Goal: Use online tool/utility: Utilize a website feature to perform a specific function

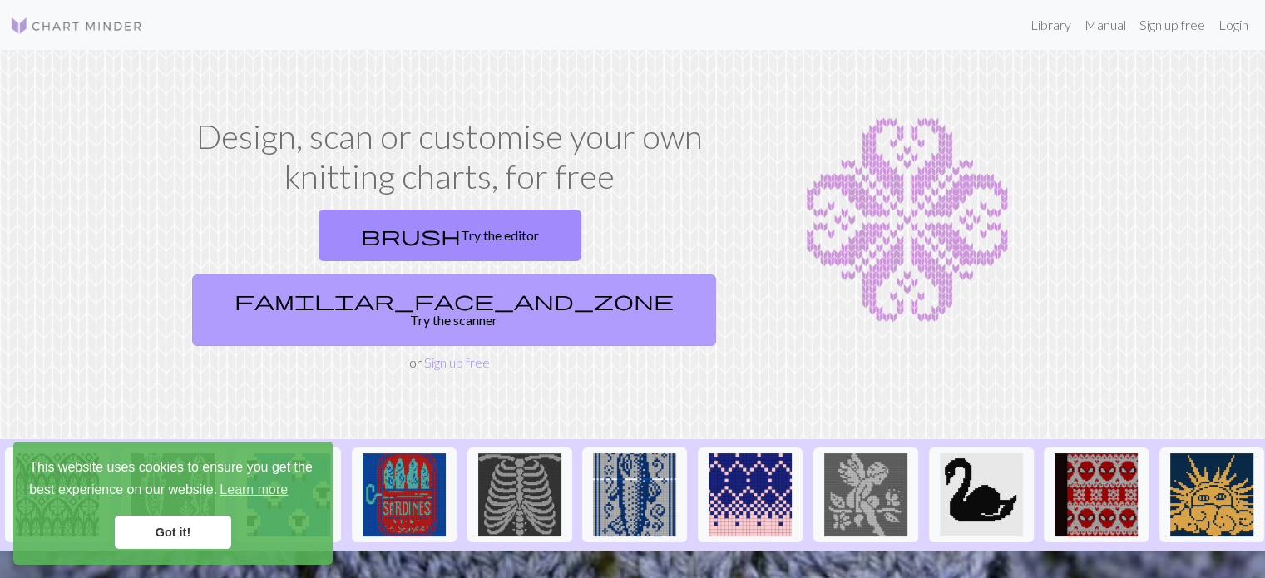
click at [612, 275] on link "familiar_face_and_zone Try the scanner" at bounding box center [454, 311] width 524 height 72
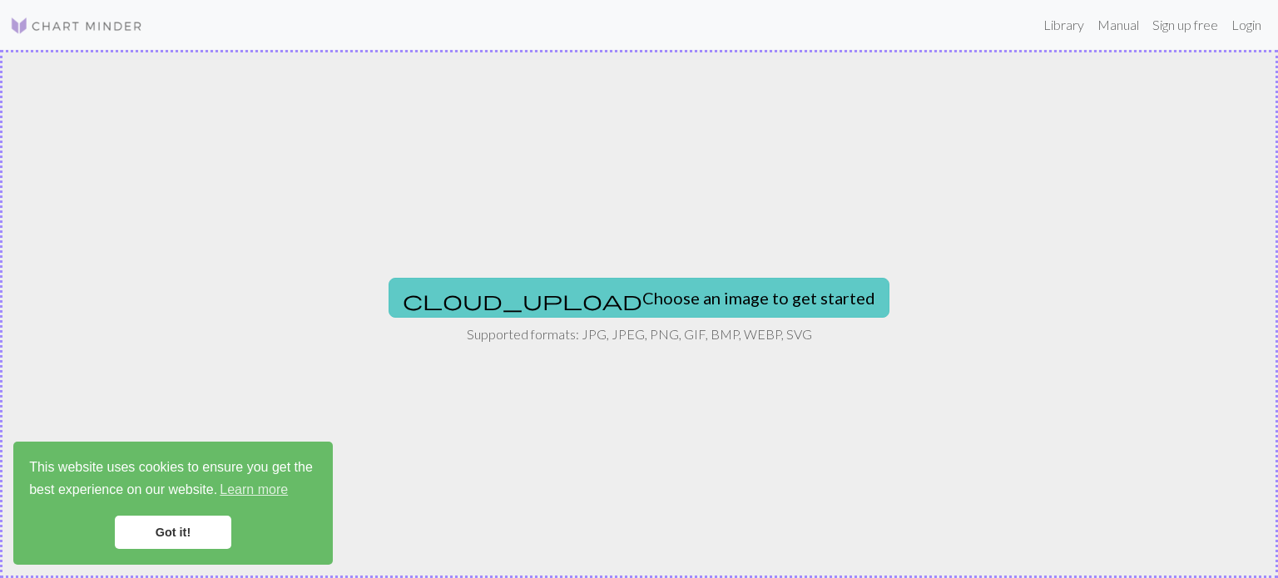
click at [603, 302] on button "cloud_upload Choose an image to get started" at bounding box center [638, 298] width 501 height 40
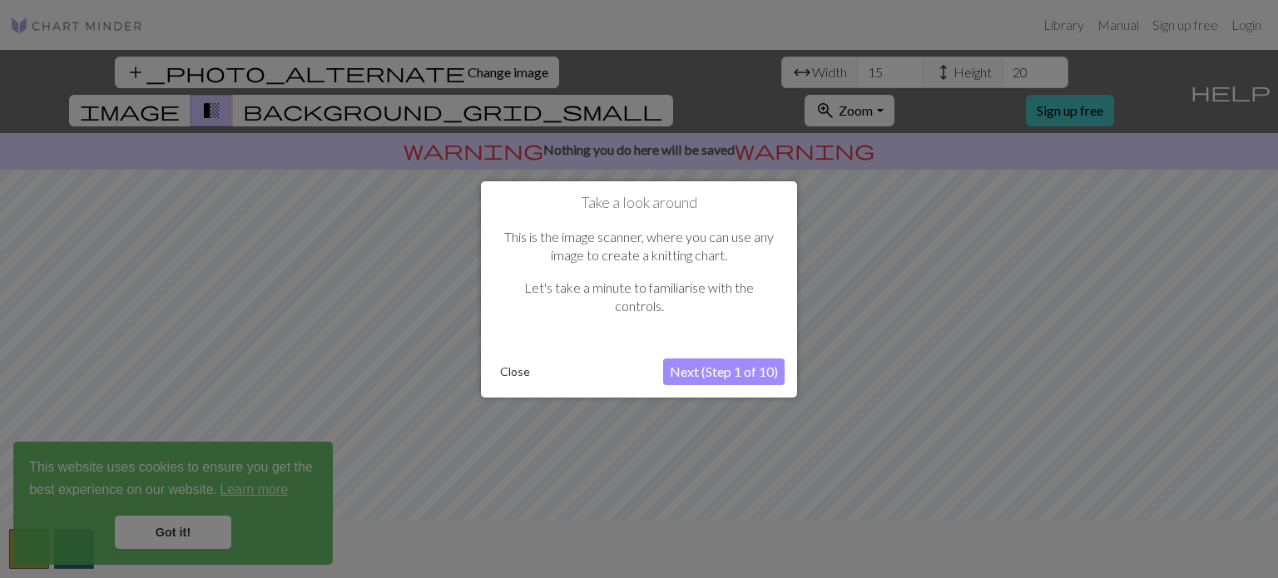
click at [691, 372] on button "Next (Step 1 of 10)" at bounding box center [723, 372] width 121 height 27
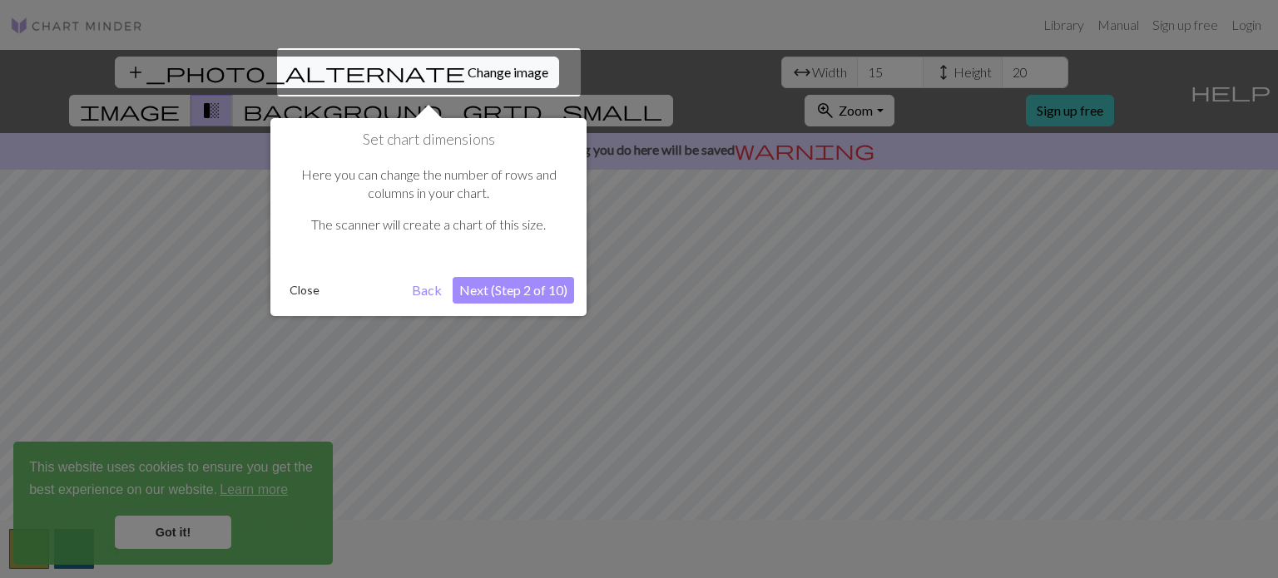
click at [484, 294] on button "Next (Step 2 of 10)" at bounding box center [513, 290] width 121 height 27
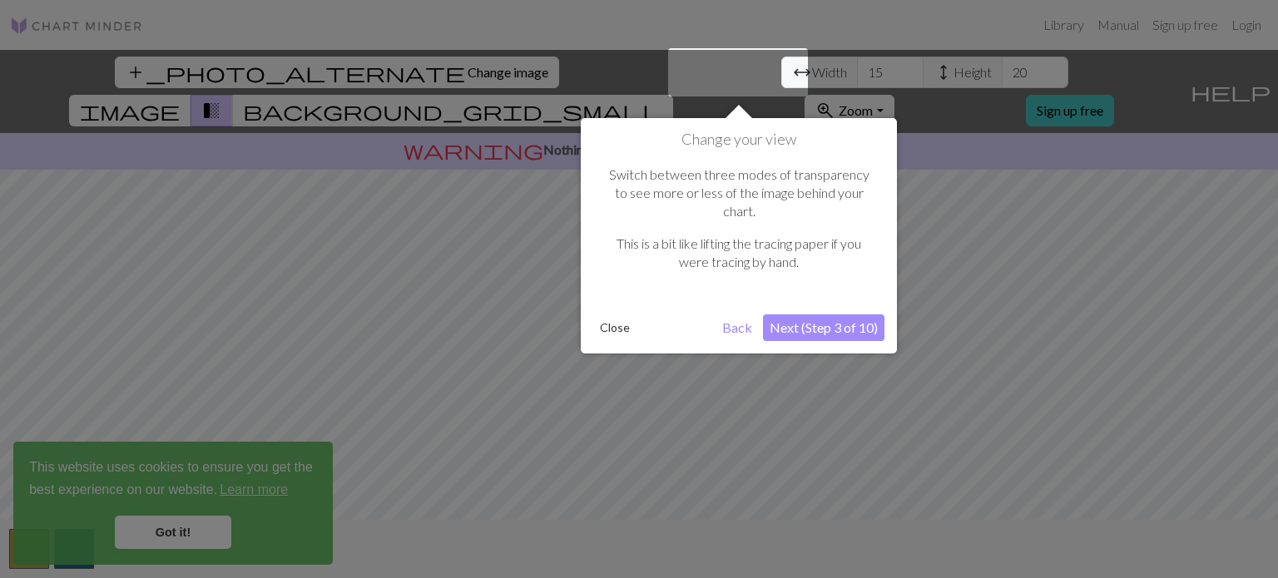
click at [839, 314] on button "Next (Step 3 of 10)" at bounding box center [823, 327] width 121 height 27
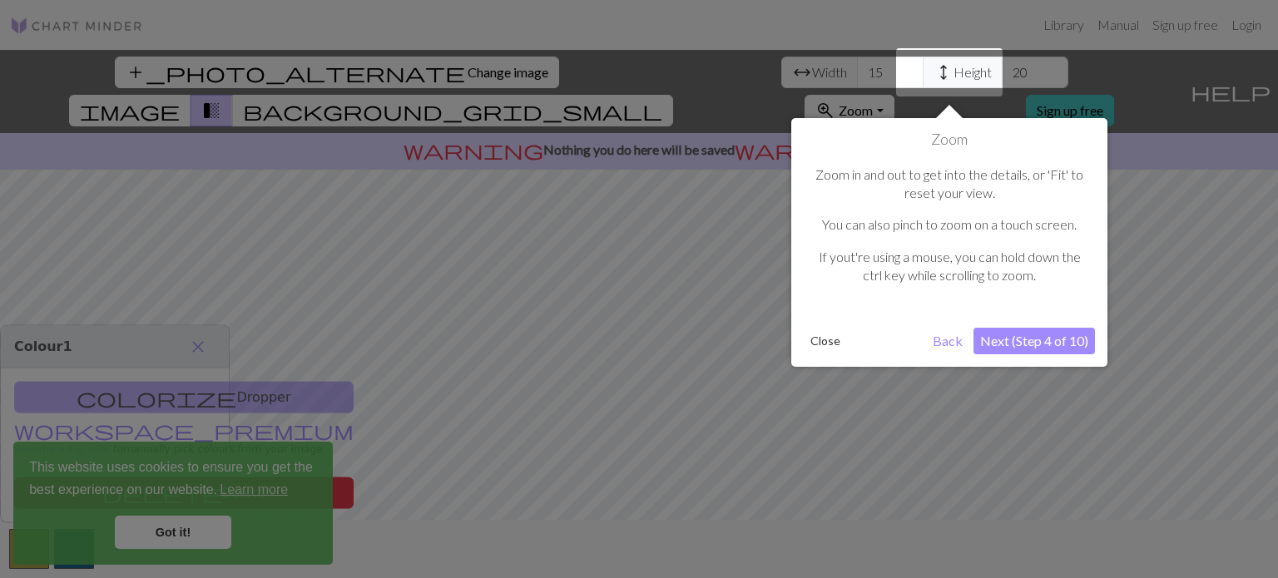
click at [995, 339] on button "Next (Step 4 of 10)" at bounding box center [1033, 341] width 121 height 27
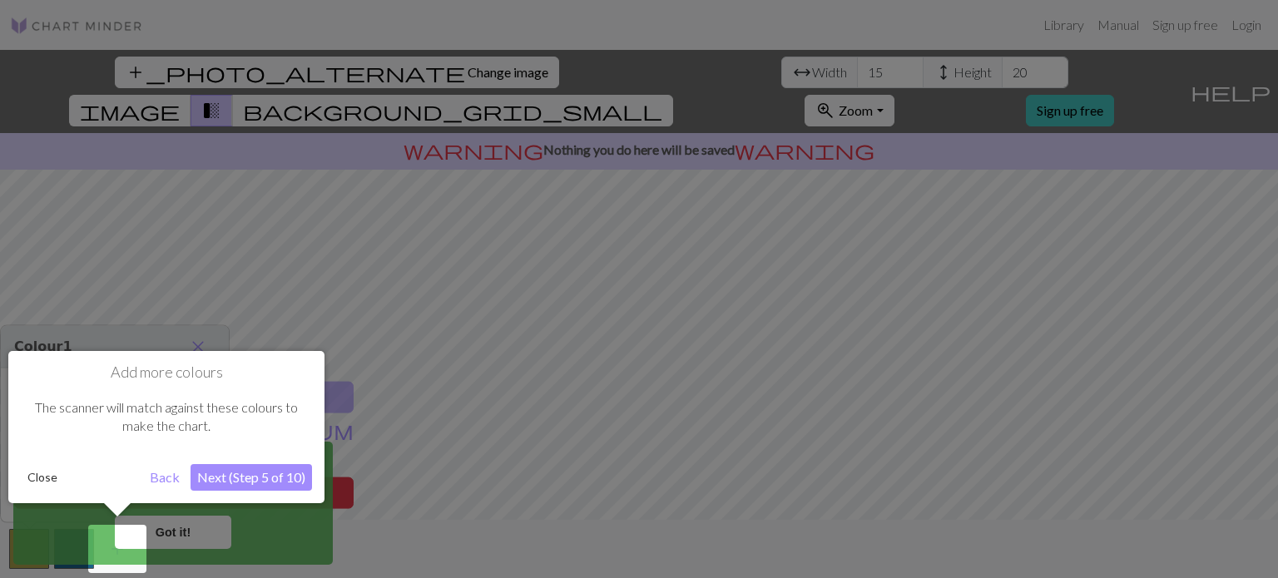
click at [231, 476] on button "Next (Step 5 of 10)" at bounding box center [250, 477] width 121 height 27
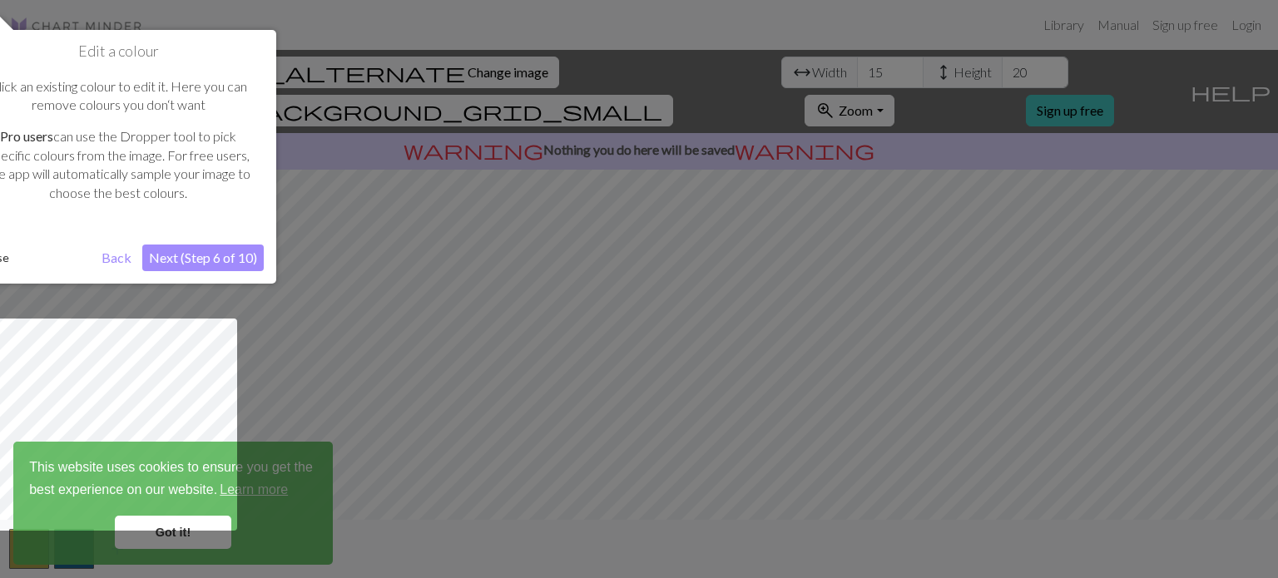
click at [176, 245] on button "Next (Step 6 of 10)" at bounding box center [202, 258] width 121 height 27
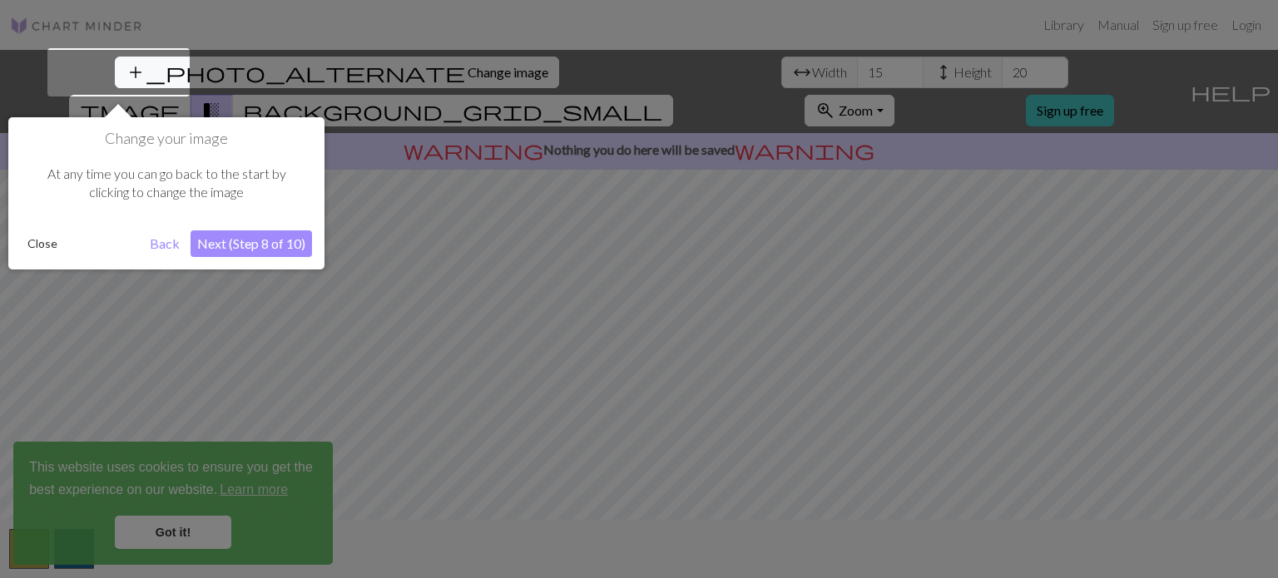
click at [236, 242] on button "Next (Step 8 of 10)" at bounding box center [250, 243] width 121 height 27
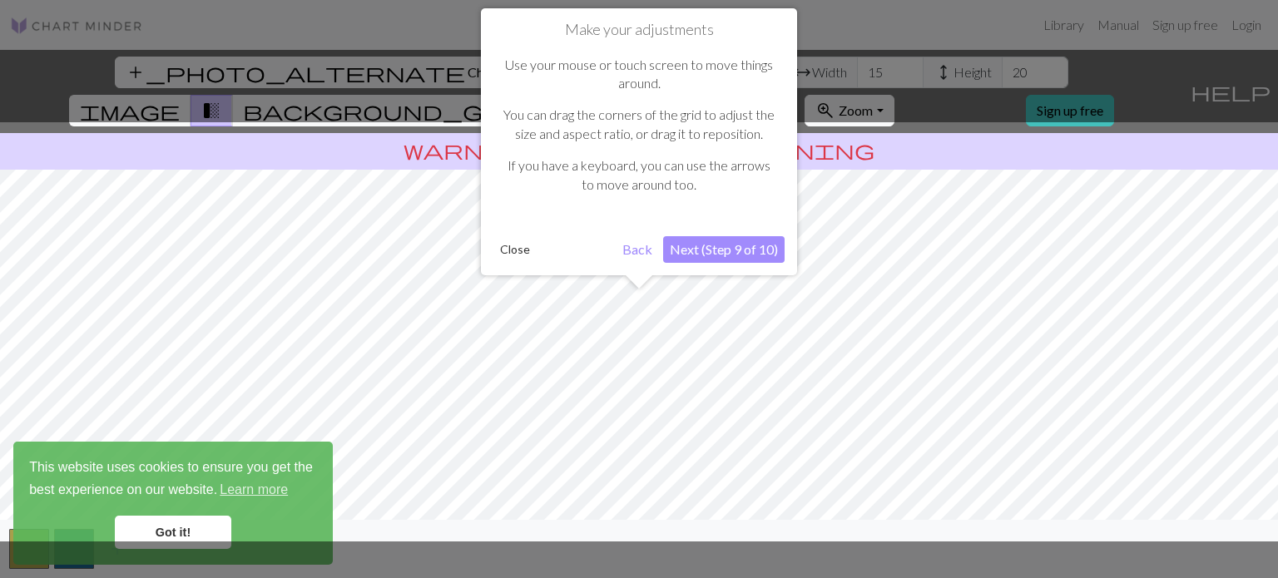
click at [728, 250] on button "Next (Step 9 of 10)" at bounding box center [723, 249] width 121 height 27
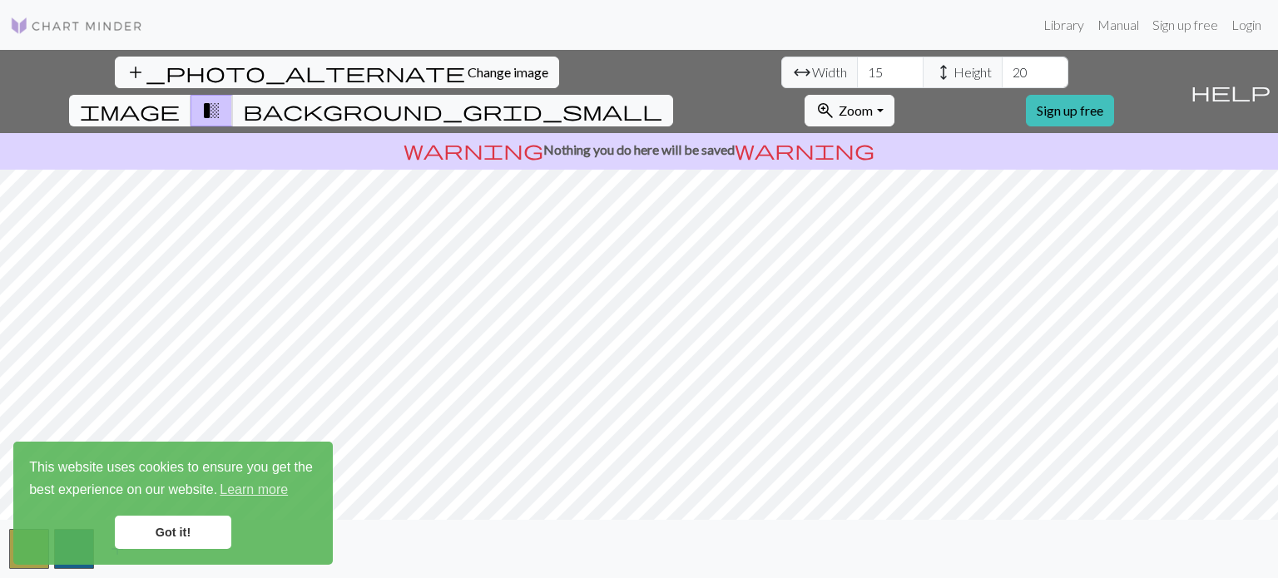
click at [180, 99] on span "image" at bounding box center [130, 110] width 100 height 23
click at [662, 99] on span "background_grid_small" at bounding box center [452, 110] width 419 height 23
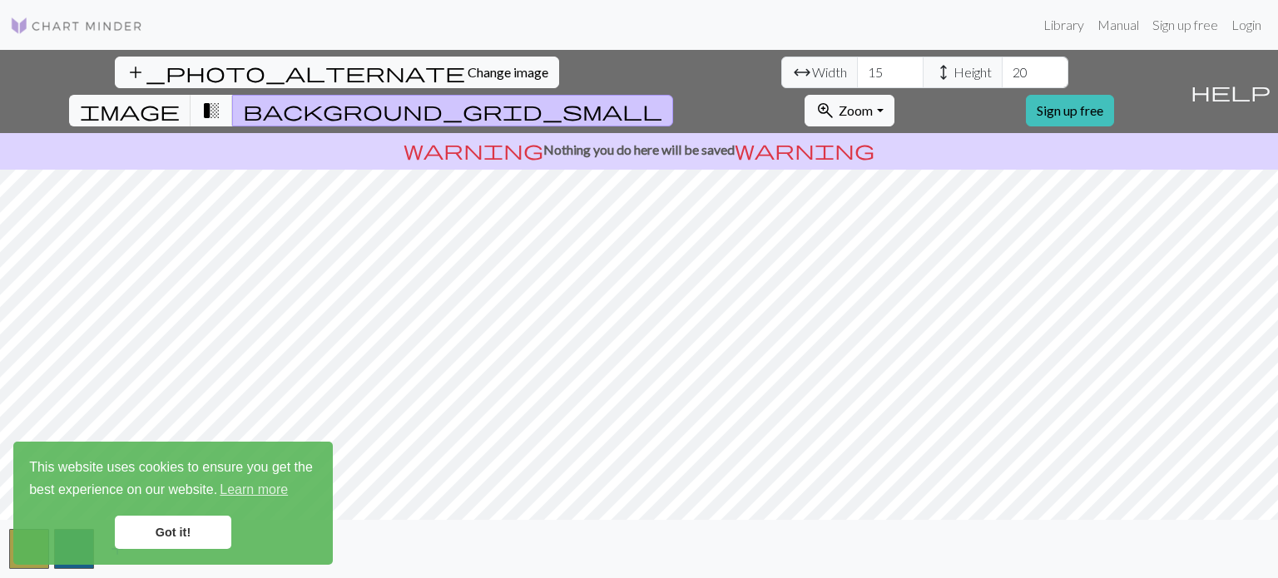
click at [221, 99] on span "transition_fade" at bounding box center [211, 110] width 20 height 23
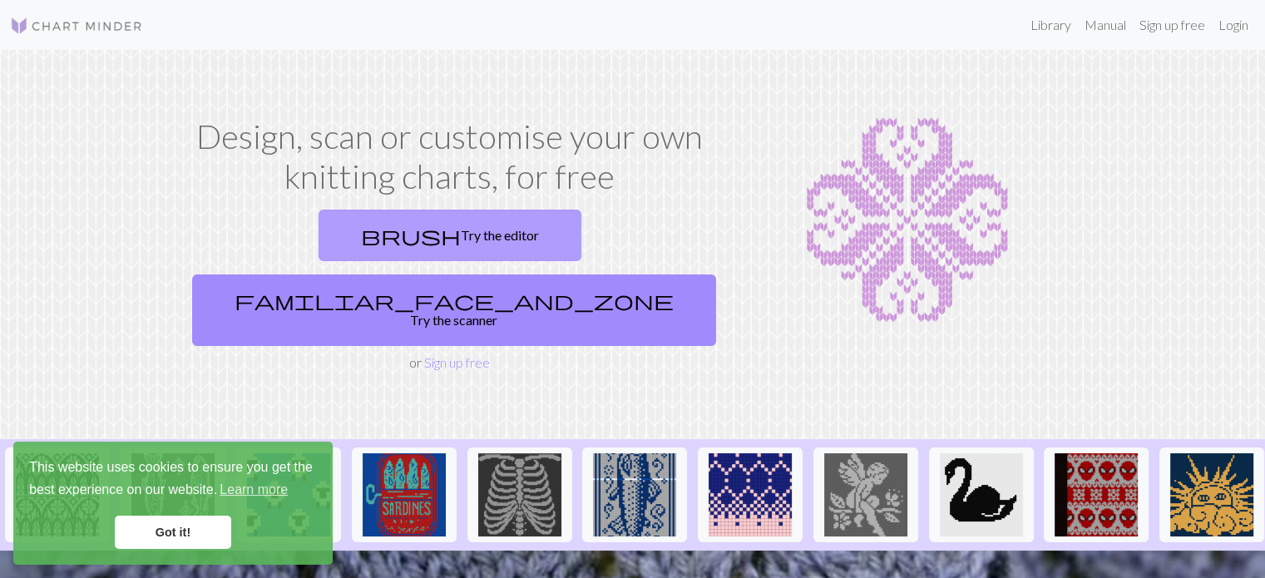
click at [334, 215] on link "brush Try the editor" at bounding box center [450, 236] width 263 height 52
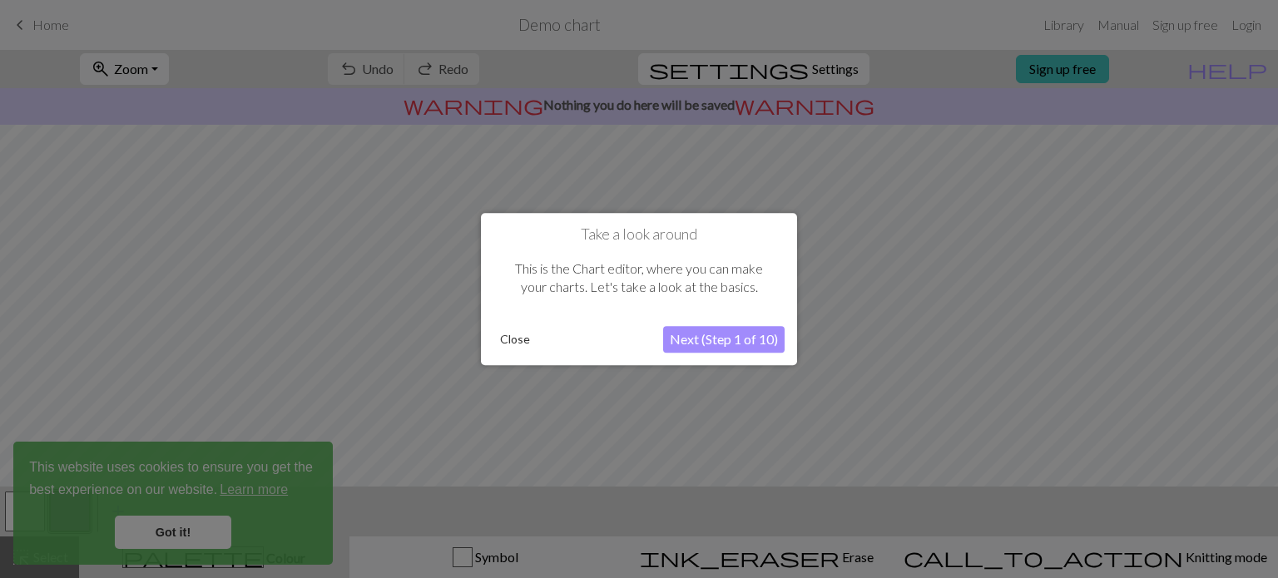
click at [676, 342] on button "Next (Step 1 of 10)" at bounding box center [723, 339] width 121 height 27
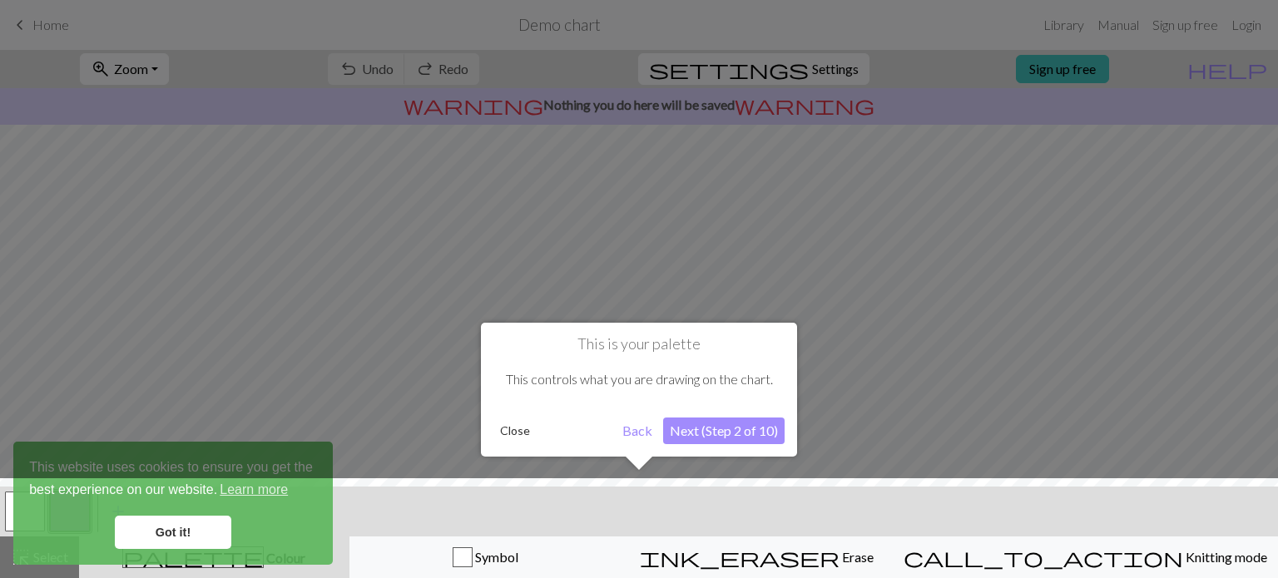
click at [688, 433] on button "Next (Step 2 of 10)" at bounding box center [723, 431] width 121 height 27
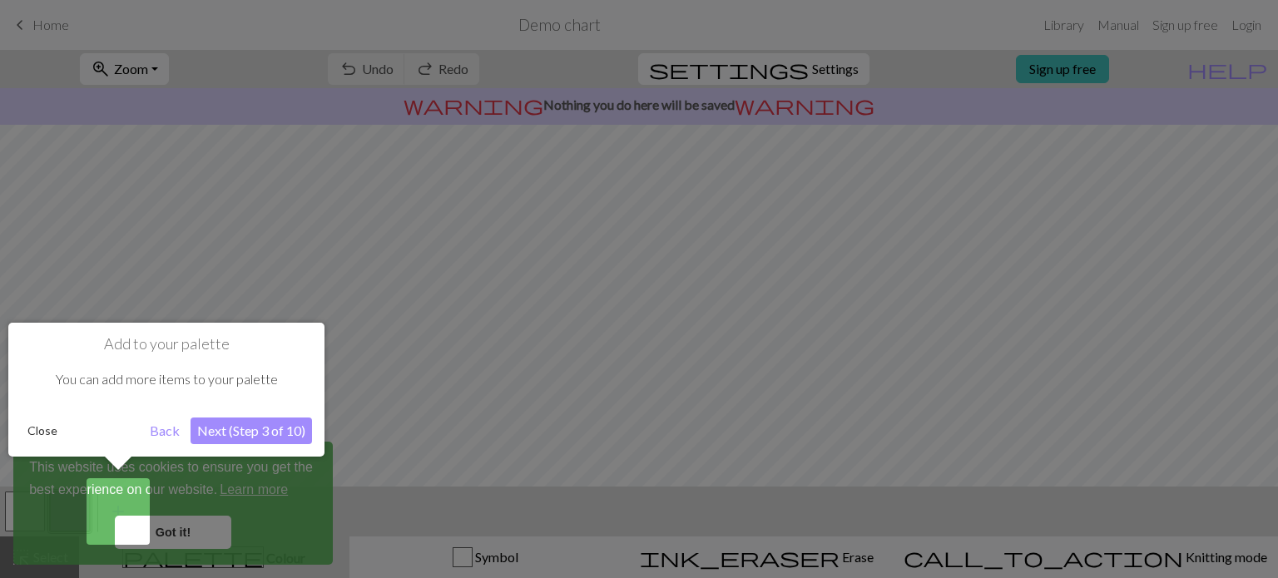
click at [230, 427] on button "Next (Step 3 of 10)" at bounding box center [250, 431] width 121 height 27
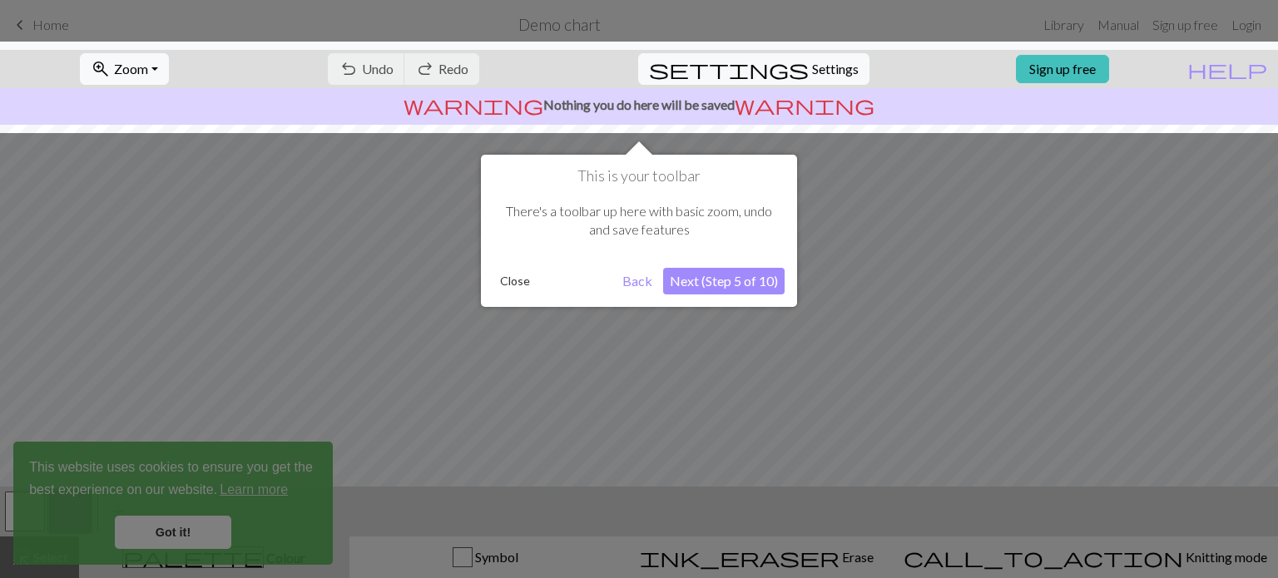
click at [689, 269] on button "Next (Step 5 of 10)" at bounding box center [723, 281] width 121 height 27
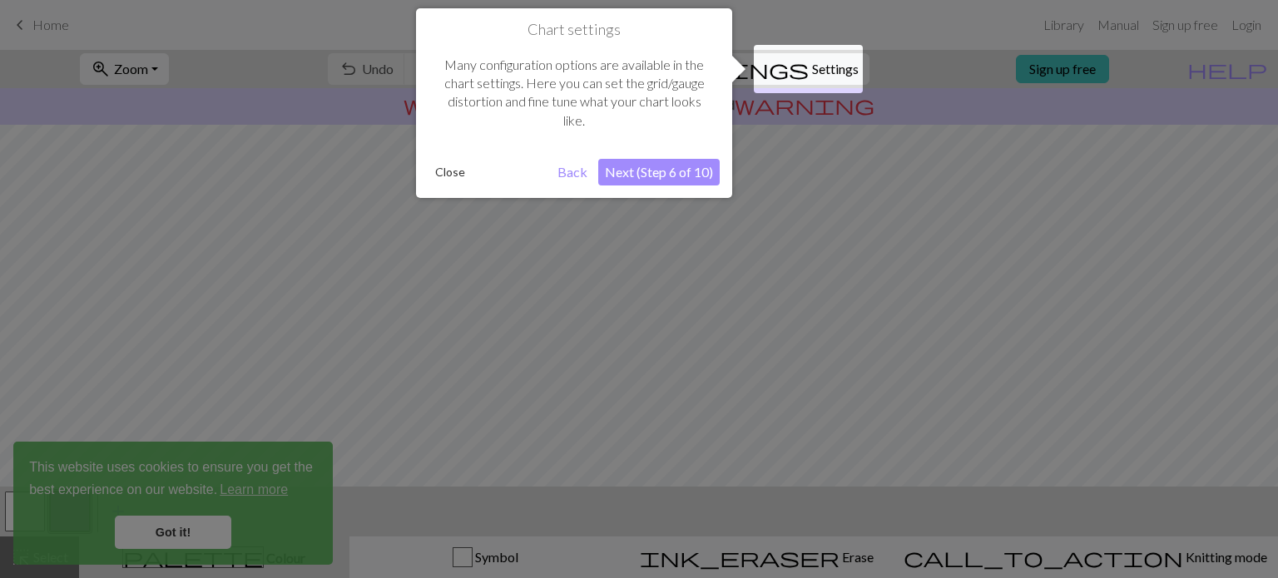
click at [648, 177] on button "Next (Step 6 of 10)" at bounding box center [658, 172] width 121 height 27
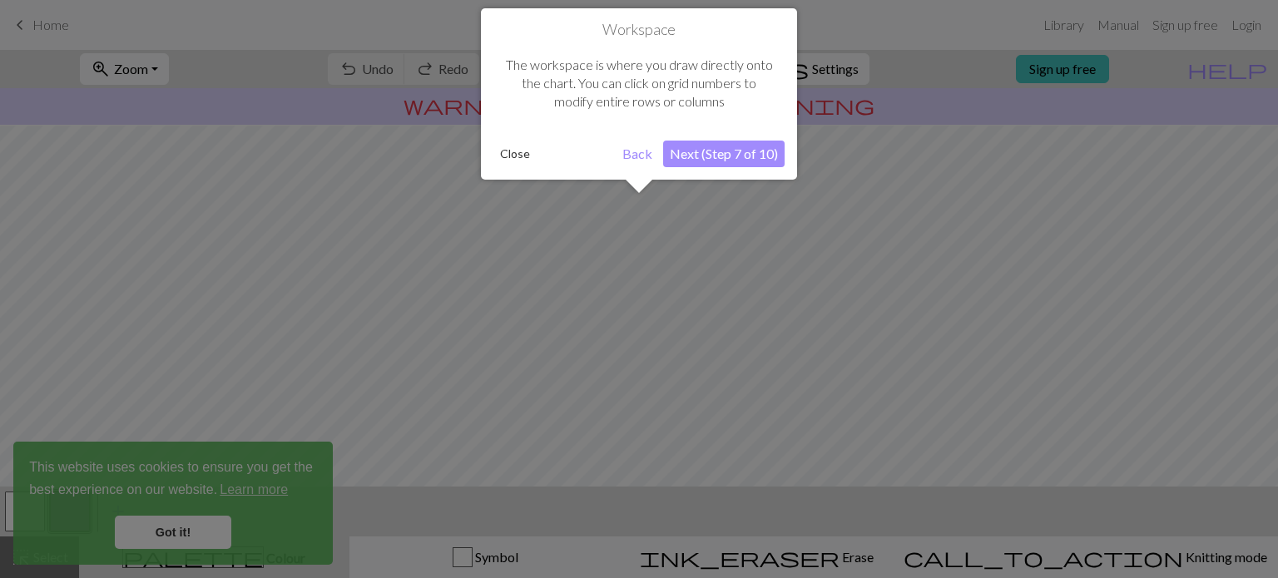
scroll to position [99, 0]
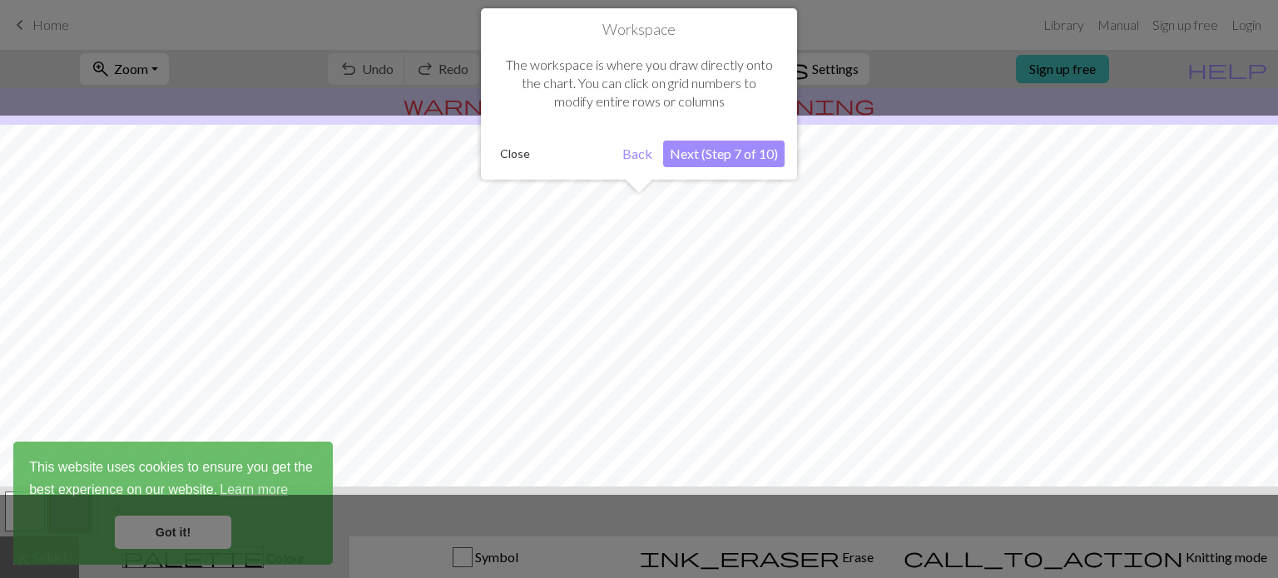
click at [680, 166] on button "Next (Step 7 of 10)" at bounding box center [723, 154] width 121 height 27
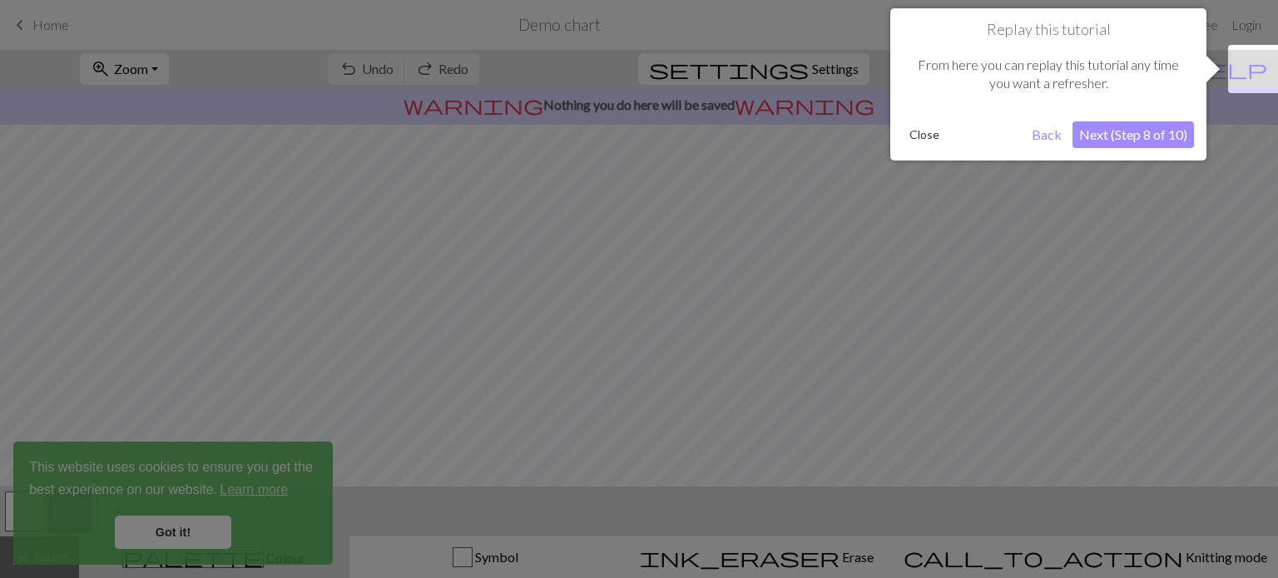
click at [1145, 133] on button "Next (Step 8 of 10)" at bounding box center [1132, 134] width 121 height 27
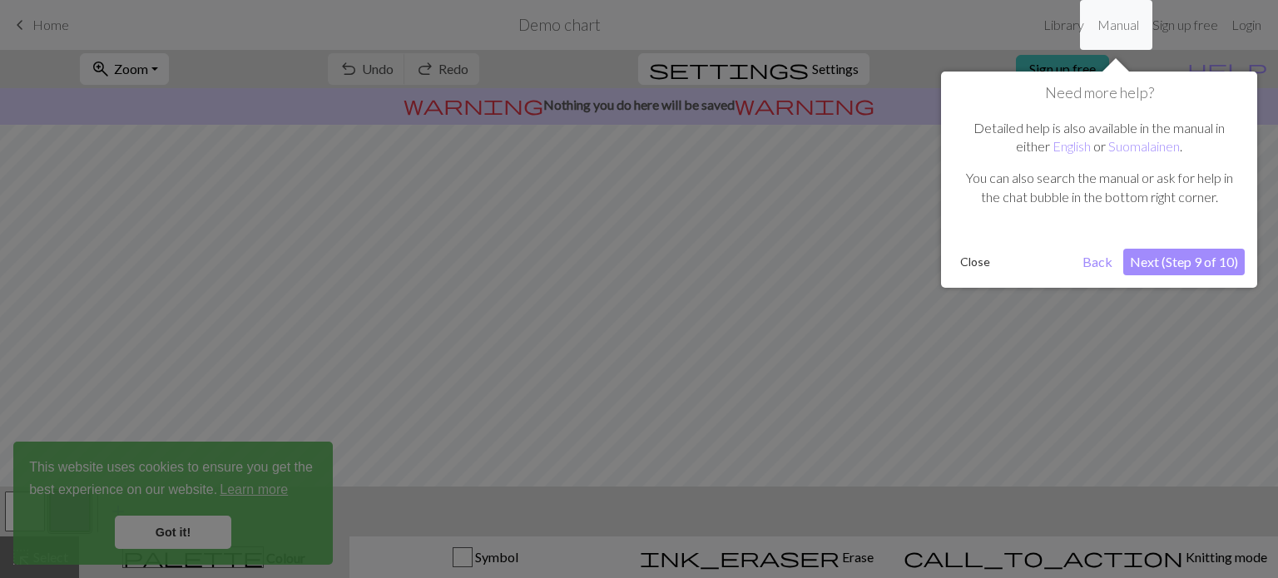
click at [1135, 265] on button "Next (Step 9 of 10)" at bounding box center [1183, 262] width 121 height 27
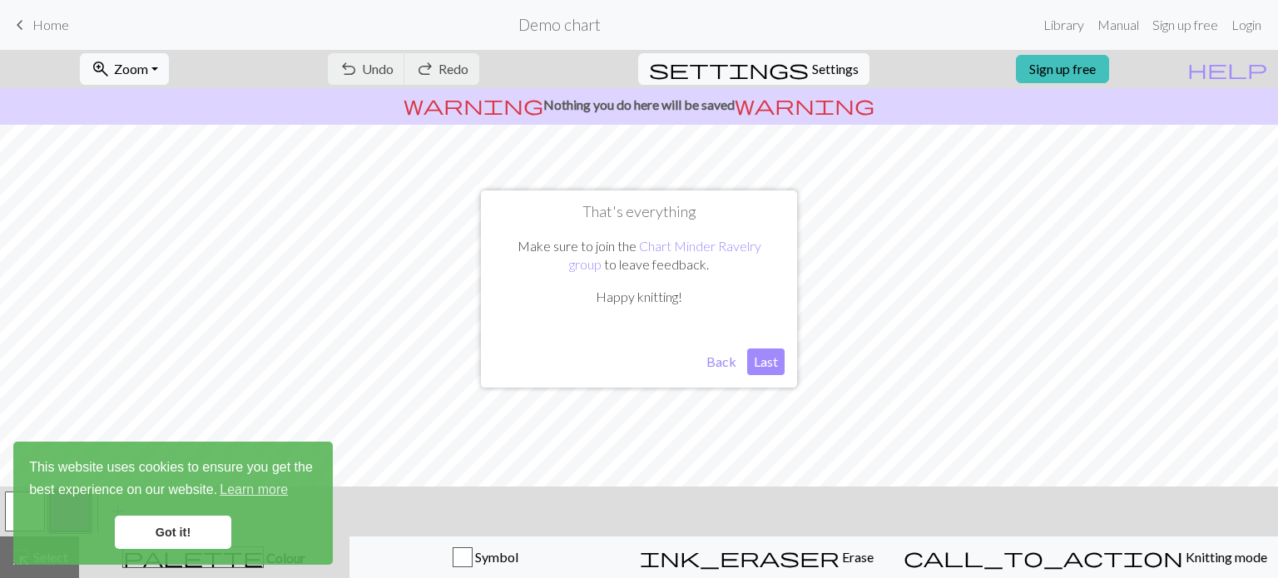
click at [766, 364] on button "Last" at bounding box center [765, 362] width 37 height 27
click at [45, 27] on span "Home" at bounding box center [50, 25] width 37 height 16
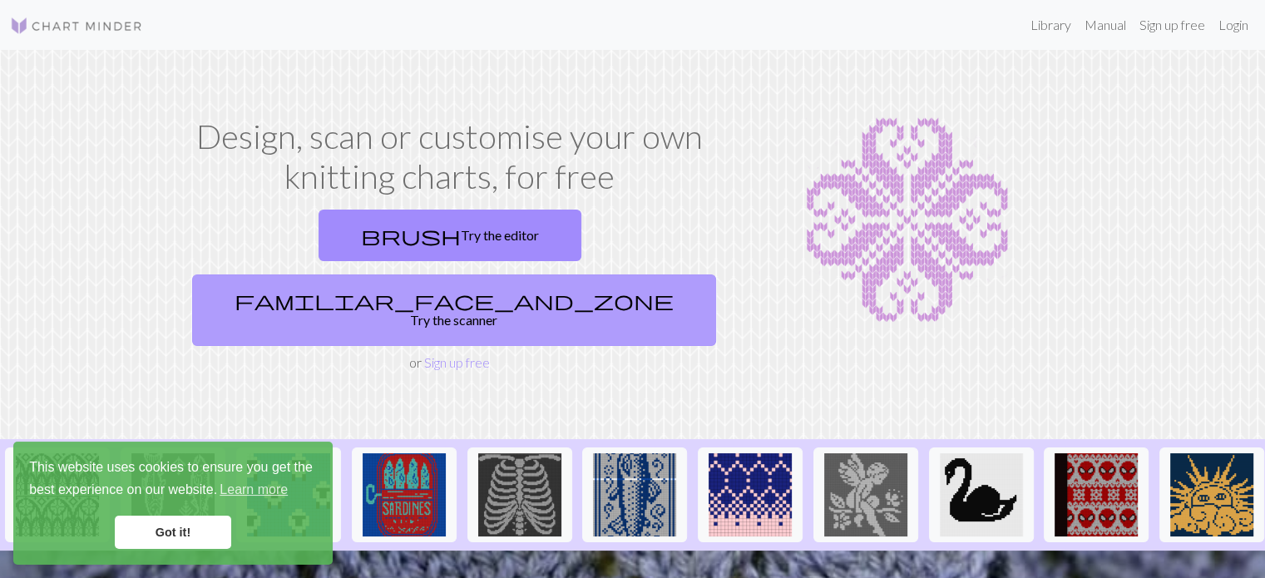
click at [604, 275] on link "familiar_face_and_zone Try the scanner" at bounding box center [454, 311] width 524 height 72
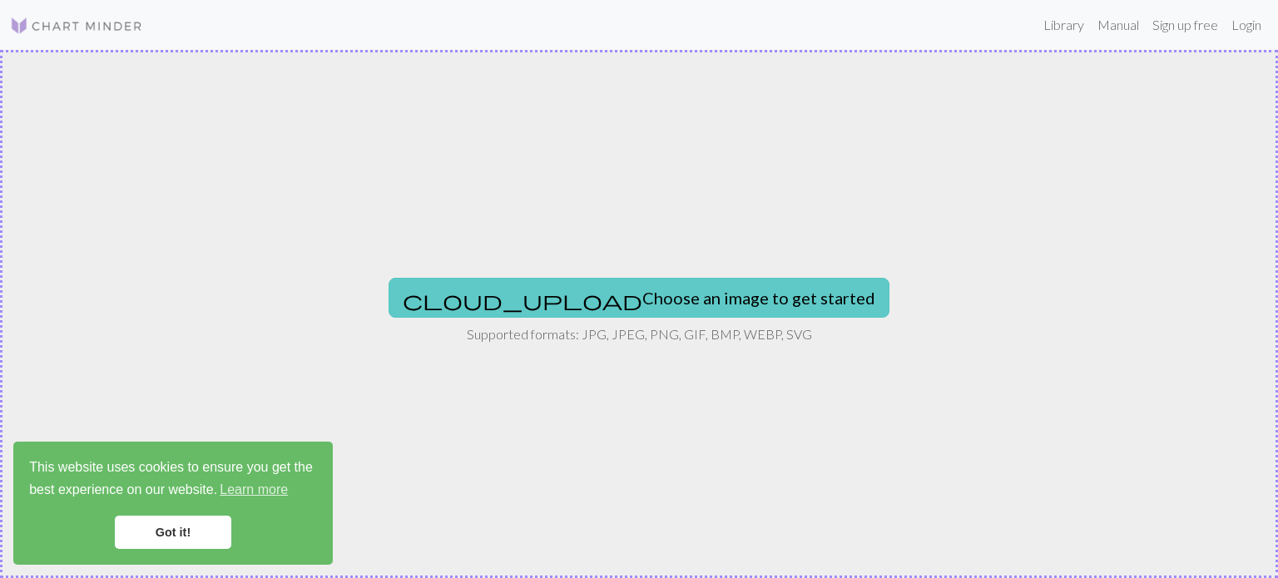
click at [596, 305] on button "cloud_upload Choose an image to get started" at bounding box center [638, 298] width 501 height 40
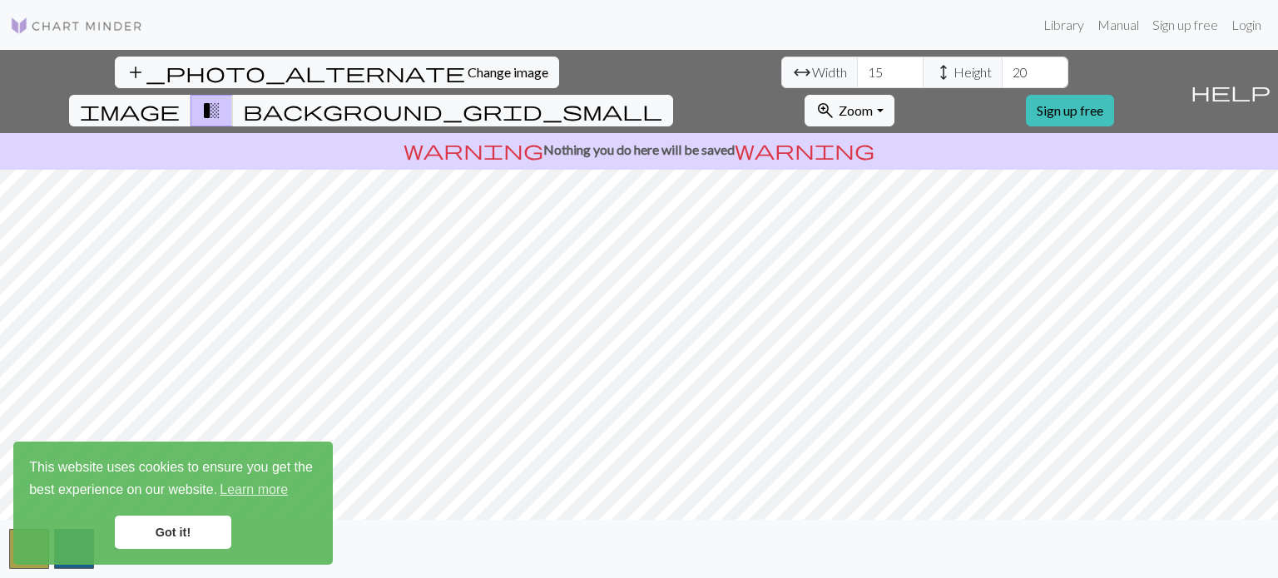
click at [187, 548] on link "Got it!" at bounding box center [173, 532] width 116 height 33
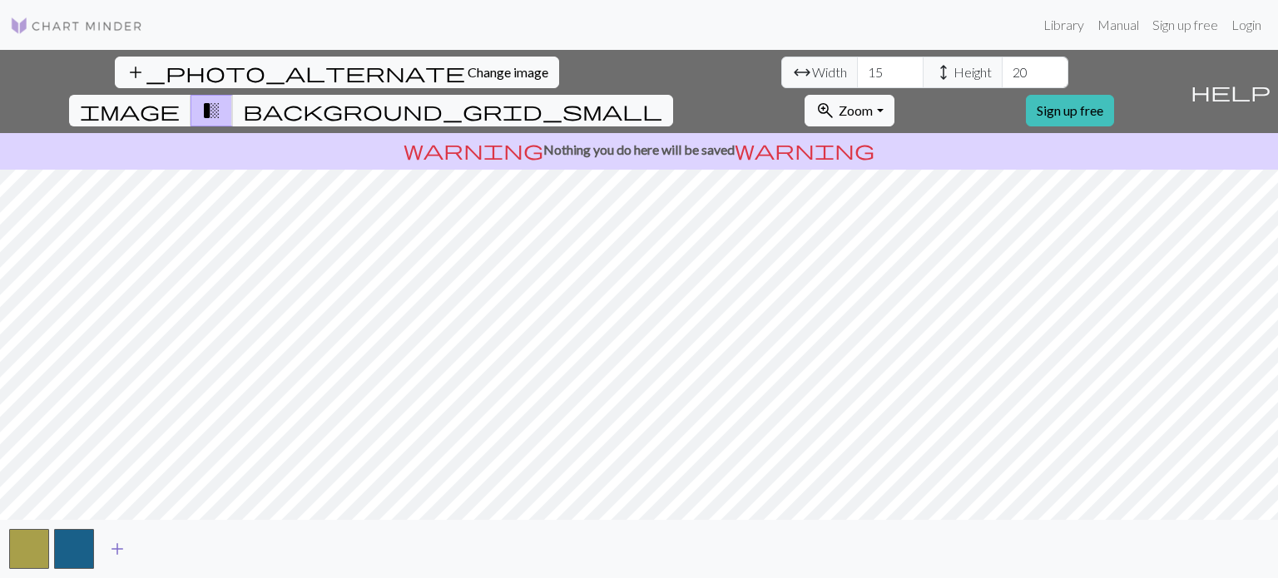
click at [123, 547] on span "add" at bounding box center [117, 548] width 20 height 23
click at [161, 548] on span "add" at bounding box center [162, 548] width 20 height 23
click at [206, 552] on span "add" at bounding box center [207, 548] width 20 height 23
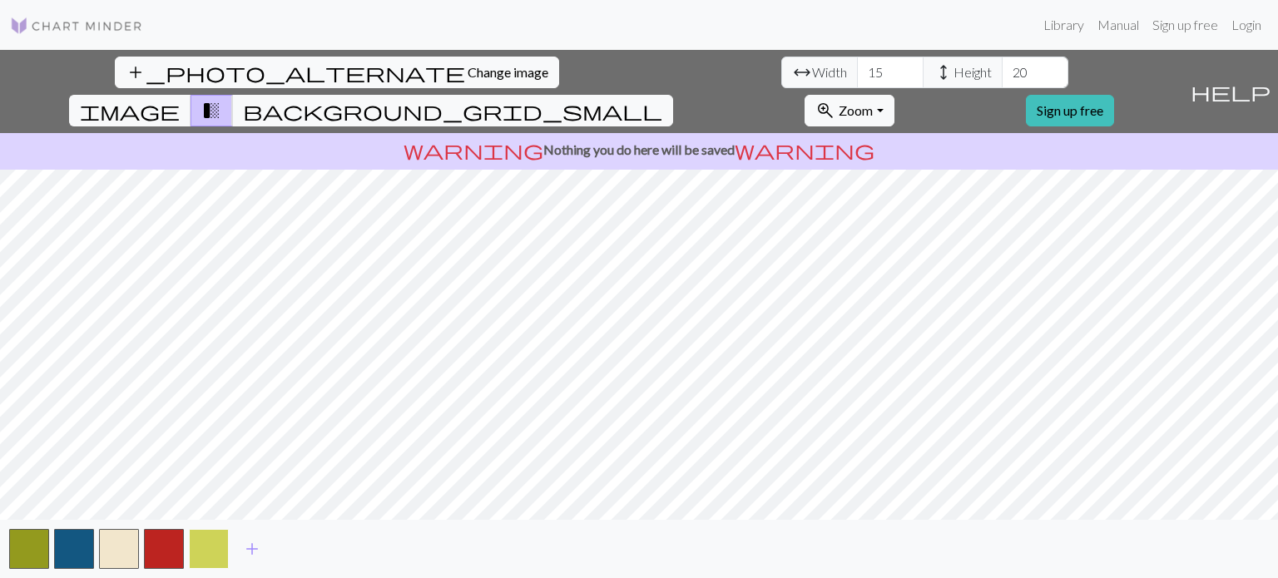
click at [210, 551] on button "button" at bounding box center [209, 549] width 40 height 40
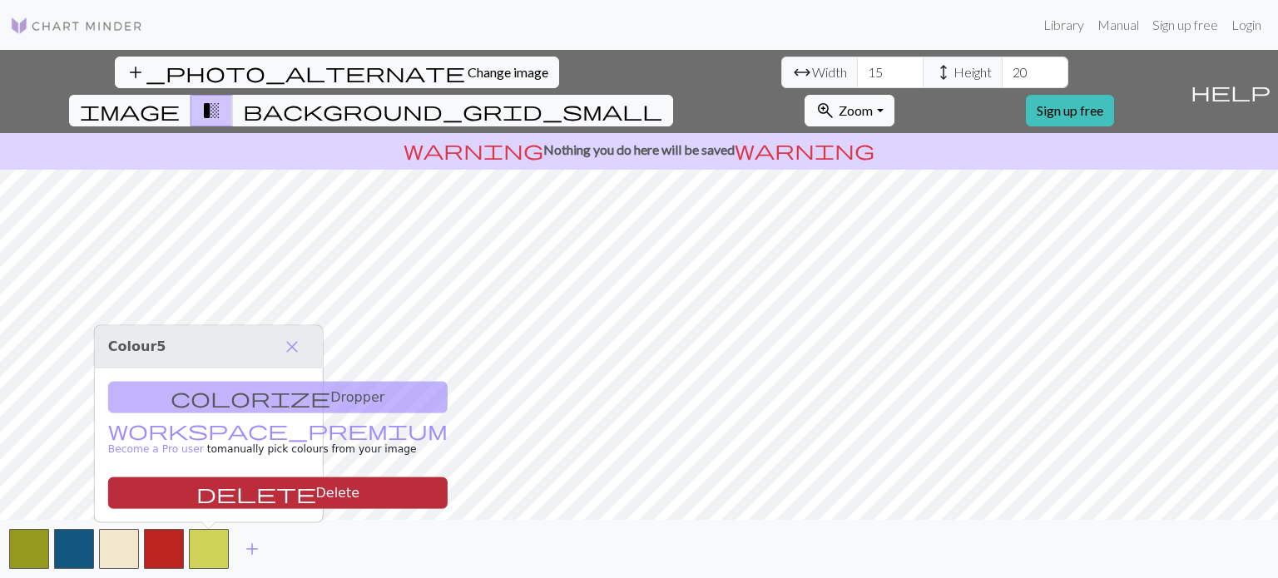
click at [203, 492] on button "delete Delete" at bounding box center [277, 493] width 339 height 32
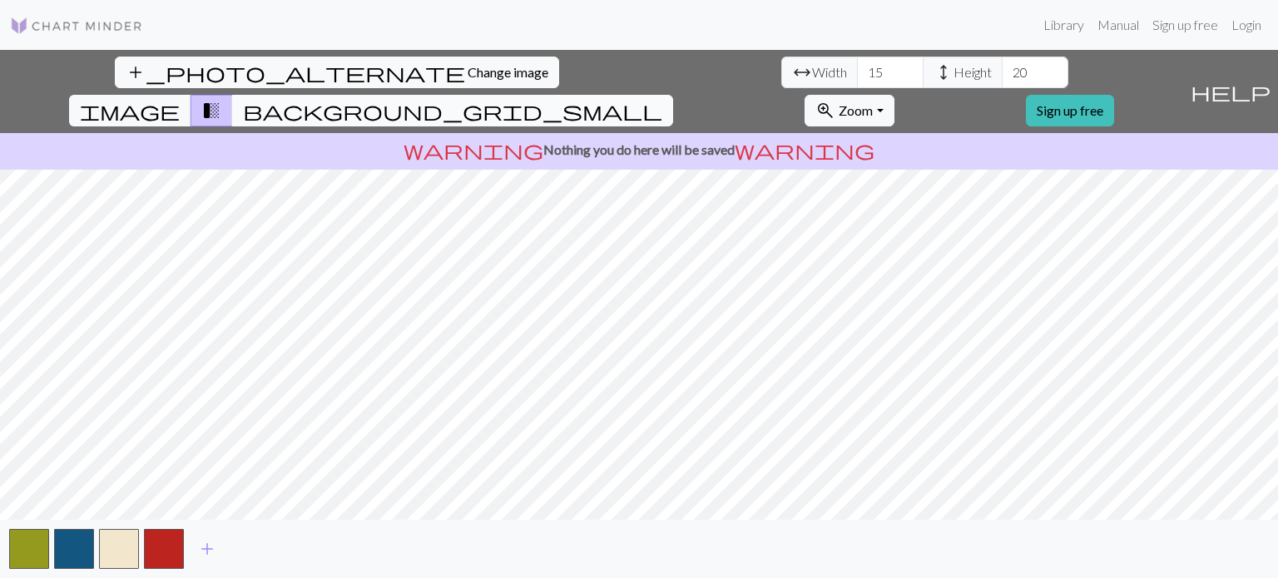
click at [662, 99] on span "background_grid_small" at bounding box center [452, 110] width 419 height 23
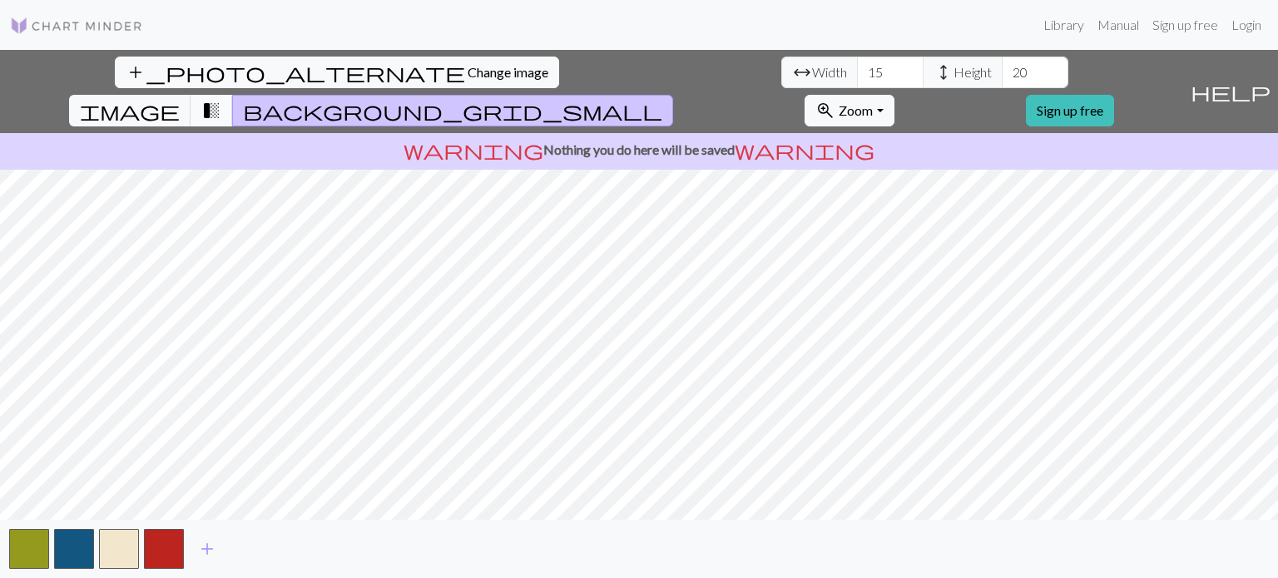
click at [221, 99] on span "transition_fade" at bounding box center [211, 110] width 20 height 23
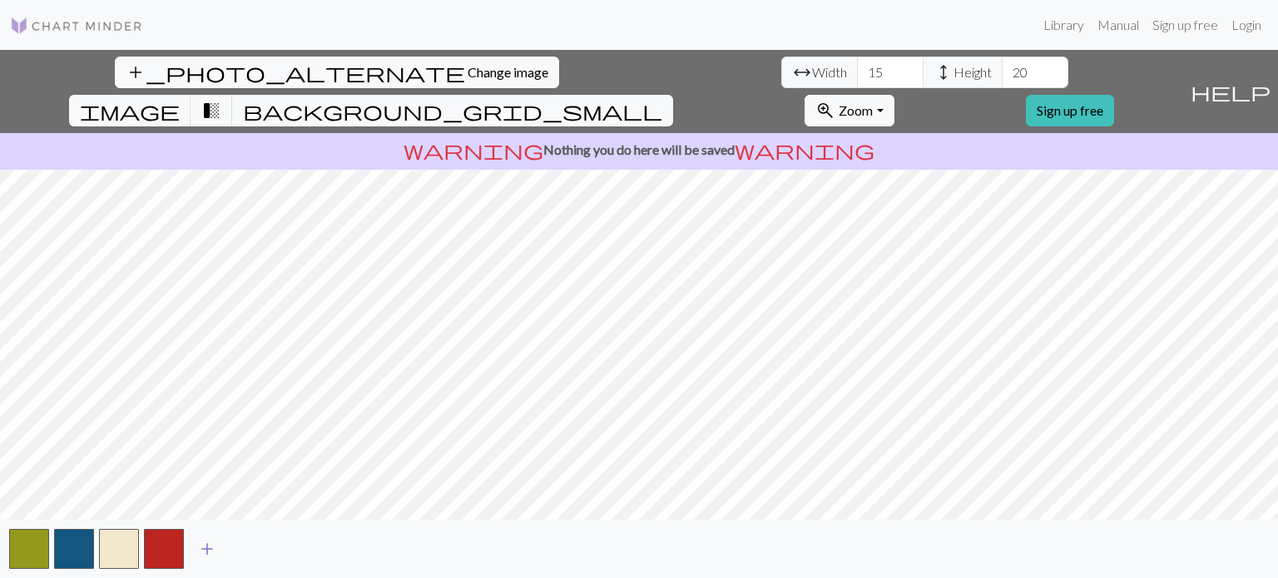
click at [200, 551] on span "add" at bounding box center [207, 548] width 20 height 23
click at [248, 546] on span "add" at bounding box center [252, 548] width 20 height 23
click at [293, 548] on span "add" at bounding box center [297, 548] width 20 height 23
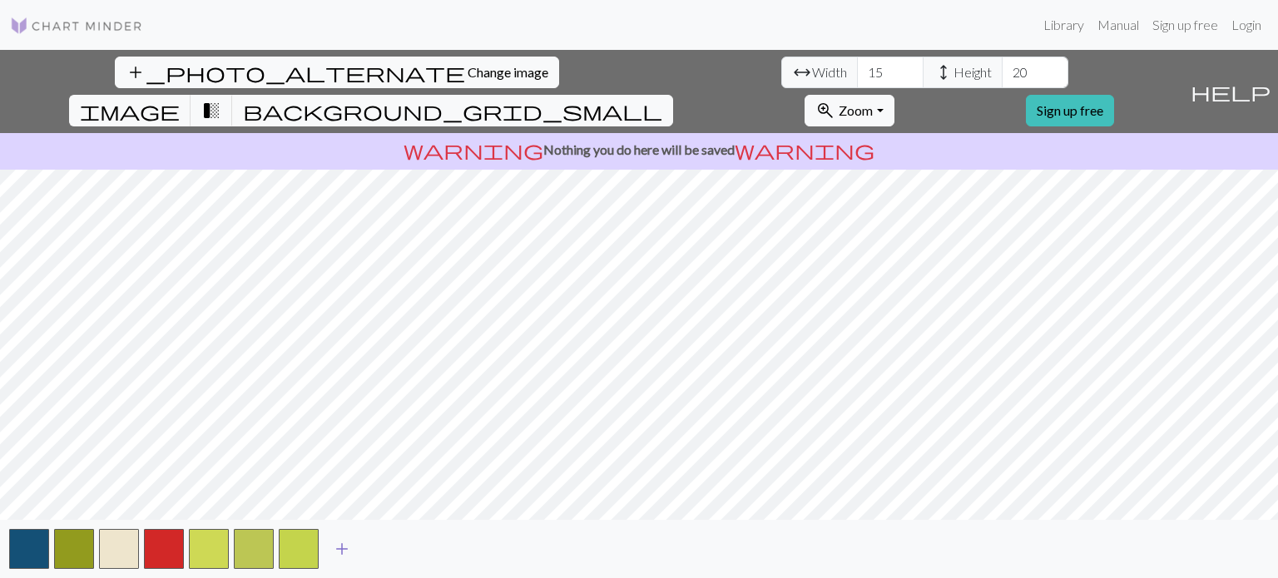
click at [346, 547] on span "add" at bounding box center [342, 548] width 20 height 23
click at [383, 548] on span "add" at bounding box center [387, 548] width 20 height 23
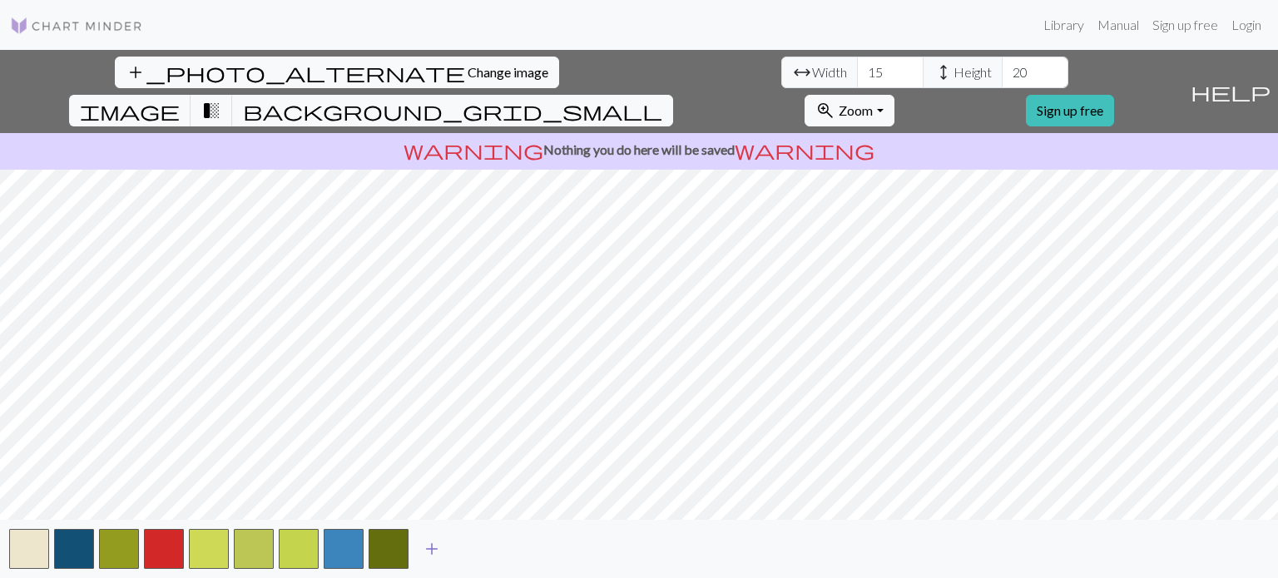
click at [439, 547] on span "add" at bounding box center [432, 548] width 20 height 23
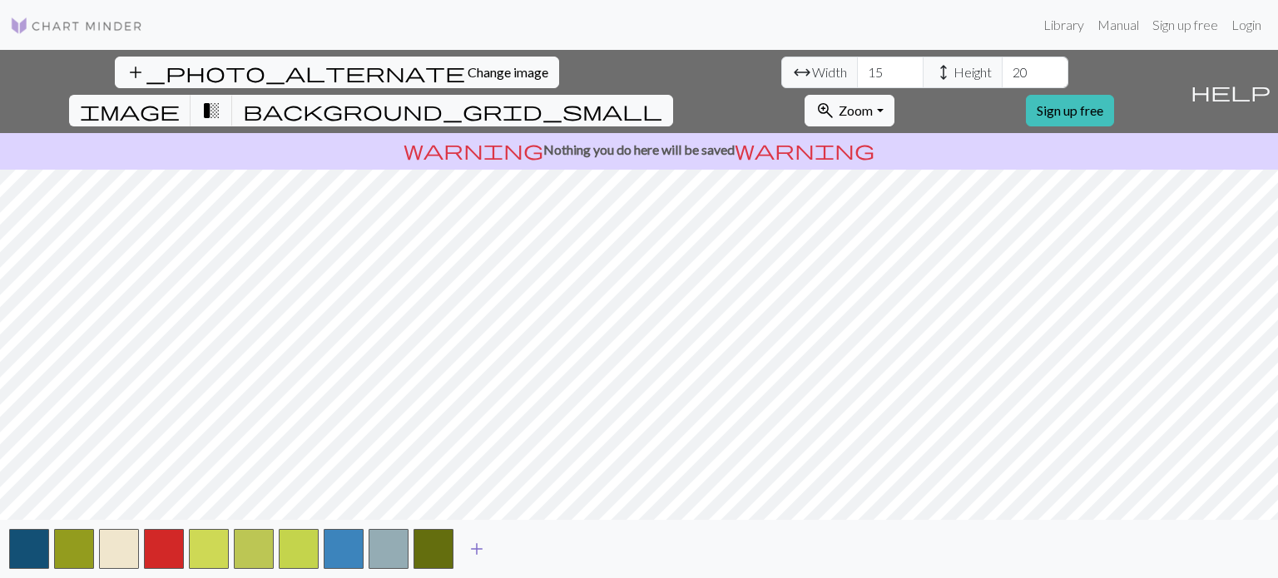
click at [486, 550] on button "add" at bounding box center [477, 549] width 42 height 32
click at [521, 548] on span "add" at bounding box center [522, 548] width 20 height 23
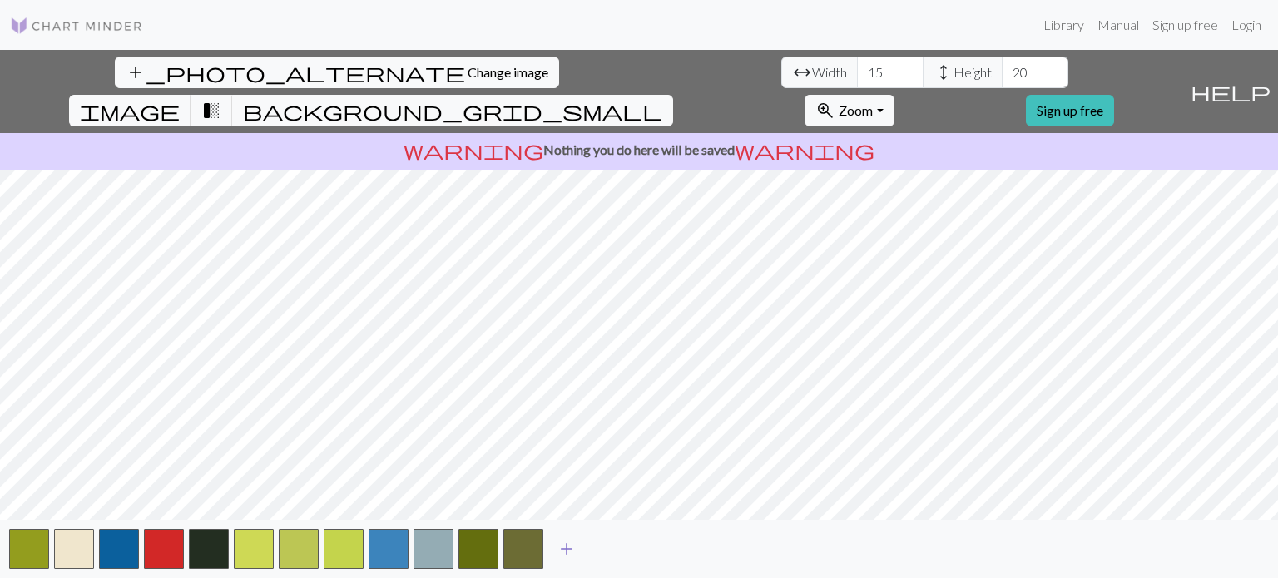
click at [566, 548] on span "add" at bounding box center [566, 548] width 20 height 23
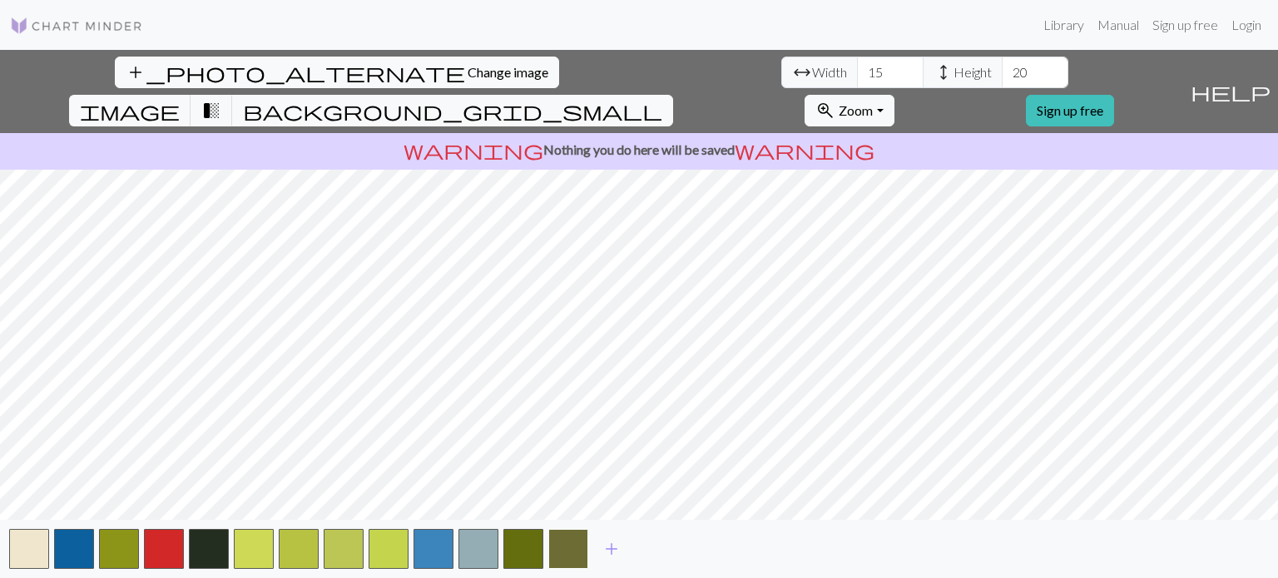
click at [570, 552] on button "button" at bounding box center [568, 549] width 40 height 40
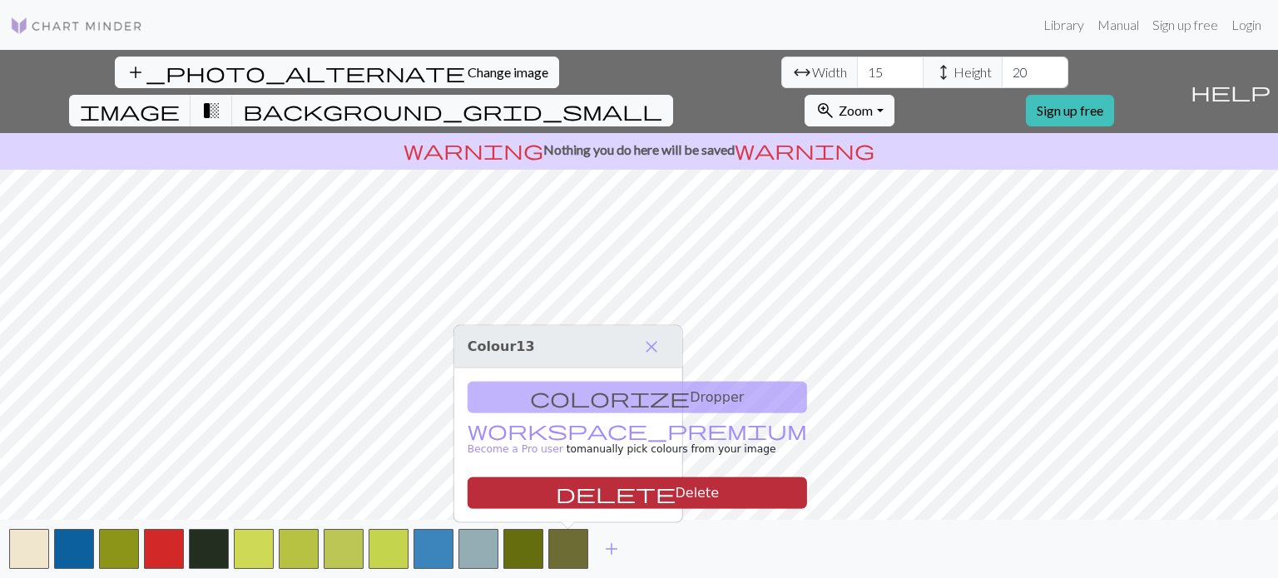
click at [562, 494] on button "delete Delete" at bounding box center [636, 493] width 339 height 32
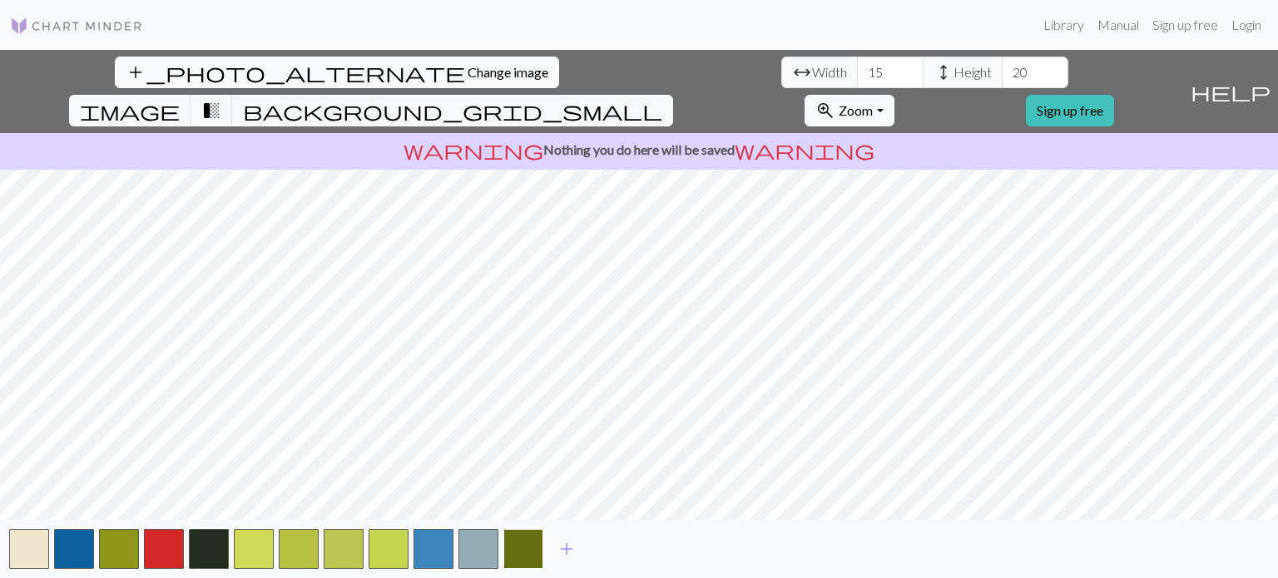
click at [527, 542] on button "button" at bounding box center [523, 549] width 40 height 40
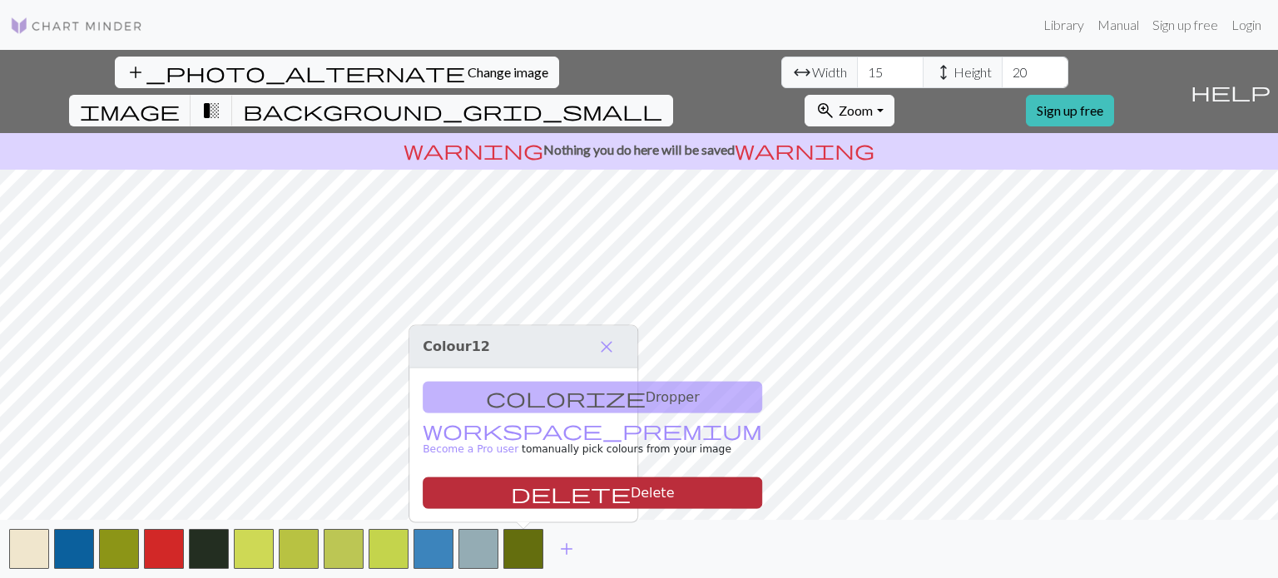
click at [530, 489] on button "delete Delete" at bounding box center [592, 493] width 339 height 32
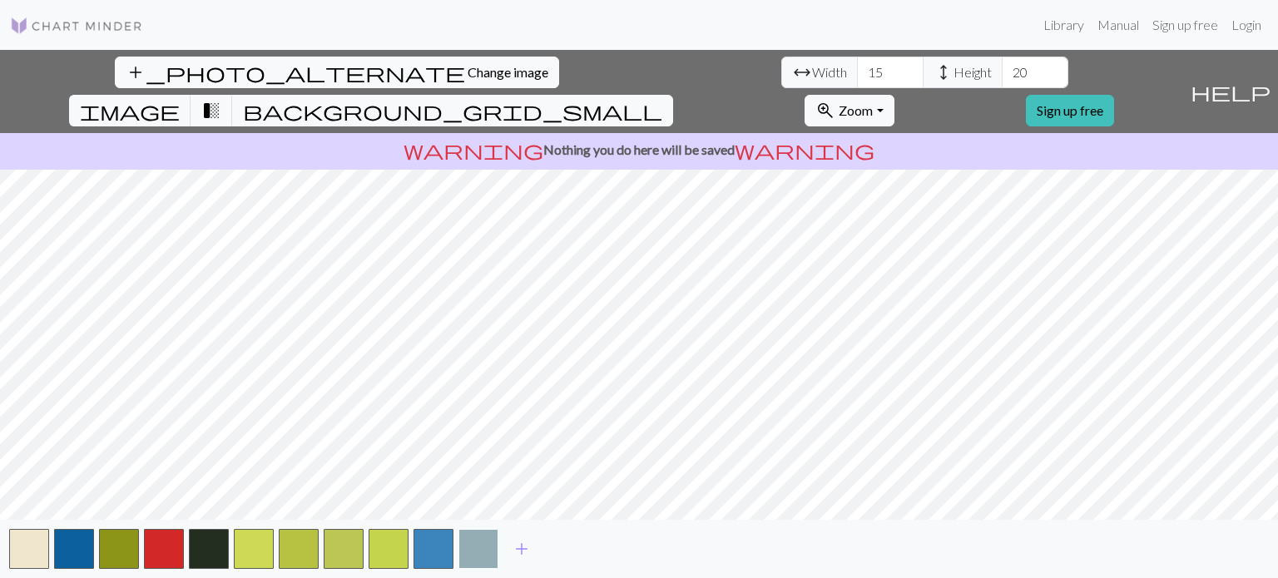
click at [482, 558] on button "button" at bounding box center [478, 549] width 40 height 40
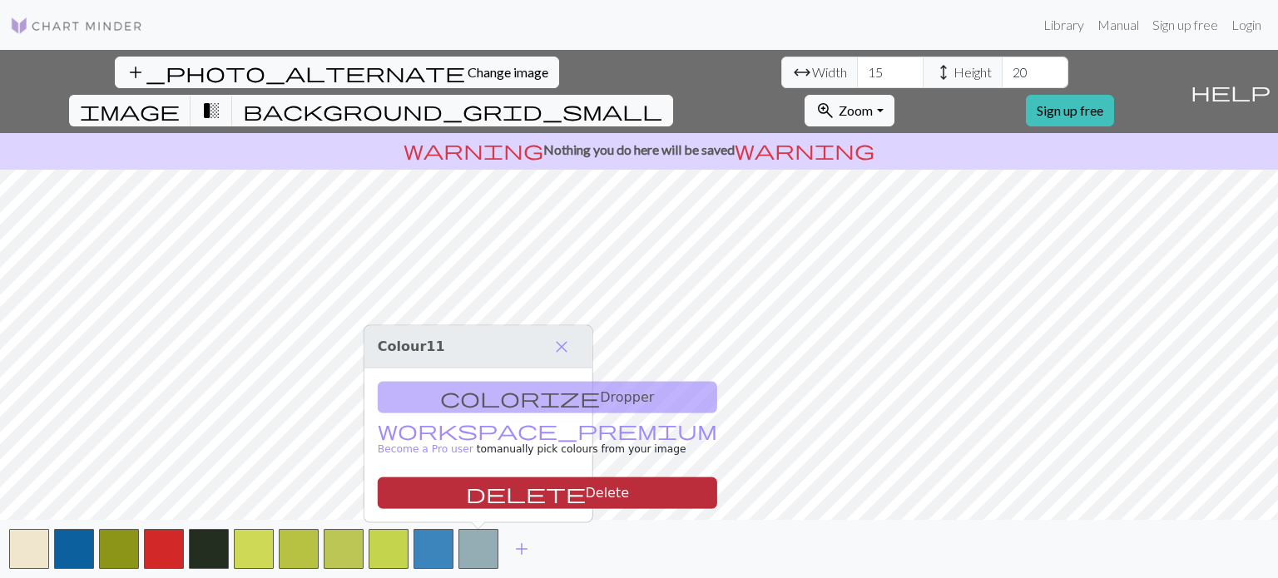
click at [470, 495] on button "delete Delete" at bounding box center [547, 493] width 339 height 32
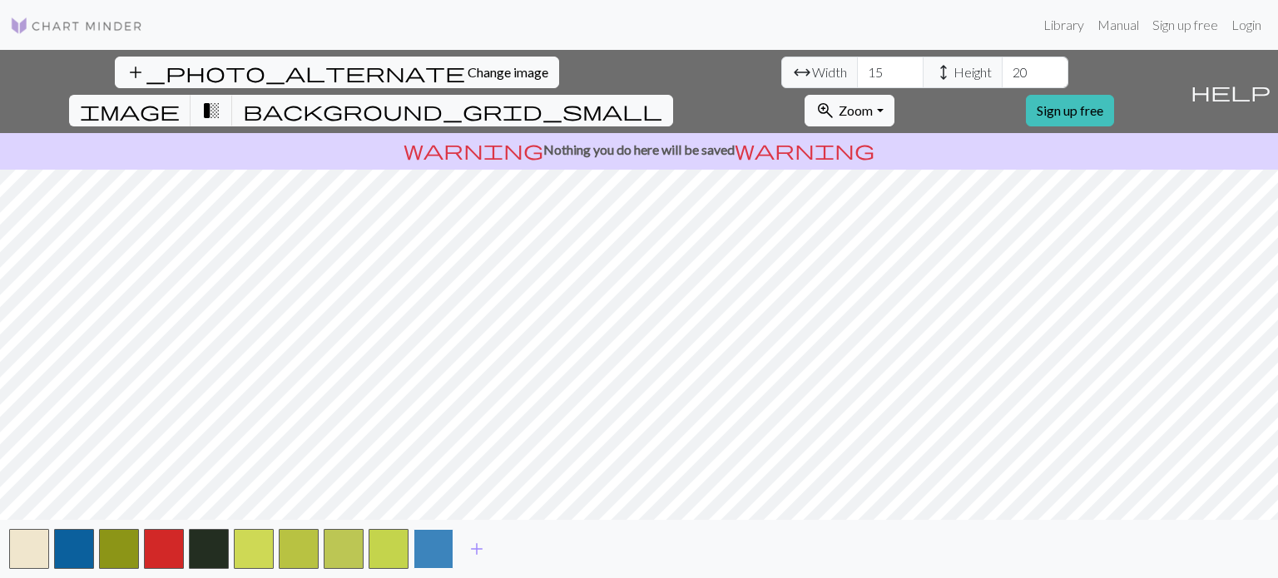
click at [426, 549] on button "button" at bounding box center [433, 549] width 40 height 40
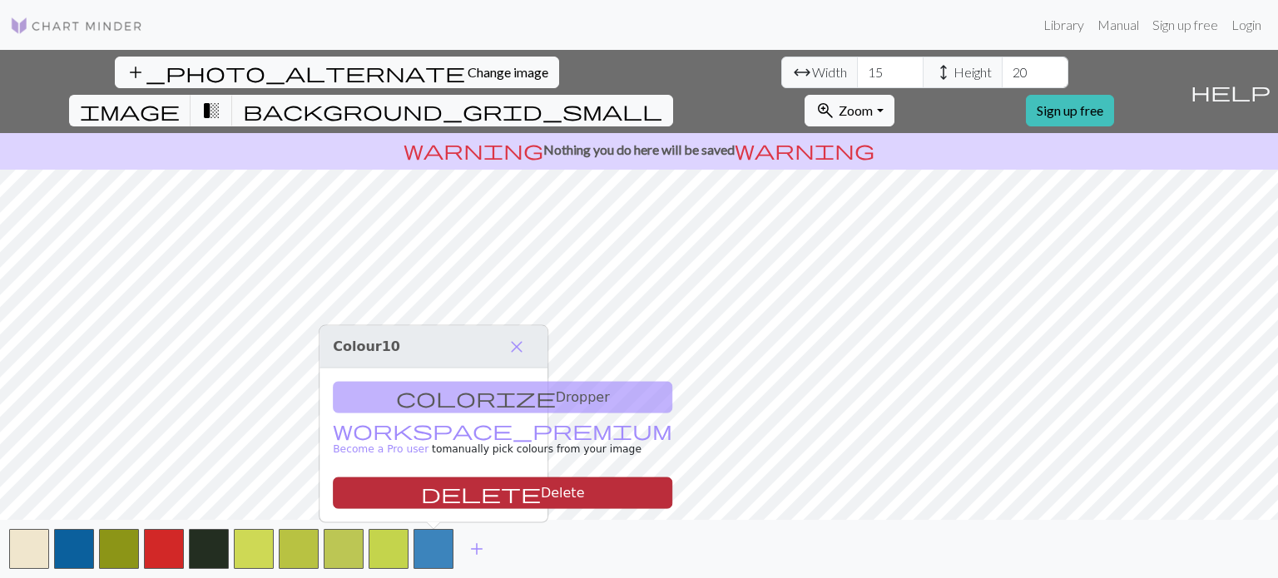
click at [443, 495] on button "delete Delete" at bounding box center [502, 493] width 339 height 32
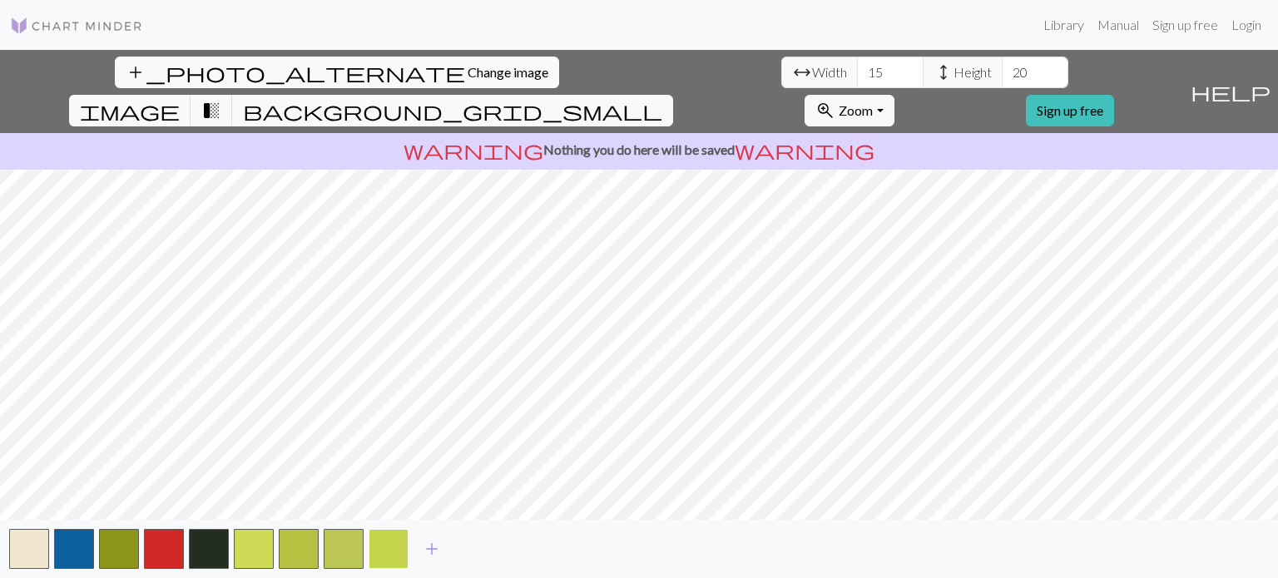
click at [389, 549] on button "button" at bounding box center [388, 549] width 40 height 40
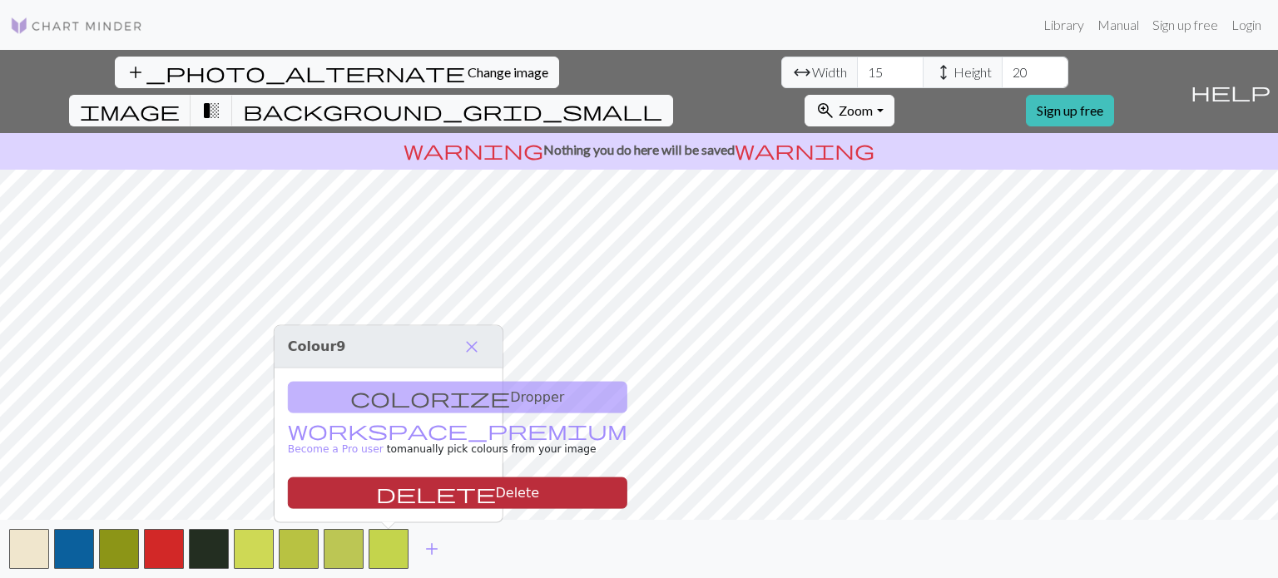
click at [398, 504] on button "delete Delete" at bounding box center [457, 493] width 339 height 32
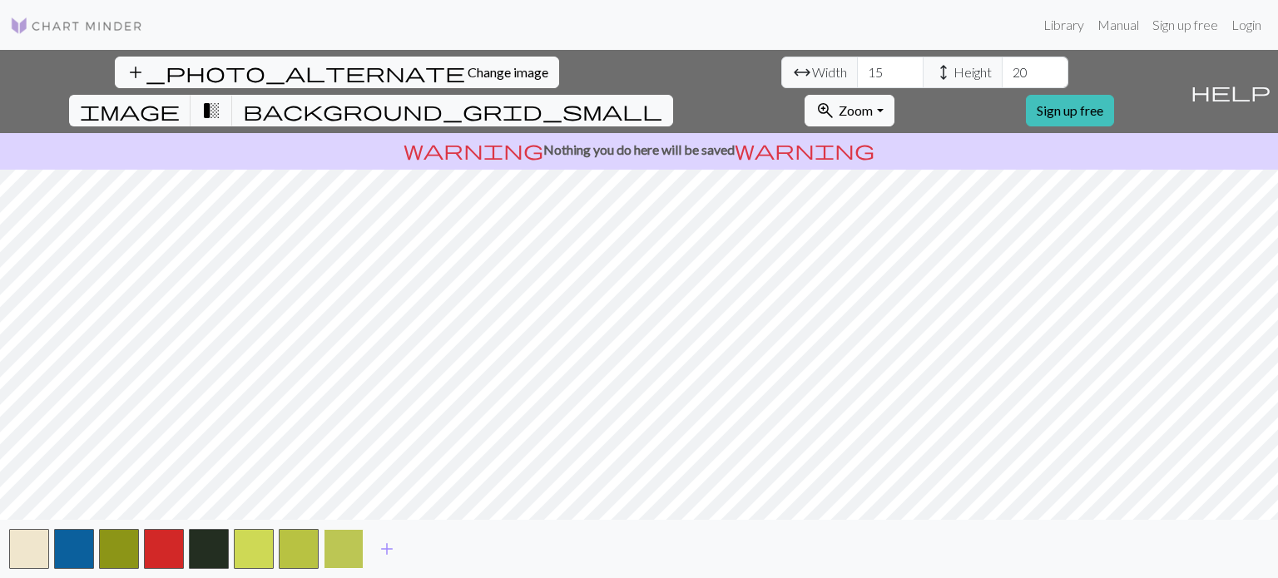
click at [354, 550] on button "button" at bounding box center [344, 549] width 40 height 40
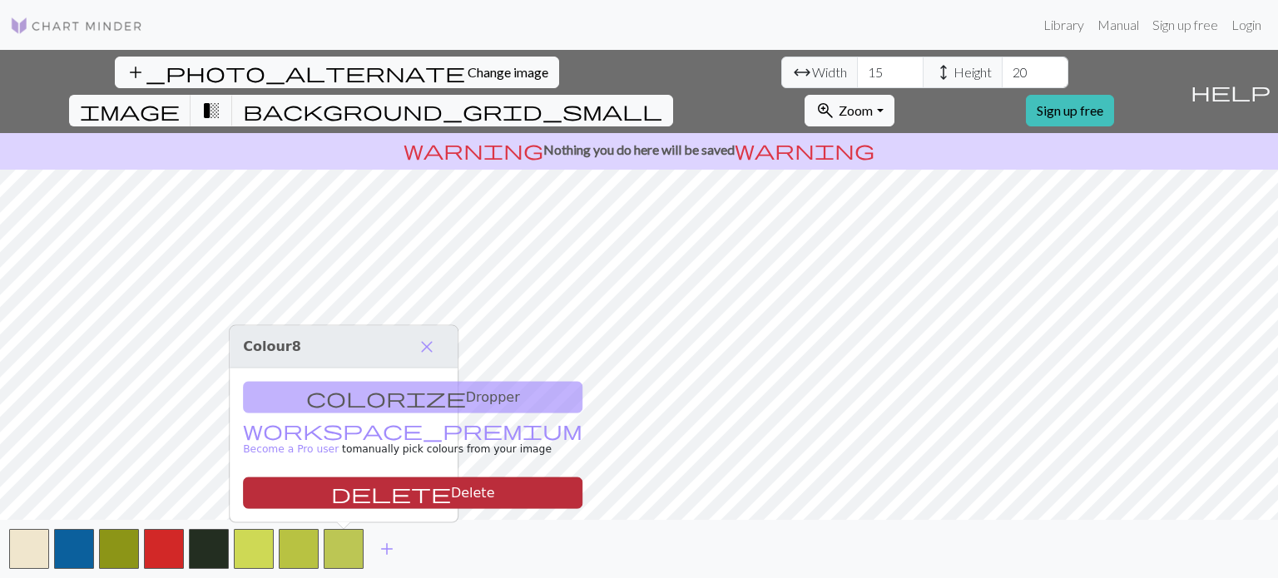
click at [359, 500] on button "delete Delete" at bounding box center [412, 493] width 339 height 32
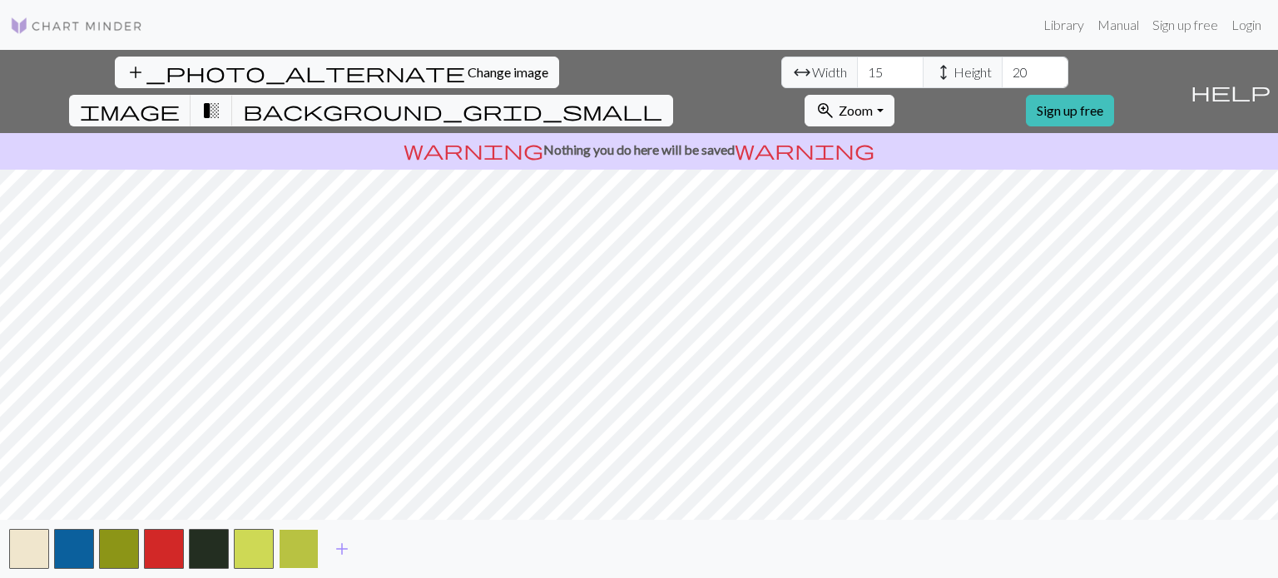
click at [300, 552] on button "button" at bounding box center [299, 549] width 40 height 40
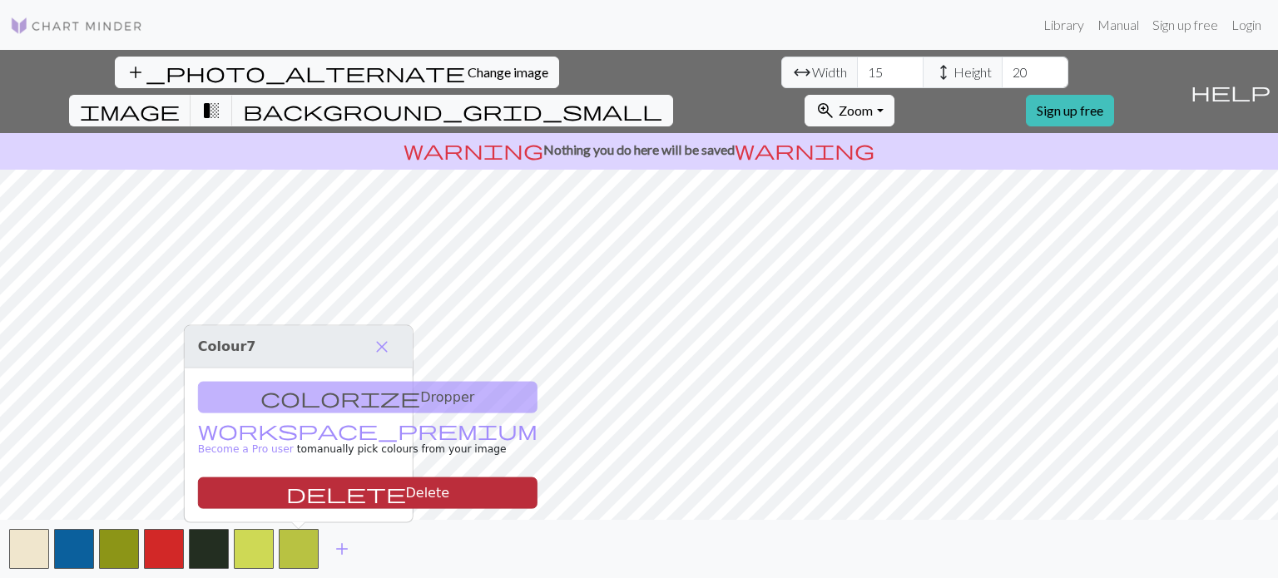
click at [289, 496] on button "delete Delete" at bounding box center [367, 493] width 339 height 32
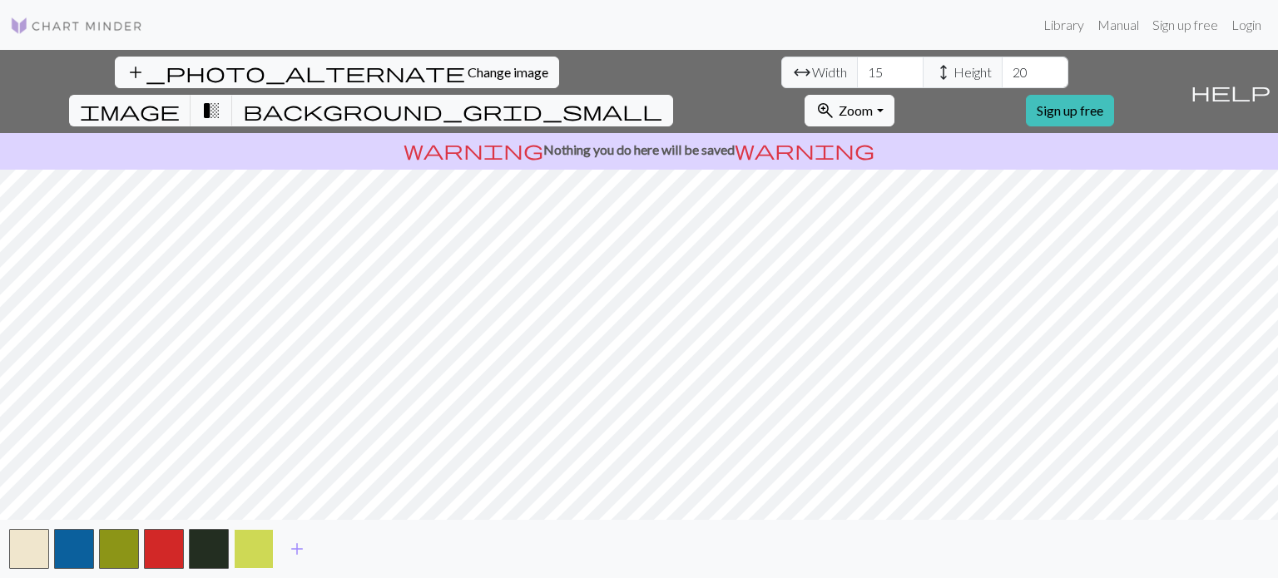
click at [254, 556] on button "button" at bounding box center [254, 549] width 40 height 40
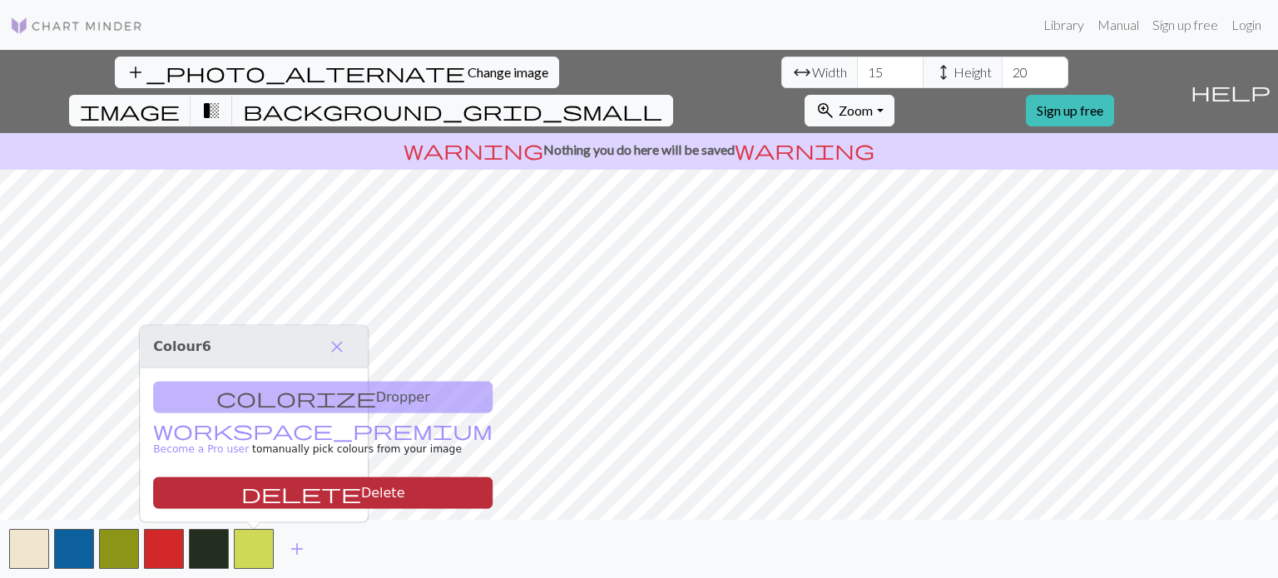
click at [249, 490] on button "delete Delete" at bounding box center [322, 493] width 339 height 32
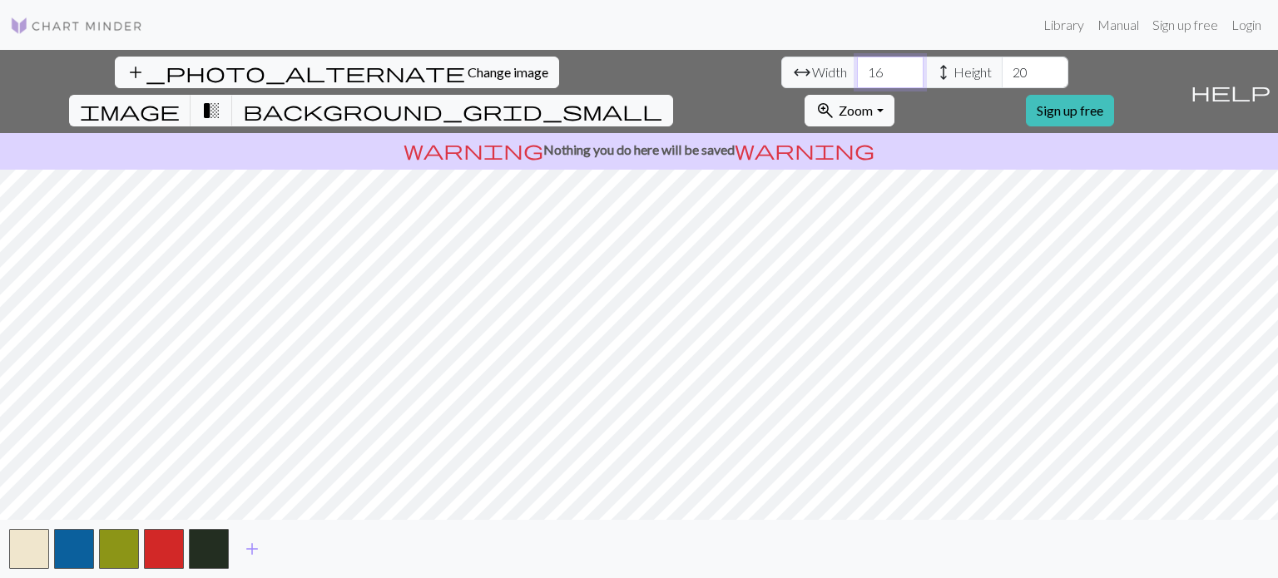
click at [857, 65] on input "16" at bounding box center [890, 73] width 67 height 32
click at [857, 65] on input "17" at bounding box center [890, 73] width 67 height 32
click at [857, 65] on input "18" at bounding box center [890, 73] width 67 height 32
click at [857, 65] on input "19" at bounding box center [890, 73] width 67 height 32
click at [857, 65] on input "20" at bounding box center [890, 73] width 67 height 32
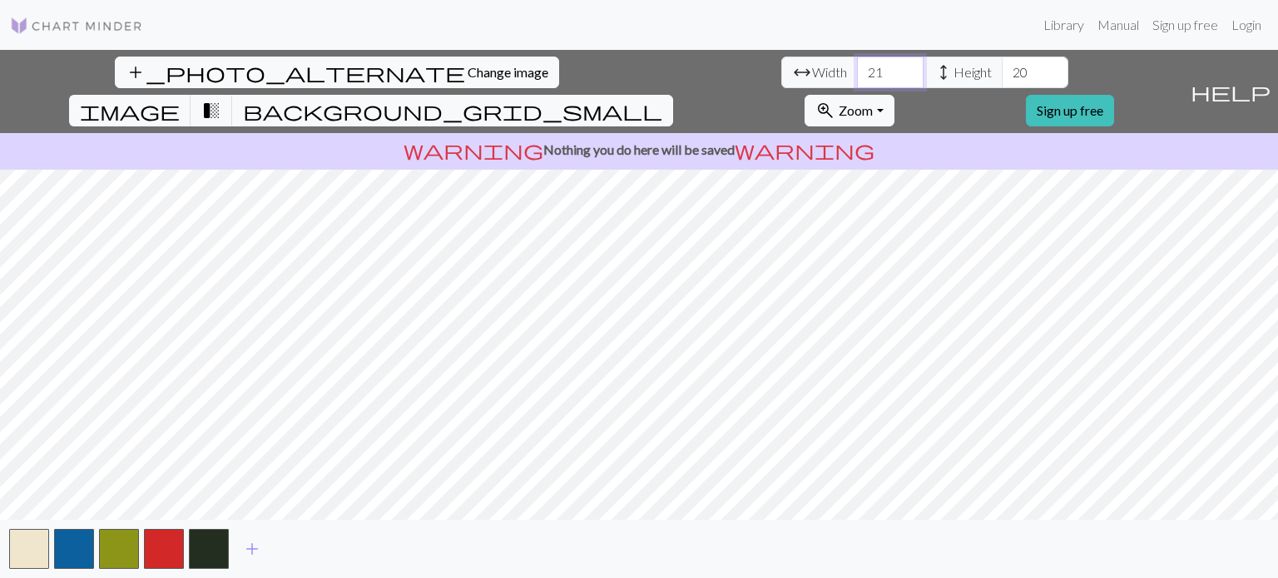
click at [857, 65] on input "21" at bounding box center [890, 73] width 67 height 32
click at [857, 65] on input "22" at bounding box center [890, 73] width 67 height 32
click at [857, 65] on input "23" at bounding box center [890, 73] width 67 height 32
click at [857, 65] on input "24" at bounding box center [890, 73] width 67 height 32
click at [857, 65] on input "25" at bounding box center [890, 73] width 67 height 32
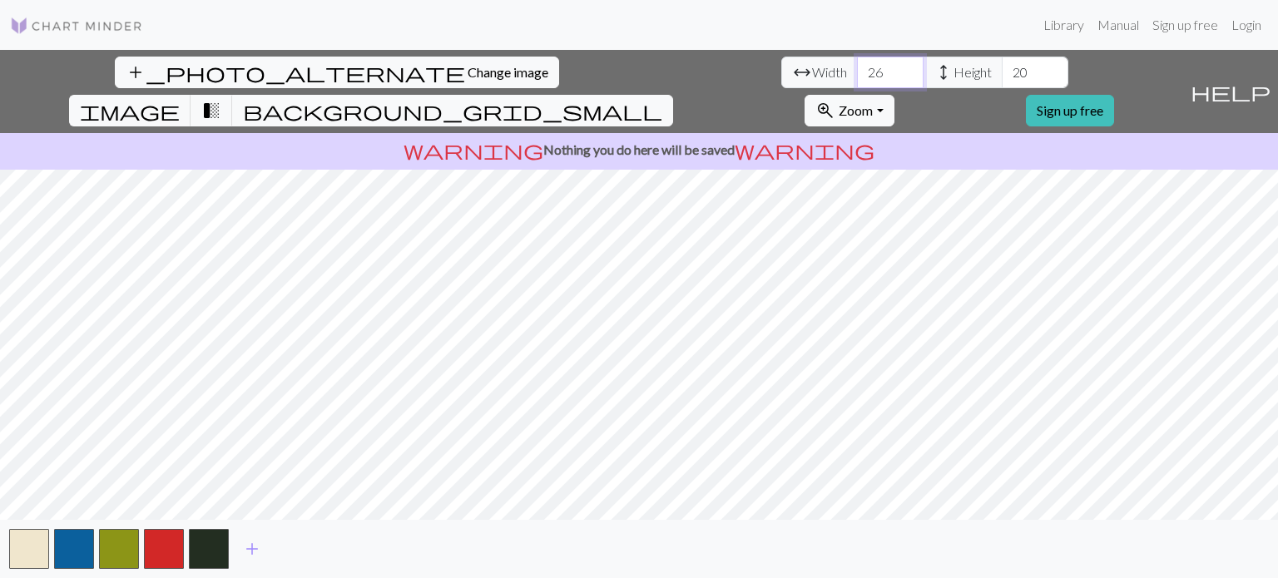
click at [857, 65] on input "26" at bounding box center [890, 73] width 67 height 32
click at [857, 65] on input "27" at bounding box center [890, 73] width 67 height 32
click at [857, 65] on input "28" at bounding box center [890, 73] width 67 height 32
click at [857, 65] on input "29" at bounding box center [890, 73] width 67 height 32
click at [857, 65] on input "30" at bounding box center [890, 73] width 67 height 32
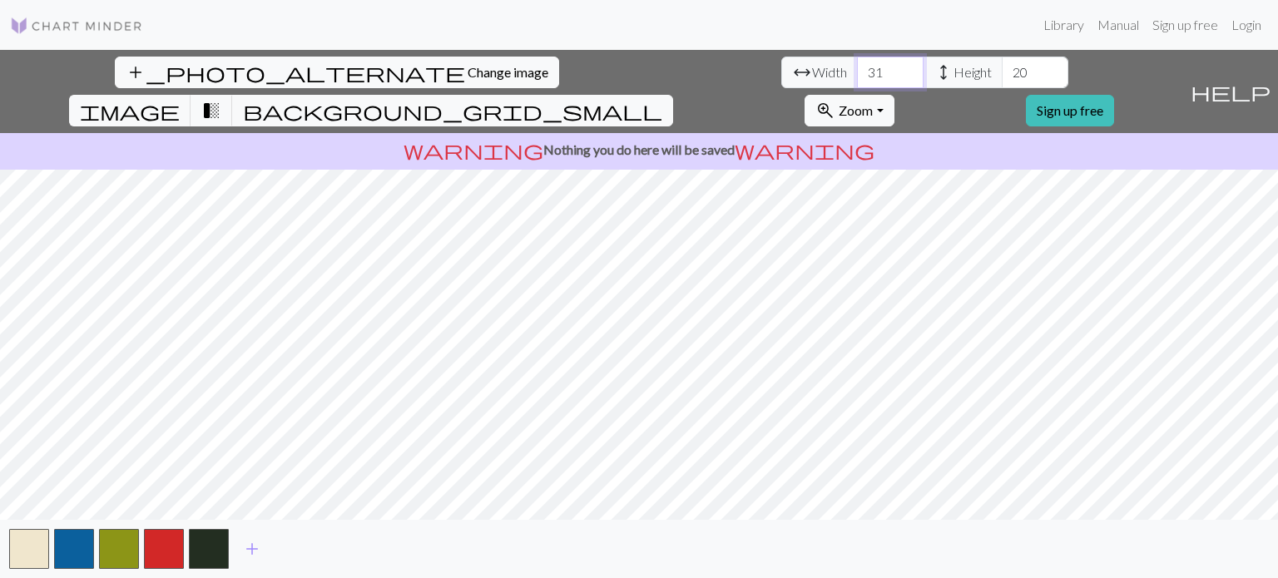
click at [857, 65] on input "31" at bounding box center [890, 73] width 67 height 32
click at [857, 65] on input "32" at bounding box center [890, 73] width 67 height 32
click at [857, 65] on input "33" at bounding box center [890, 73] width 67 height 32
click at [857, 65] on input "34" at bounding box center [890, 73] width 67 height 32
type input "35"
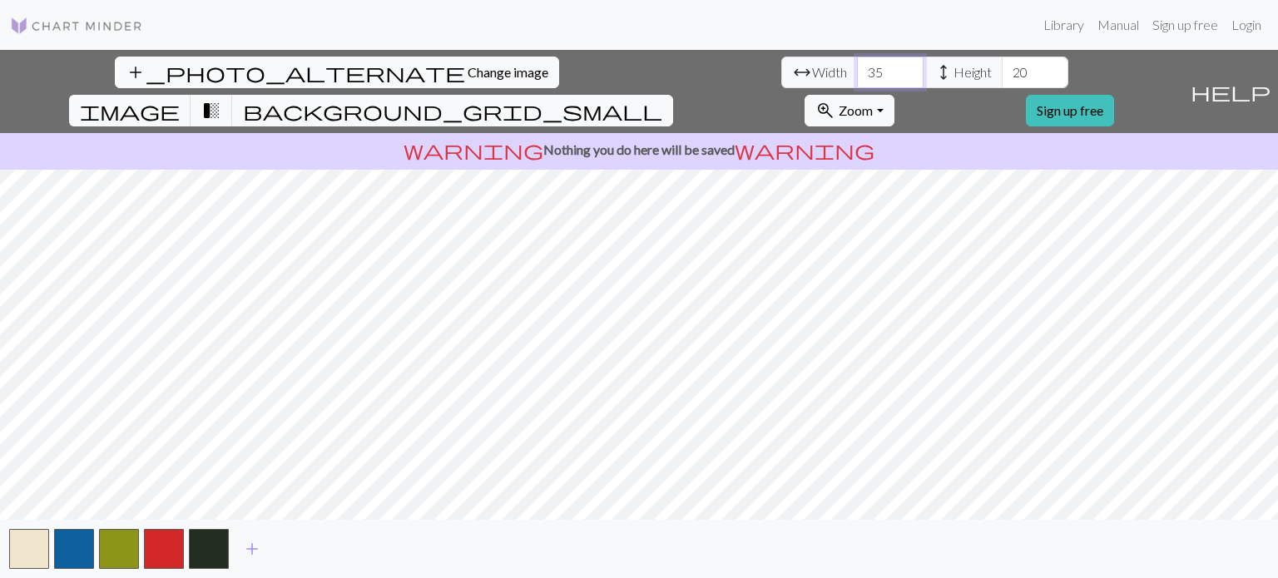
click at [857, 65] on input "35" at bounding box center [890, 73] width 67 height 32
click at [1002, 63] on input "21" at bounding box center [1035, 73] width 67 height 32
click at [1002, 63] on input "22" at bounding box center [1035, 73] width 67 height 32
click at [1002, 63] on input "23" at bounding box center [1035, 73] width 67 height 32
click at [1002, 63] on input "24" at bounding box center [1035, 73] width 67 height 32
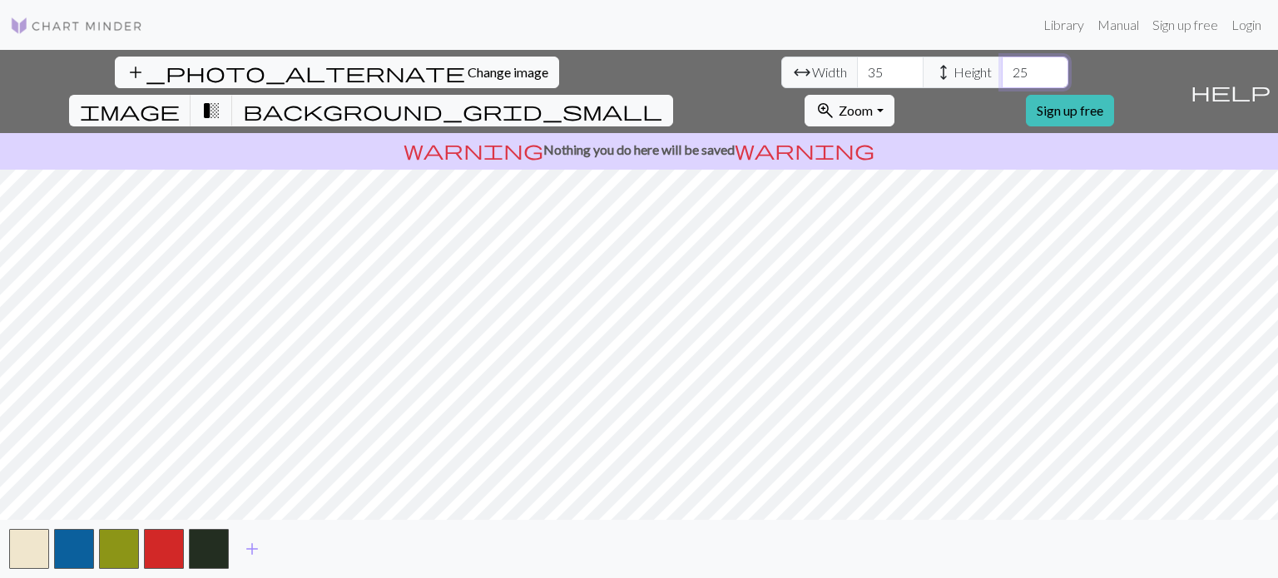
click at [1002, 63] on input "25" at bounding box center [1035, 73] width 67 height 32
click at [1002, 63] on input "26" at bounding box center [1035, 73] width 67 height 32
click at [1002, 63] on input "27" at bounding box center [1035, 73] width 67 height 32
click at [1002, 63] on input "28" at bounding box center [1035, 73] width 67 height 32
click at [1002, 63] on input "29" at bounding box center [1035, 73] width 67 height 32
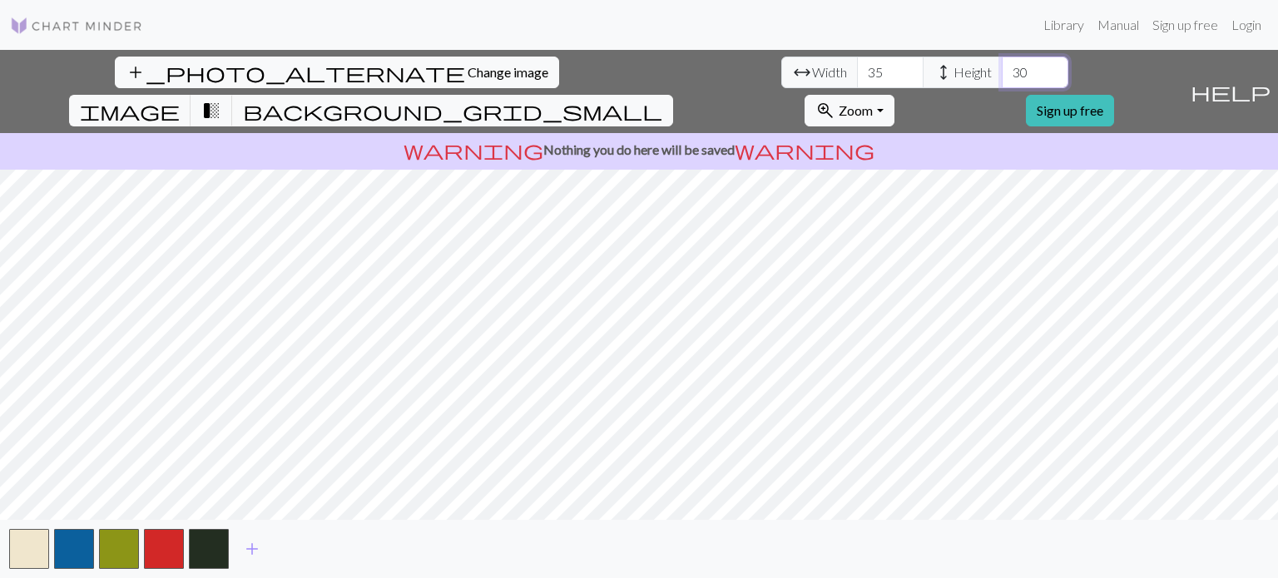
click at [1002, 63] on input "30" at bounding box center [1035, 73] width 67 height 32
click at [1002, 63] on input "31" at bounding box center [1035, 73] width 67 height 32
click at [1002, 63] on input "32" at bounding box center [1035, 73] width 67 height 32
click at [1002, 63] on input "33" at bounding box center [1035, 73] width 67 height 32
click at [1002, 63] on input "34" at bounding box center [1035, 73] width 67 height 32
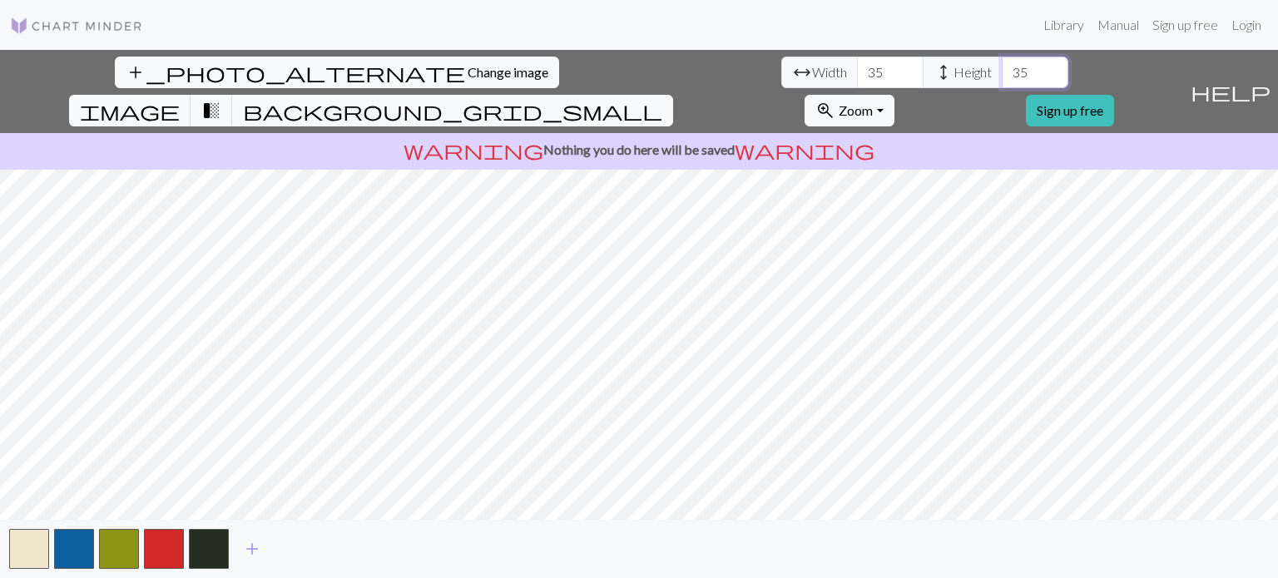
click at [1002, 63] on input "35" at bounding box center [1035, 73] width 67 height 32
click at [1002, 63] on input "36" at bounding box center [1035, 73] width 67 height 32
click at [1002, 63] on input "37" at bounding box center [1035, 73] width 67 height 32
click at [1002, 63] on input "38" at bounding box center [1035, 73] width 67 height 32
click at [1002, 63] on input "39" at bounding box center [1035, 73] width 67 height 32
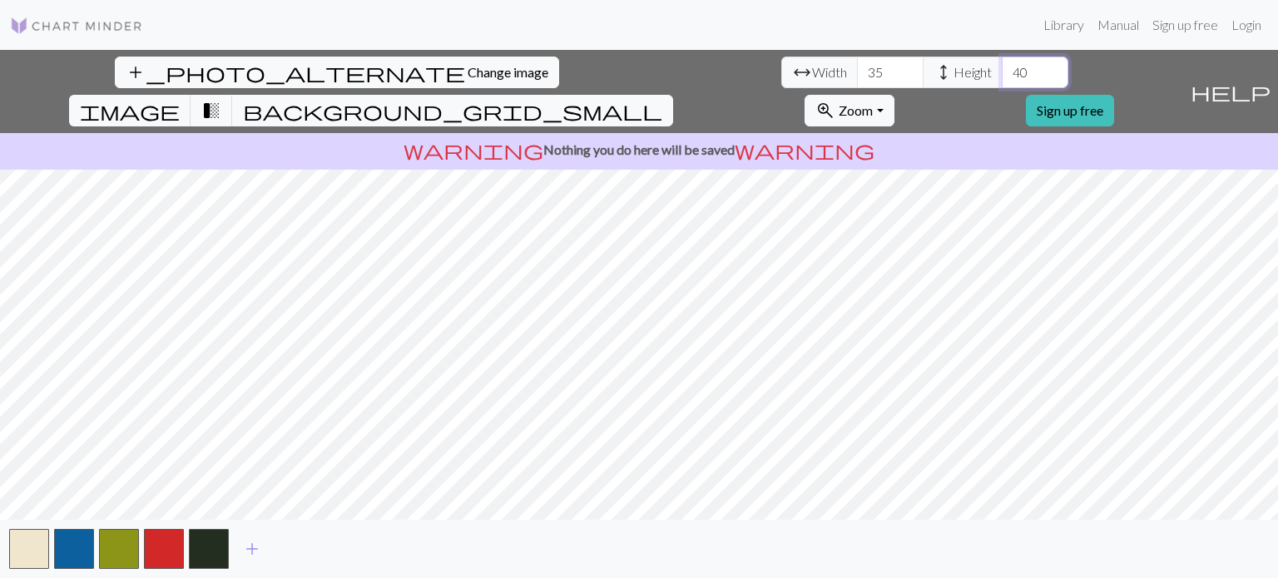
click at [1002, 63] on input "40" at bounding box center [1035, 73] width 67 height 32
click at [1002, 63] on input "41" at bounding box center [1035, 73] width 67 height 32
click at [1002, 63] on input "42" at bounding box center [1035, 73] width 67 height 32
click at [1002, 63] on input "43" at bounding box center [1035, 73] width 67 height 32
click at [1002, 63] on input "44" at bounding box center [1035, 73] width 67 height 32
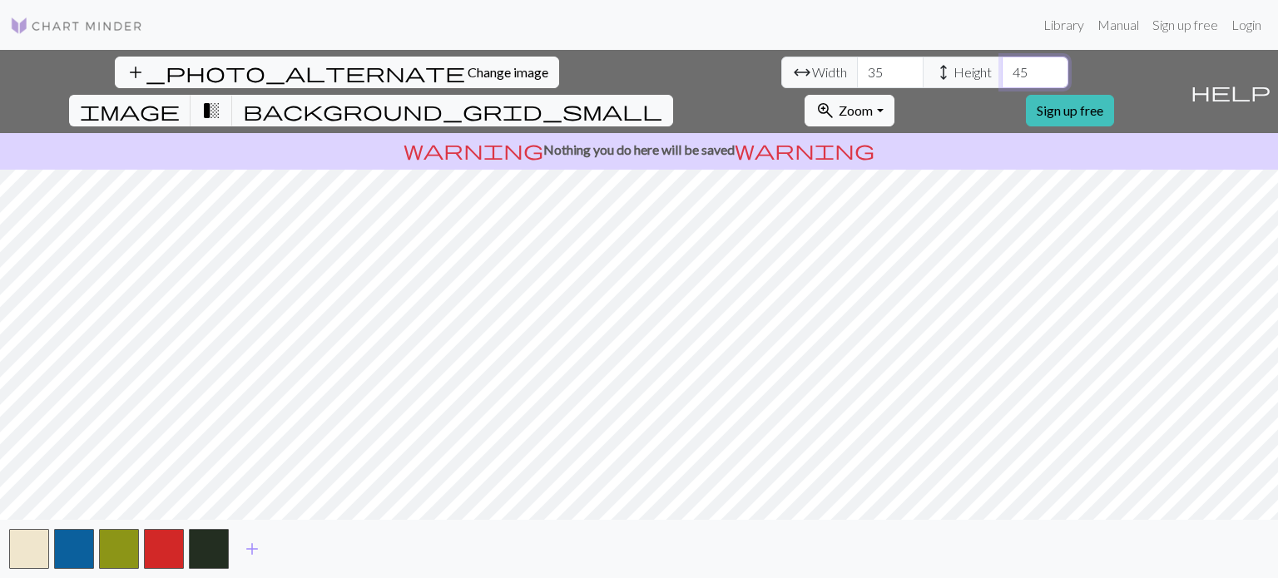
click at [1002, 63] on input "45" at bounding box center [1035, 73] width 67 height 32
click at [1002, 63] on input "46" at bounding box center [1035, 73] width 67 height 32
click at [1002, 63] on input "47" at bounding box center [1035, 73] width 67 height 32
click at [1002, 63] on input "48" at bounding box center [1035, 73] width 67 height 32
click at [1002, 63] on input "49" at bounding box center [1035, 73] width 67 height 32
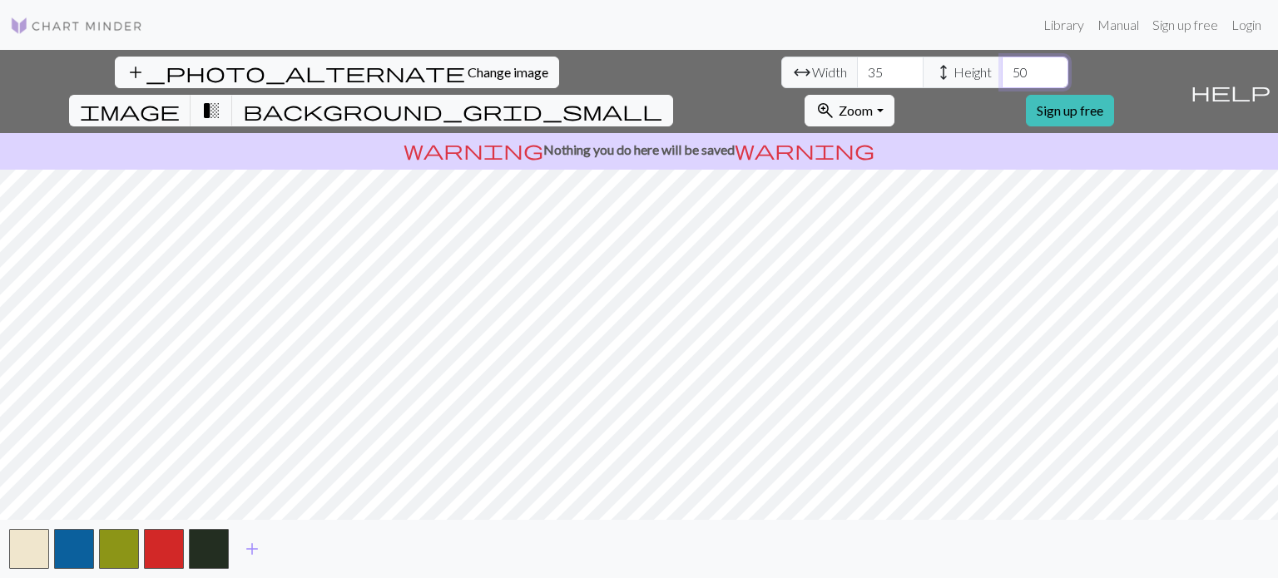
click at [1002, 63] on input "50" at bounding box center [1035, 73] width 67 height 32
click at [1002, 63] on input "51" at bounding box center [1035, 73] width 67 height 32
click at [1002, 62] on input "52" at bounding box center [1035, 73] width 67 height 32
click at [1002, 62] on input "53" at bounding box center [1035, 73] width 67 height 32
click at [1002, 62] on input "54" at bounding box center [1035, 73] width 67 height 32
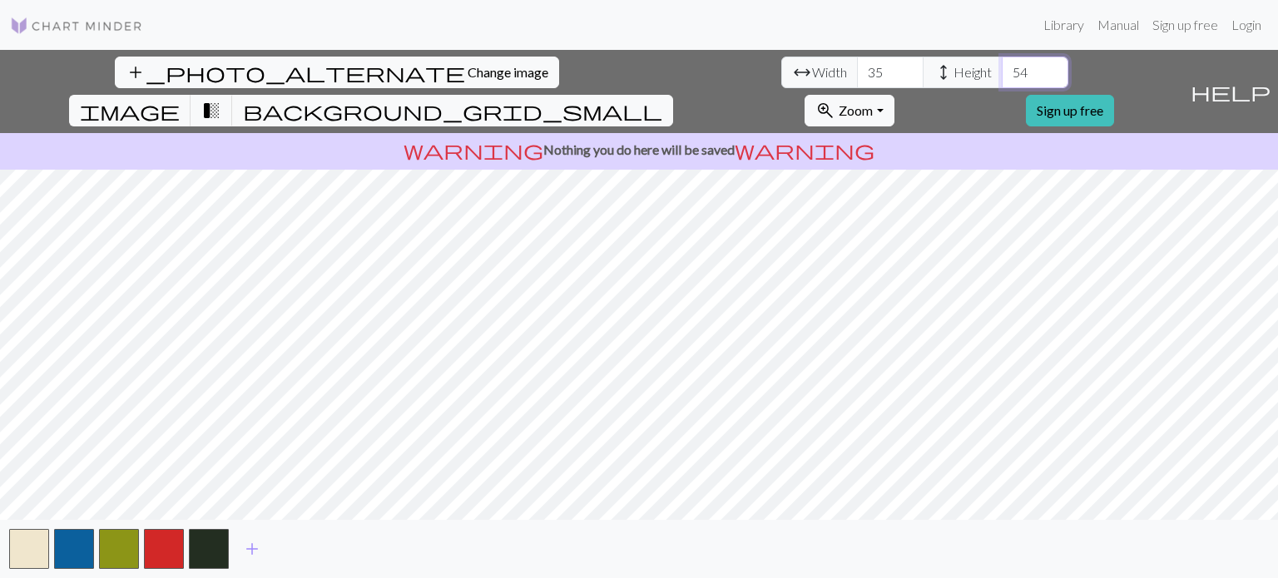
click at [1002, 62] on input "55" at bounding box center [1035, 73] width 67 height 32
click at [1002, 62] on input "56" at bounding box center [1035, 73] width 67 height 32
click at [1002, 62] on input "57" at bounding box center [1035, 73] width 67 height 32
click at [1002, 62] on input "58" at bounding box center [1035, 73] width 67 height 32
click at [1002, 62] on input "59" at bounding box center [1035, 73] width 67 height 32
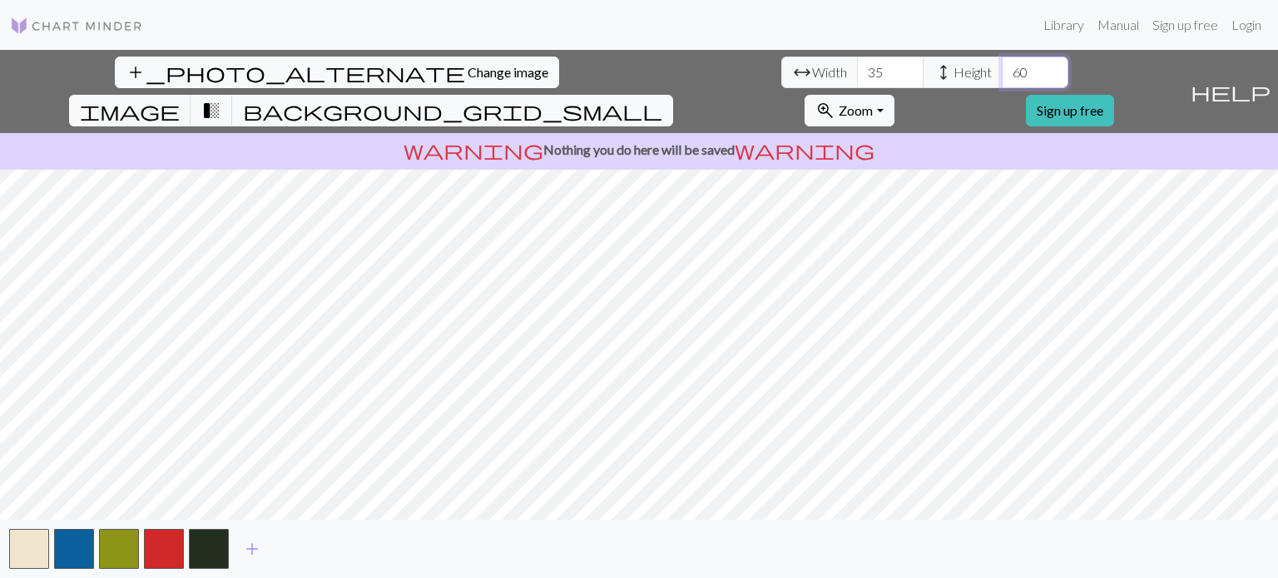
click at [1002, 62] on input "60" at bounding box center [1035, 73] width 67 height 32
click at [1002, 62] on input "61" at bounding box center [1035, 73] width 67 height 32
click at [1002, 62] on input "62" at bounding box center [1035, 73] width 67 height 32
click at [1002, 62] on input "63" at bounding box center [1035, 73] width 67 height 32
click at [1002, 62] on input "64" at bounding box center [1035, 73] width 67 height 32
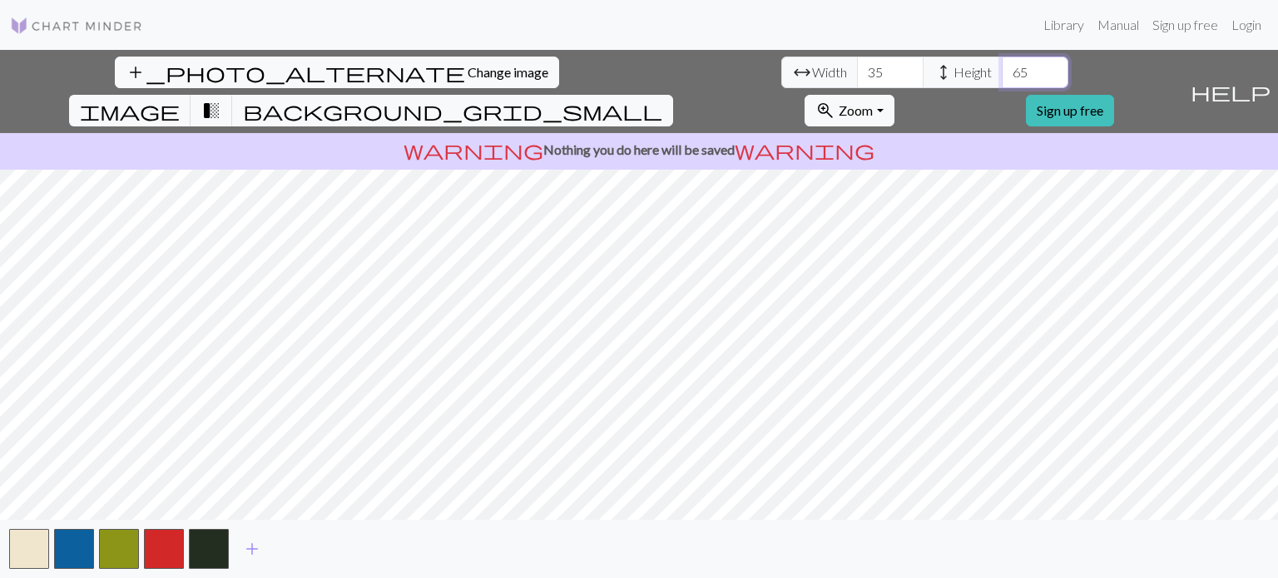
click at [1002, 62] on input "65" at bounding box center [1035, 73] width 67 height 32
click at [1002, 62] on input "66" at bounding box center [1035, 73] width 67 height 32
click at [1002, 62] on input "67" at bounding box center [1035, 73] width 67 height 32
click at [1002, 62] on input "68" at bounding box center [1035, 73] width 67 height 32
click at [1002, 62] on input "69" at bounding box center [1035, 73] width 67 height 32
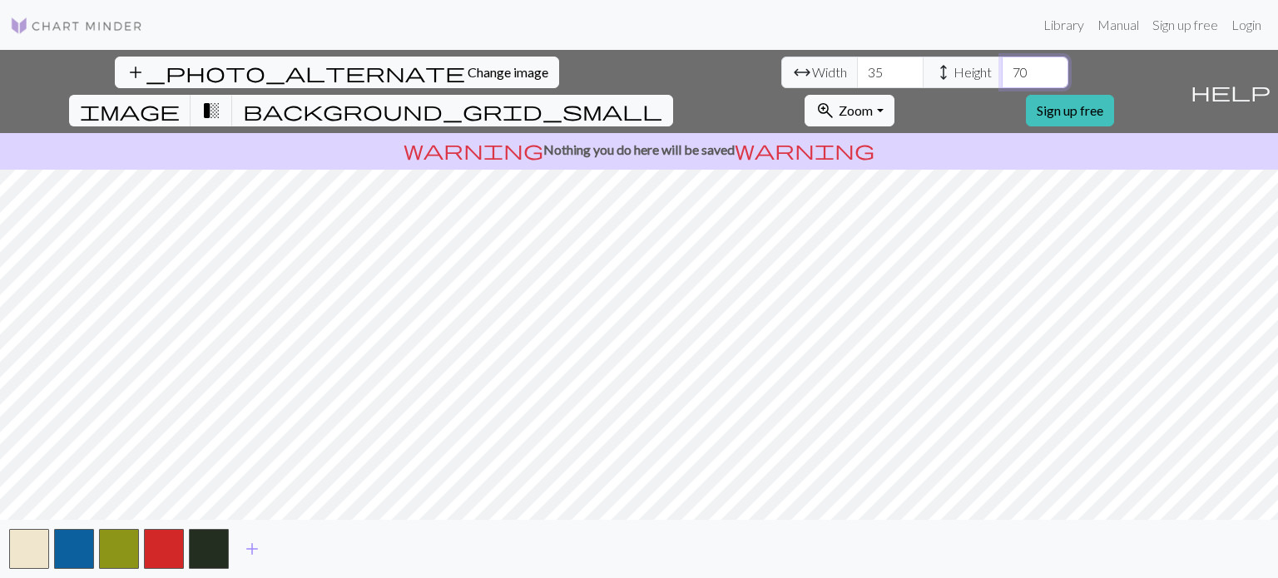
click at [1002, 62] on input "70" at bounding box center [1035, 73] width 67 height 32
click at [1002, 62] on input "71" at bounding box center [1035, 73] width 67 height 32
click at [1002, 62] on input "72" at bounding box center [1035, 73] width 67 height 32
type input "73"
click at [1002, 62] on input "73" at bounding box center [1035, 73] width 67 height 32
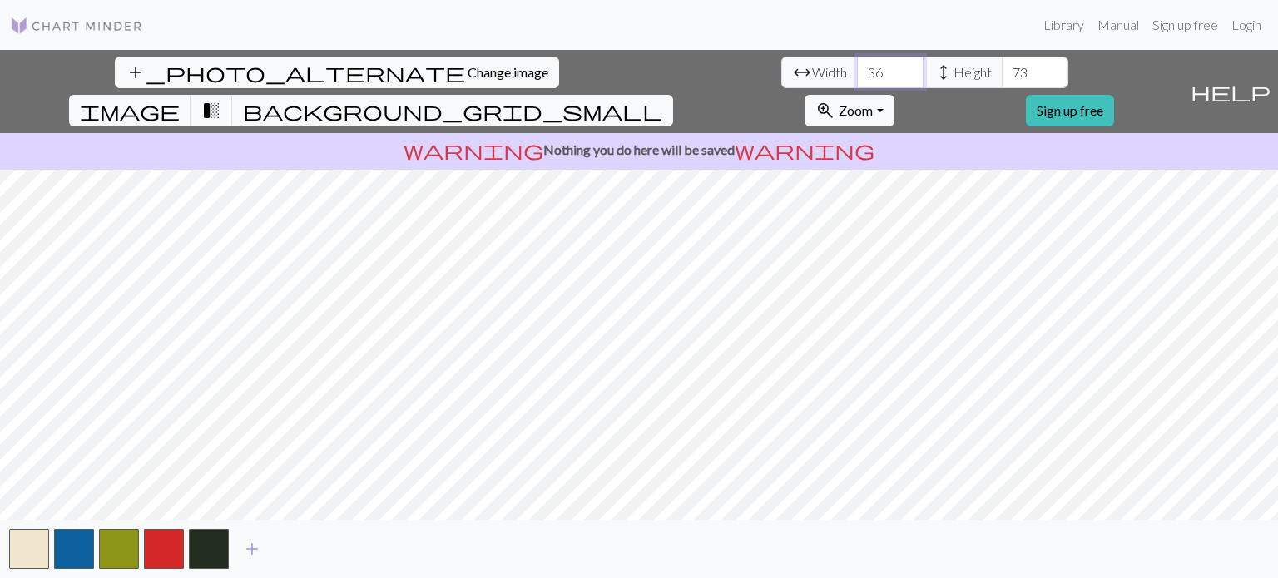
click at [857, 62] on input "36" at bounding box center [890, 73] width 67 height 32
click at [857, 62] on input "37" at bounding box center [890, 73] width 67 height 32
click at [857, 62] on input "38" at bounding box center [890, 73] width 67 height 32
click at [857, 62] on input "39" at bounding box center [890, 73] width 67 height 32
click at [857, 62] on input "40" at bounding box center [890, 73] width 67 height 32
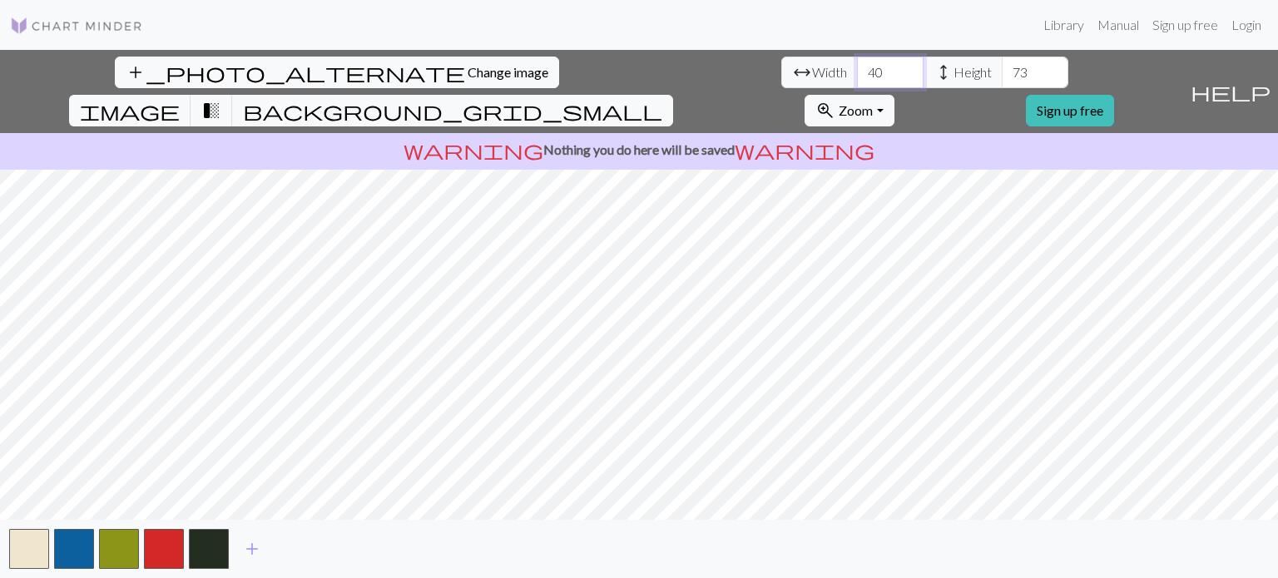
click at [857, 62] on input "41" at bounding box center [890, 73] width 67 height 32
click at [857, 62] on input "42" at bounding box center [890, 73] width 67 height 32
click at [857, 62] on input "43" at bounding box center [890, 73] width 67 height 32
click at [857, 62] on input "44" at bounding box center [890, 73] width 67 height 32
click at [857, 62] on input "45" at bounding box center [890, 73] width 67 height 32
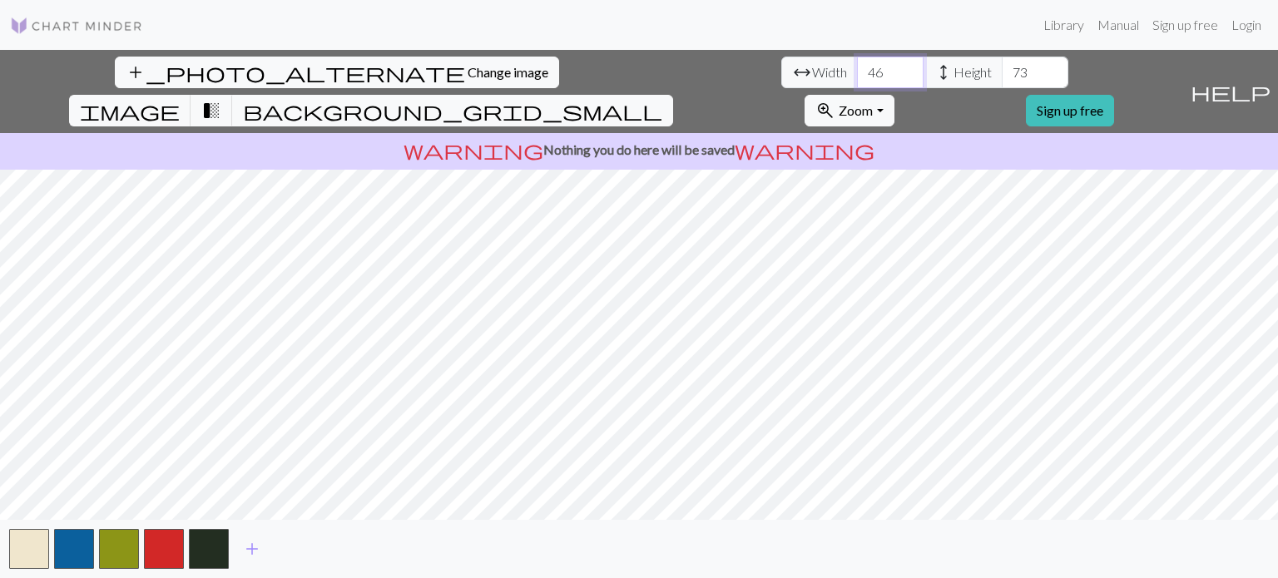
click at [857, 62] on input "46" at bounding box center [890, 73] width 67 height 32
click at [857, 62] on input "47" at bounding box center [890, 73] width 67 height 32
click at [857, 62] on input "48" at bounding box center [890, 73] width 67 height 32
click at [857, 62] on input "49" at bounding box center [890, 73] width 67 height 32
click at [857, 62] on input "50" at bounding box center [890, 73] width 67 height 32
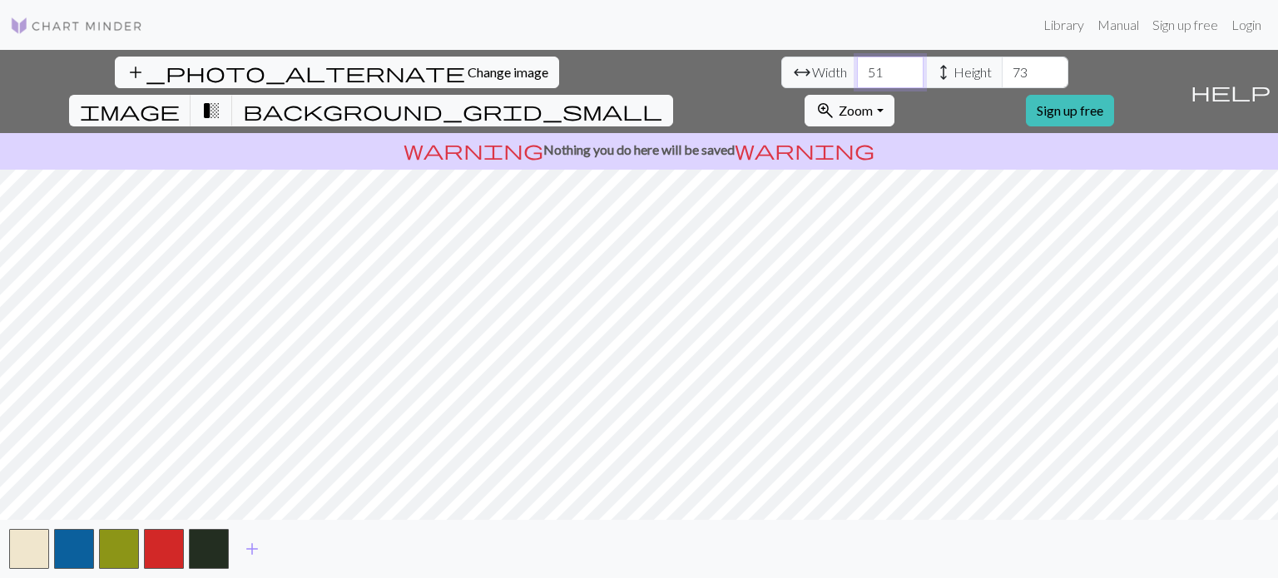
click at [857, 62] on input "51" at bounding box center [890, 73] width 67 height 32
click at [857, 62] on input "52" at bounding box center [890, 73] width 67 height 32
click at [857, 62] on input "53" at bounding box center [890, 73] width 67 height 32
click at [857, 62] on input "54" at bounding box center [890, 73] width 67 height 32
click at [857, 62] on input "55" at bounding box center [890, 73] width 67 height 32
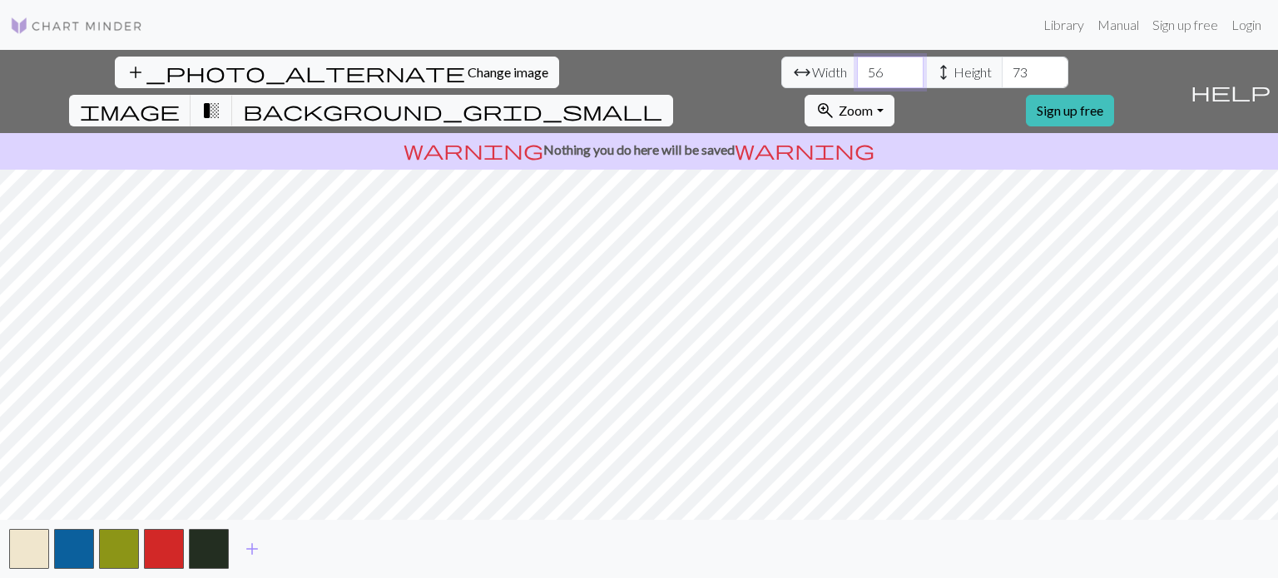
click at [857, 62] on input "56" at bounding box center [890, 73] width 67 height 32
click at [857, 62] on input "57" at bounding box center [890, 73] width 67 height 32
click at [857, 62] on input "58" at bounding box center [890, 73] width 67 height 32
click at [857, 62] on input "59" at bounding box center [890, 73] width 67 height 32
click at [857, 62] on input "60" at bounding box center [890, 73] width 67 height 32
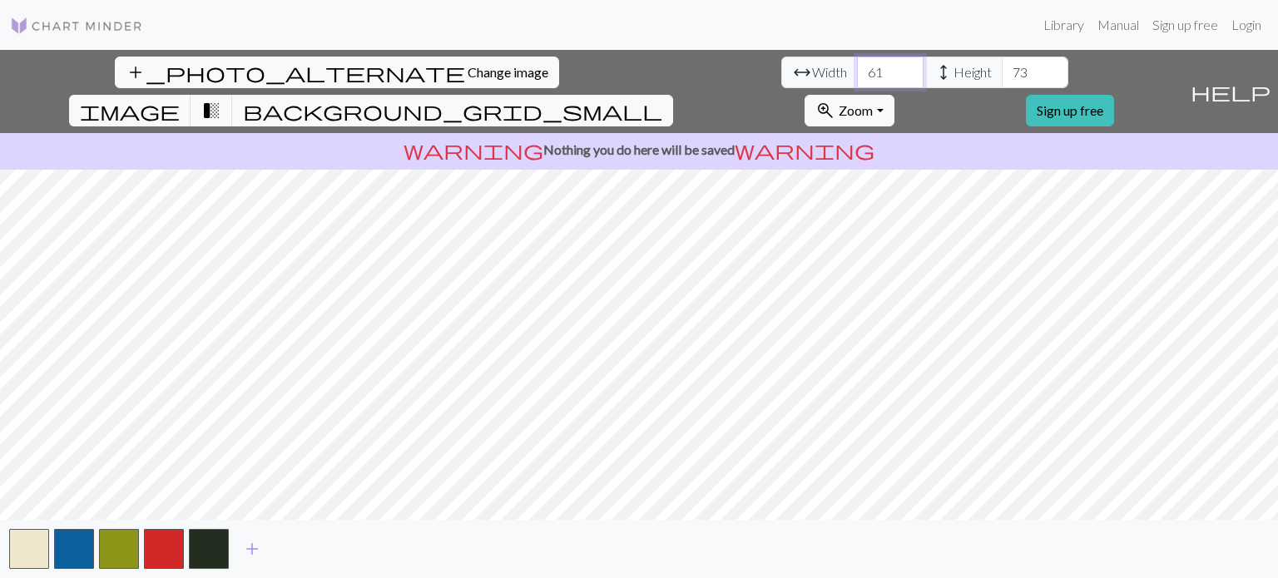
click at [857, 62] on input "61" at bounding box center [890, 73] width 67 height 32
click at [857, 62] on input "62" at bounding box center [890, 73] width 67 height 32
click at [857, 67] on input "63" at bounding box center [890, 73] width 67 height 32
click at [857, 67] on input "64" at bounding box center [890, 73] width 67 height 32
click at [857, 67] on input "65" at bounding box center [890, 73] width 67 height 32
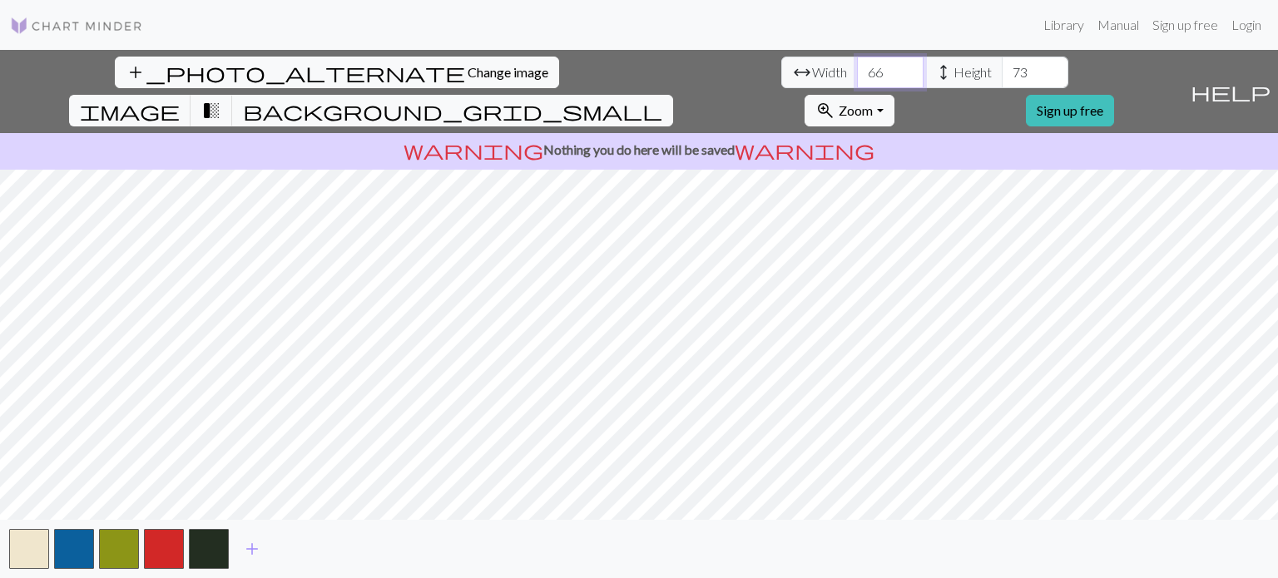
click at [857, 67] on input "66" at bounding box center [890, 73] width 67 height 32
click at [857, 67] on input "67" at bounding box center [890, 73] width 67 height 32
click at [857, 67] on input "68" at bounding box center [890, 73] width 67 height 32
click at [857, 67] on input "69" at bounding box center [890, 73] width 67 height 32
click at [857, 67] on input "70" at bounding box center [890, 73] width 67 height 32
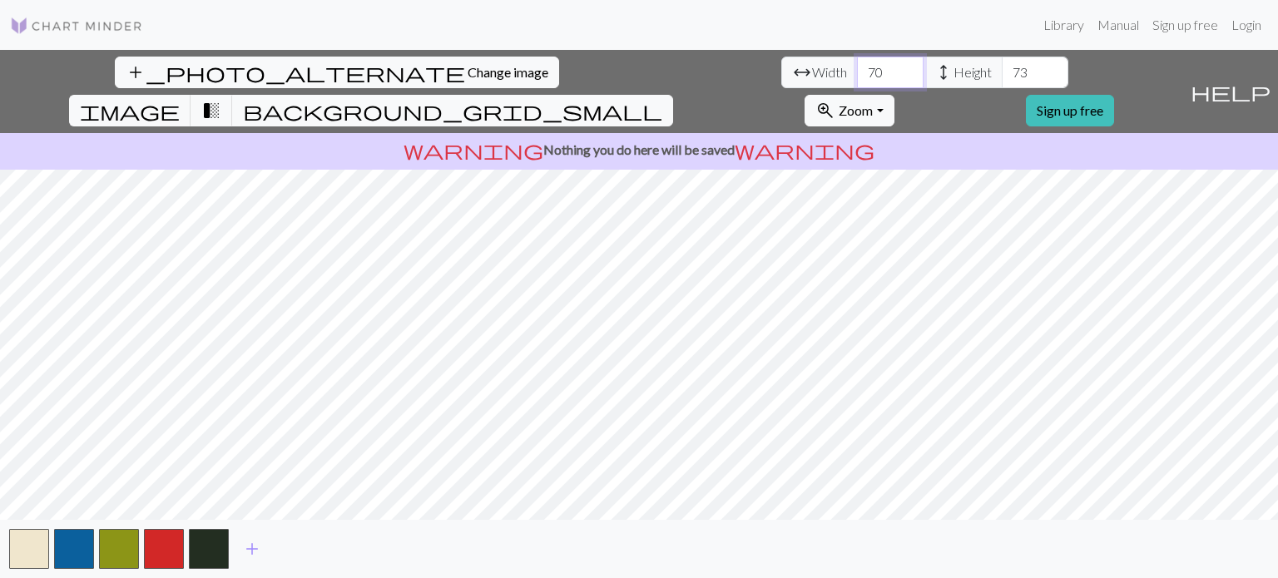
type input "71"
click at [857, 67] on input "71" at bounding box center [890, 73] width 67 height 32
click at [1002, 64] on input "74" at bounding box center [1035, 73] width 67 height 32
click at [1002, 64] on input "75" at bounding box center [1035, 73] width 67 height 32
click at [1002, 64] on input "76" at bounding box center [1035, 73] width 67 height 32
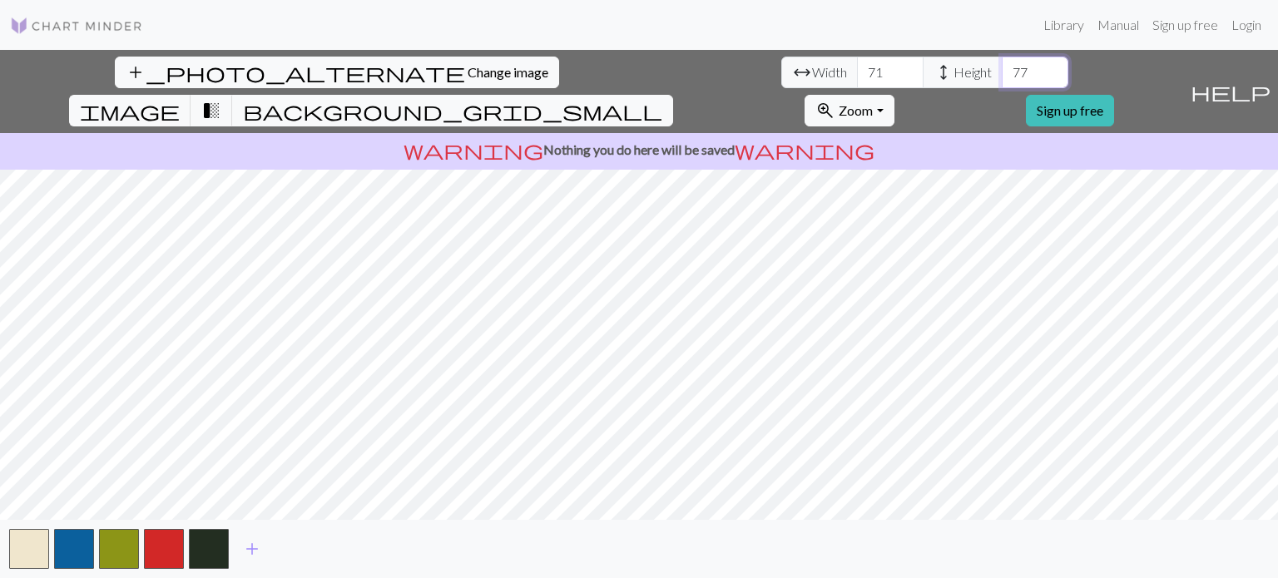
click at [1002, 64] on input "77" at bounding box center [1035, 73] width 67 height 32
click at [1002, 64] on input "78" at bounding box center [1035, 73] width 67 height 32
click at [1002, 64] on input "79" at bounding box center [1035, 73] width 67 height 32
click at [1002, 64] on input "80" at bounding box center [1035, 73] width 67 height 32
click at [1002, 64] on input "81" at bounding box center [1035, 73] width 67 height 32
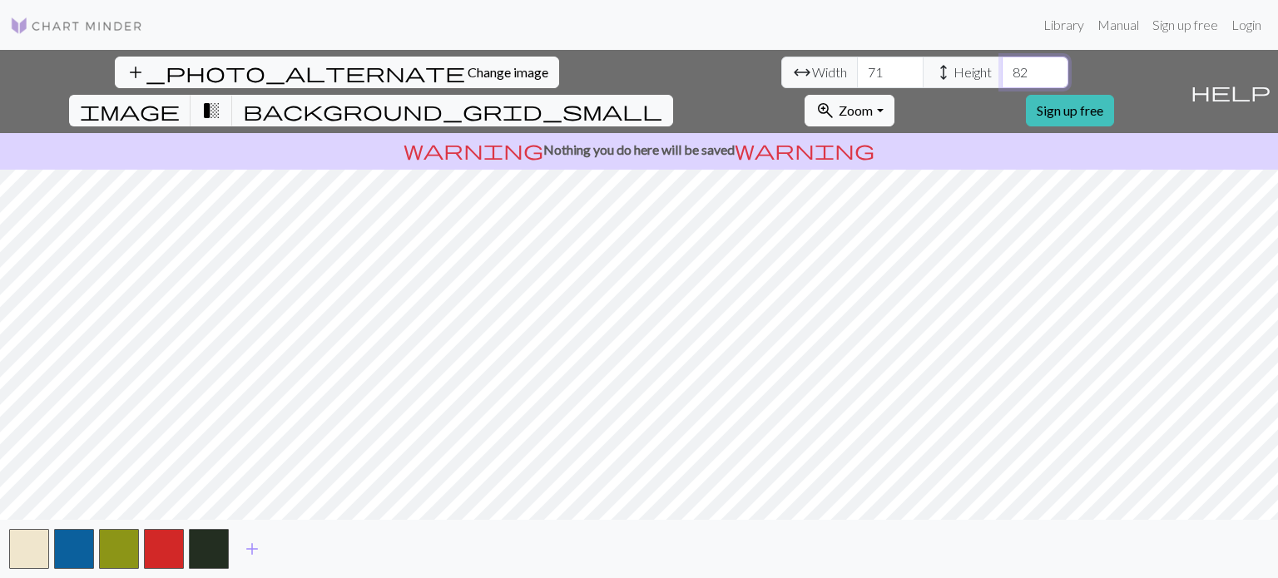
click at [1002, 64] on input "82" at bounding box center [1035, 73] width 67 height 32
click at [1002, 64] on input "83" at bounding box center [1035, 73] width 67 height 32
click at [1002, 64] on input "84" at bounding box center [1035, 73] width 67 height 32
click at [1002, 64] on input "85" at bounding box center [1035, 73] width 67 height 32
click at [1002, 64] on input "86" at bounding box center [1035, 73] width 67 height 32
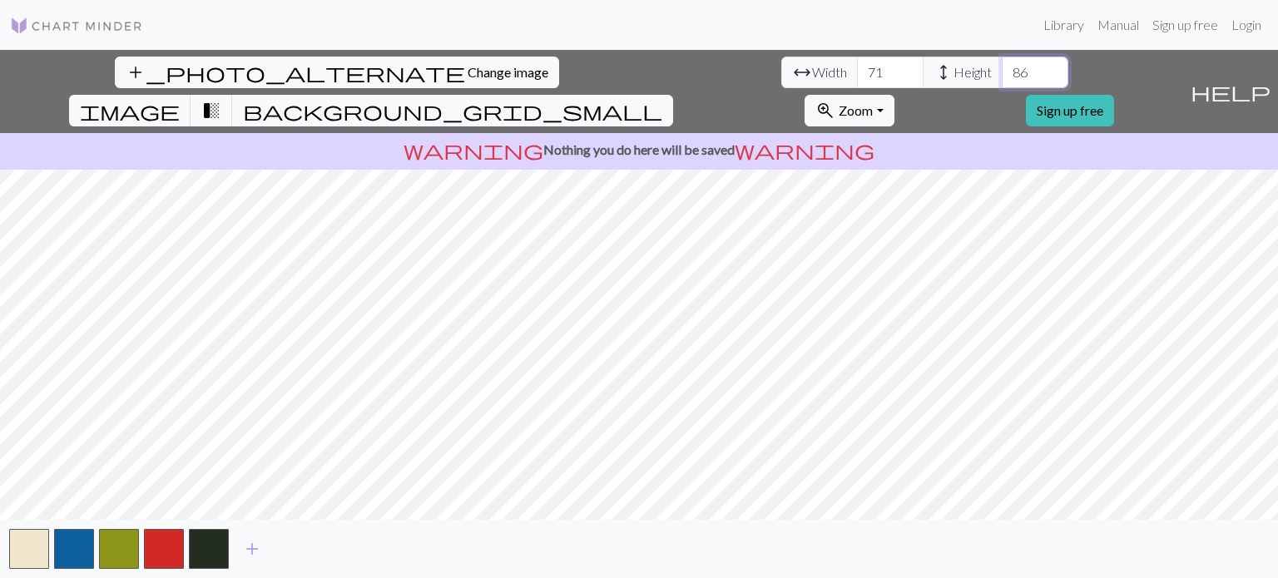
type input "87"
click at [1002, 64] on input "87" at bounding box center [1035, 73] width 67 height 32
click at [642, 125] on div "add_photo_alternate Change image arrow_range Width 71 height Height 87 image tr…" at bounding box center [639, 314] width 1278 height 528
click at [857, 64] on input "72" at bounding box center [890, 73] width 67 height 32
click at [857, 64] on input "73" at bounding box center [890, 73] width 67 height 32
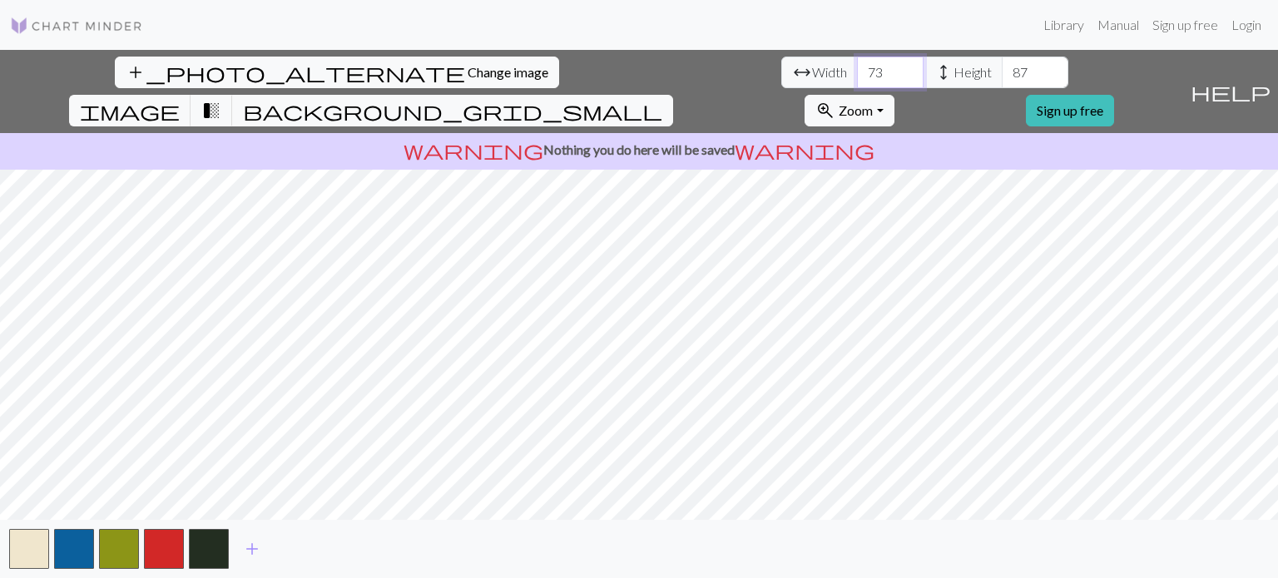
click at [857, 64] on input "74" at bounding box center [890, 73] width 67 height 32
click at [857, 64] on input "75" at bounding box center [890, 73] width 67 height 32
click at [857, 64] on input "76" at bounding box center [890, 73] width 67 height 32
click at [857, 64] on input "77" at bounding box center [890, 73] width 67 height 32
click at [857, 64] on input "78" at bounding box center [890, 73] width 67 height 32
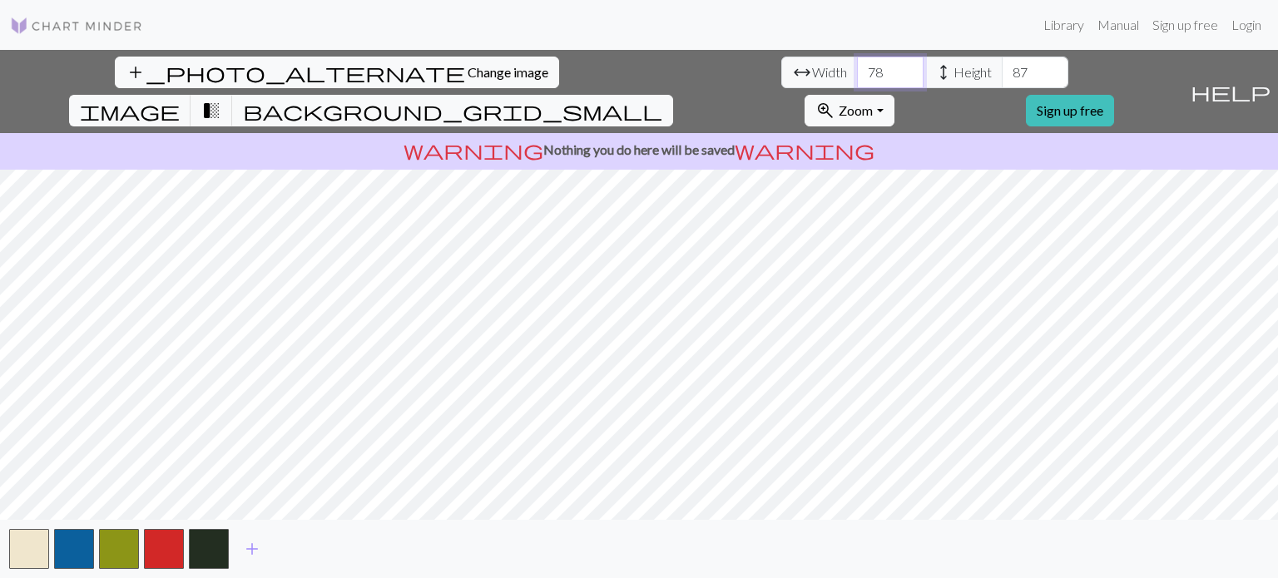
click at [857, 64] on input "79" at bounding box center [890, 73] width 67 height 32
click at [857, 64] on input "80" at bounding box center [890, 73] width 67 height 32
click at [857, 64] on input "81" at bounding box center [890, 73] width 67 height 32
click at [857, 64] on input "82" at bounding box center [890, 73] width 67 height 32
click at [857, 64] on input "83" at bounding box center [890, 73] width 67 height 32
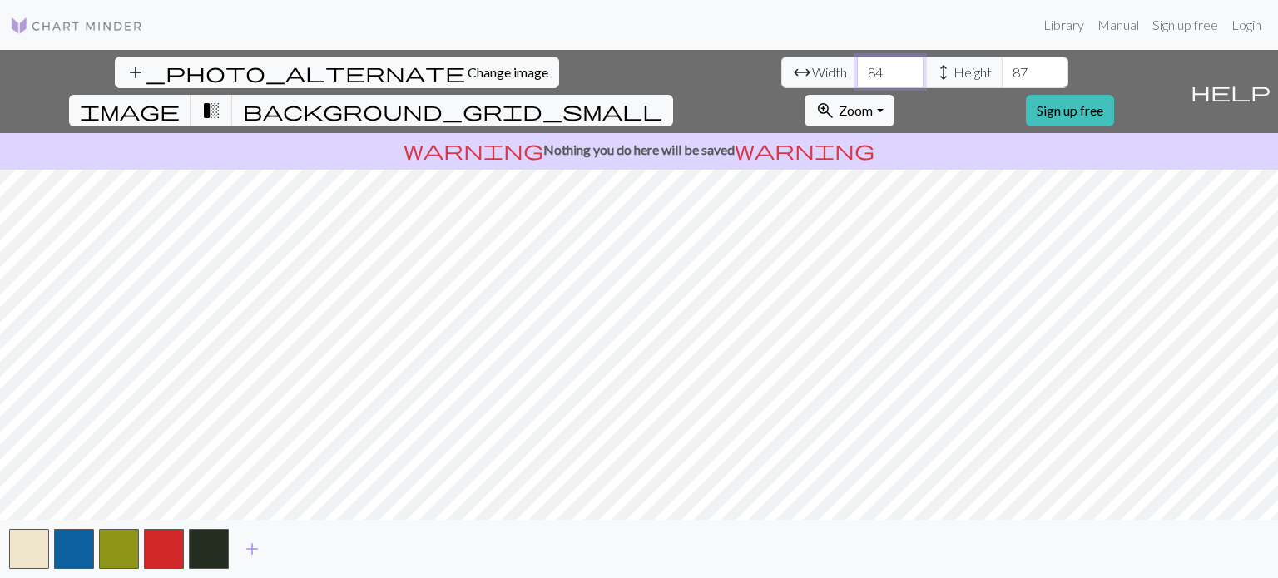
click at [857, 64] on input "84" at bounding box center [890, 73] width 67 height 32
click at [857, 64] on input "85" at bounding box center [890, 73] width 67 height 32
click at [857, 64] on input "86" at bounding box center [890, 73] width 67 height 32
click at [857, 64] on input "87" at bounding box center [890, 73] width 67 height 32
click at [180, 99] on span "image" at bounding box center [130, 110] width 100 height 23
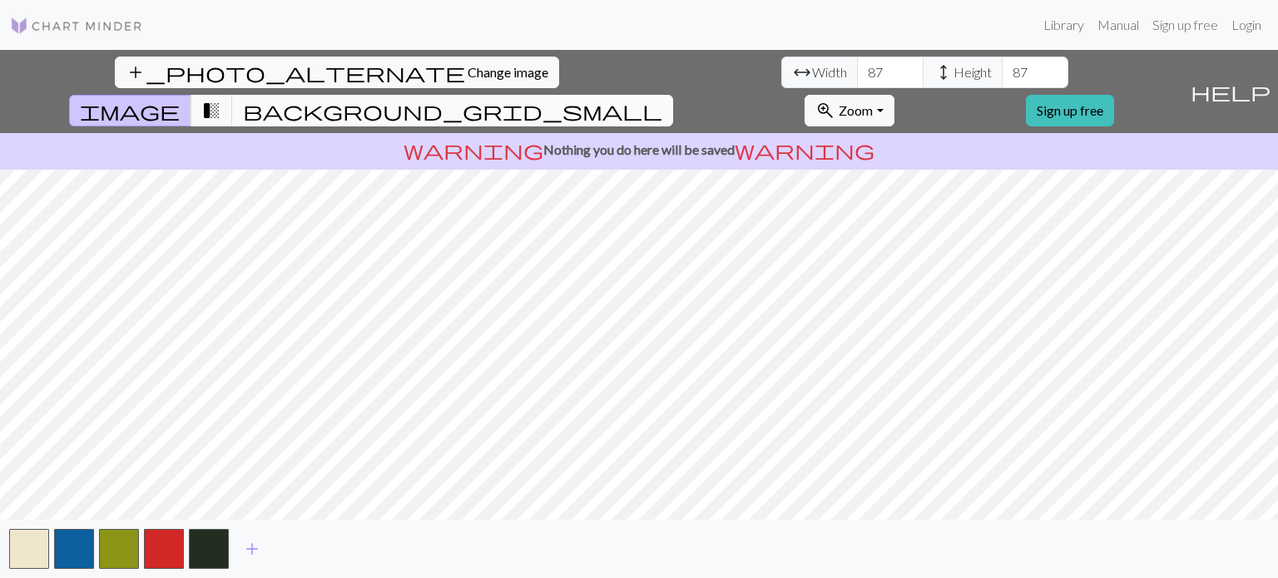
click at [662, 99] on span "background_grid_small" at bounding box center [452, 110] width 419 height 23
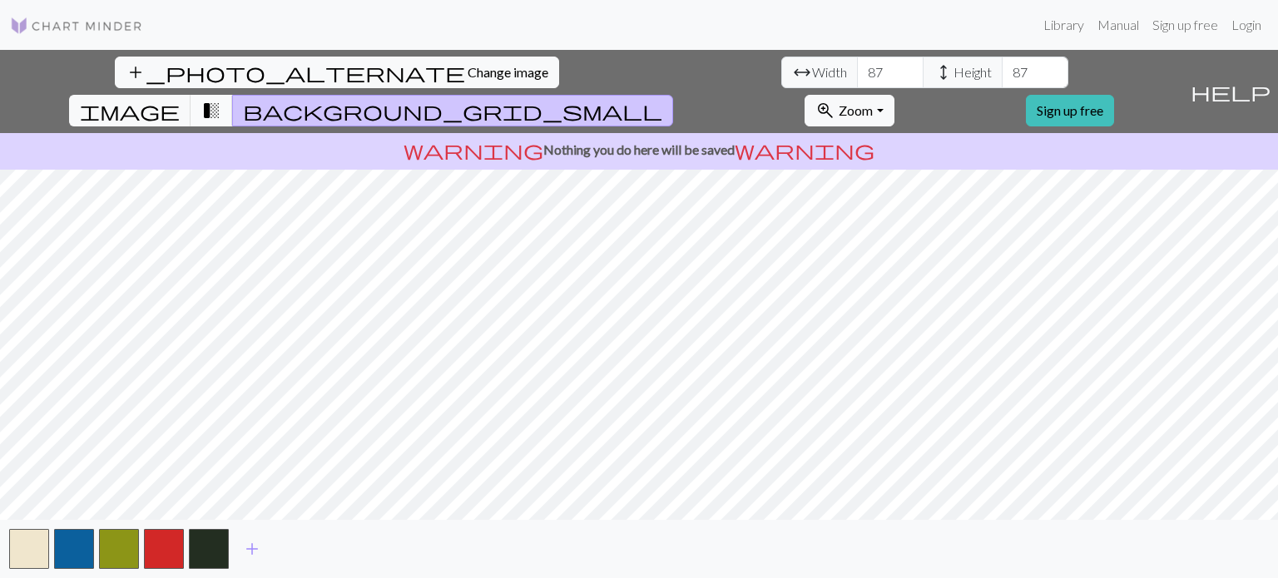
click at [221, 99] on span "transition_fade" at bounding box center [211, 110] width 20 height 23
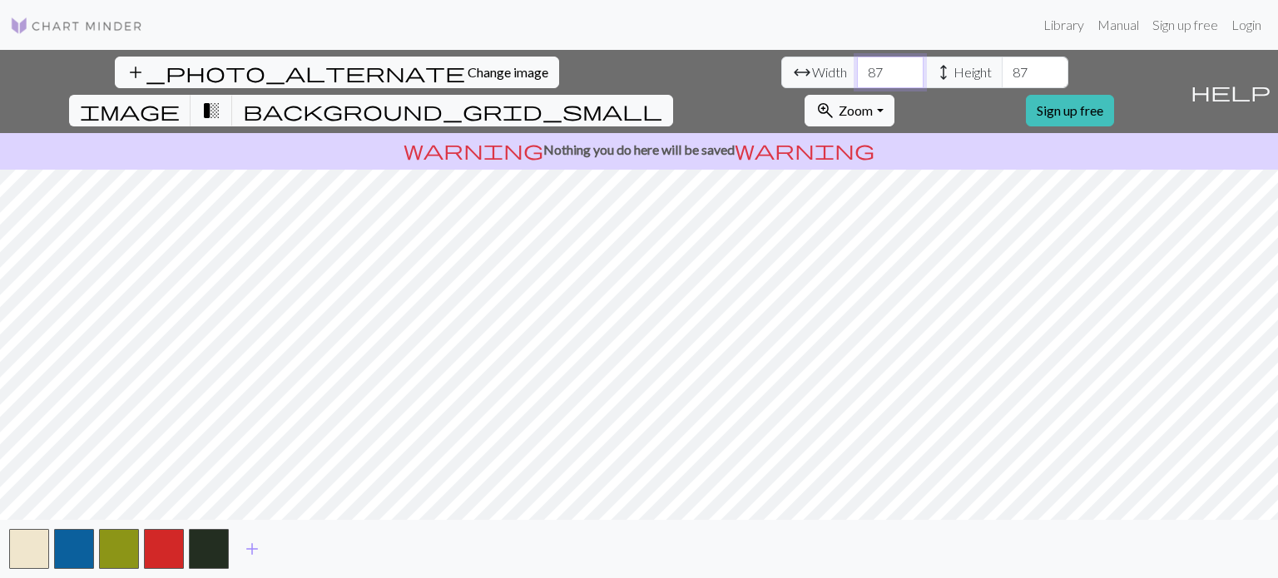
click at [857, 67] on input "88" at bounding box center [890, 73] width 67 height 32
click at [857, 67] on input "89" at bounding box center [890, 73] width 67 height 32
click at [857, 67] on input "90" at bounding box center [890, 73] width 67 height 32
click at [857, 67] on input "91" at bounding box center [890, 73] width 67 height 32
click at [857, 67] on input "92" at bounding box center [890, 73] width 67 height 32
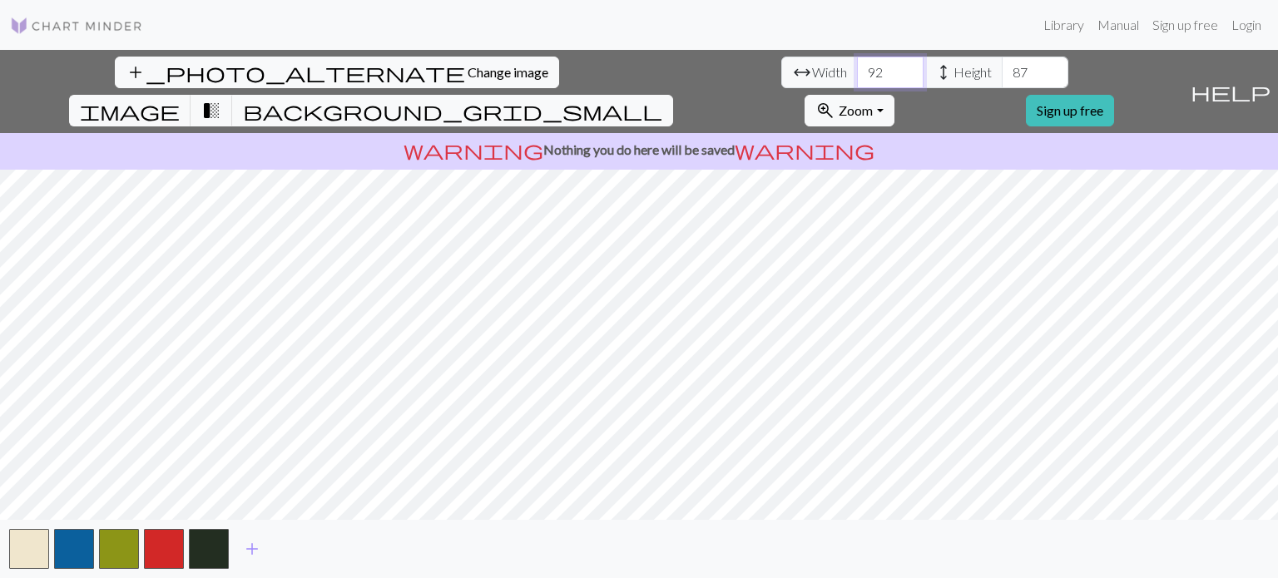
click at [857, 67] on input "93" at bounding box center [890, 73] width 67 height 32
click at [857, 67] on input "94" at bounding box center [890, 73] width 67 height 32
click at [857, 67] on input "95" at bounding box center [890, 73] width 67 height 32
click at [857, 67] on input "96" at bounding box center [890, 73] width 67 height 32
click at [857, 67] on input "97" at bounding box center [890, 73] width 67 height 32
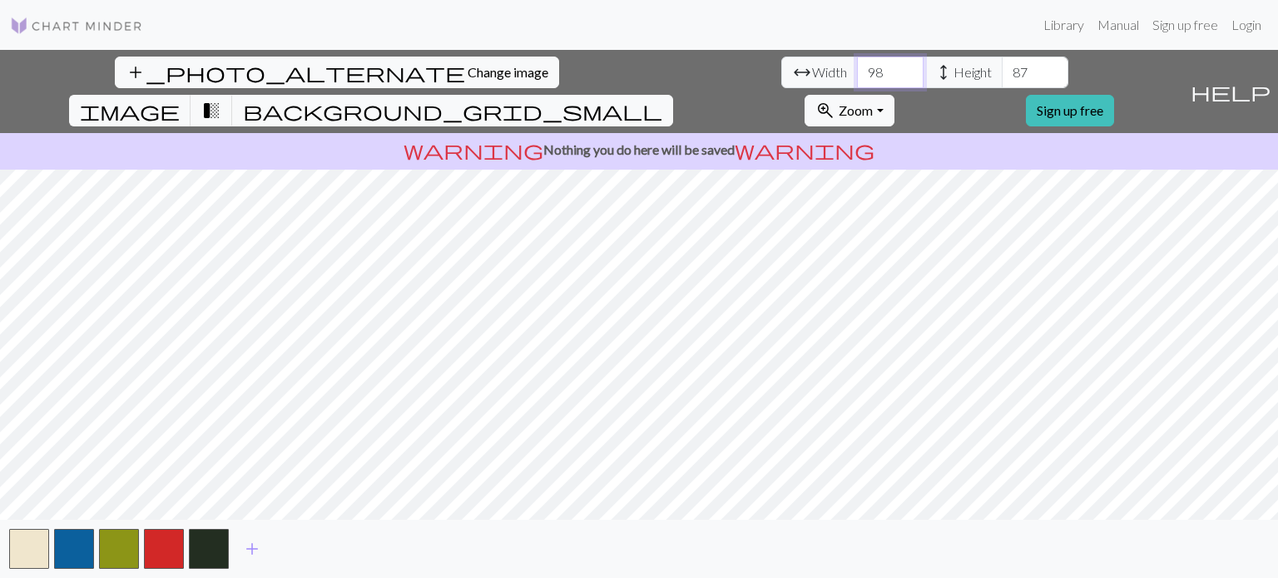
click at [857, 67] on input "98" at bounding box center [890, 73] width 67 height 32
click at [857, 67] on input "99" at bounding box center [890, 73] width 67 height 32
type input "100"
click at [857, 67] on input "100" at bounding box center [890, 73] width 67 height 32
click at [1002, 65] on input "88" at bounding box center [1035, 73] width 67 height 32
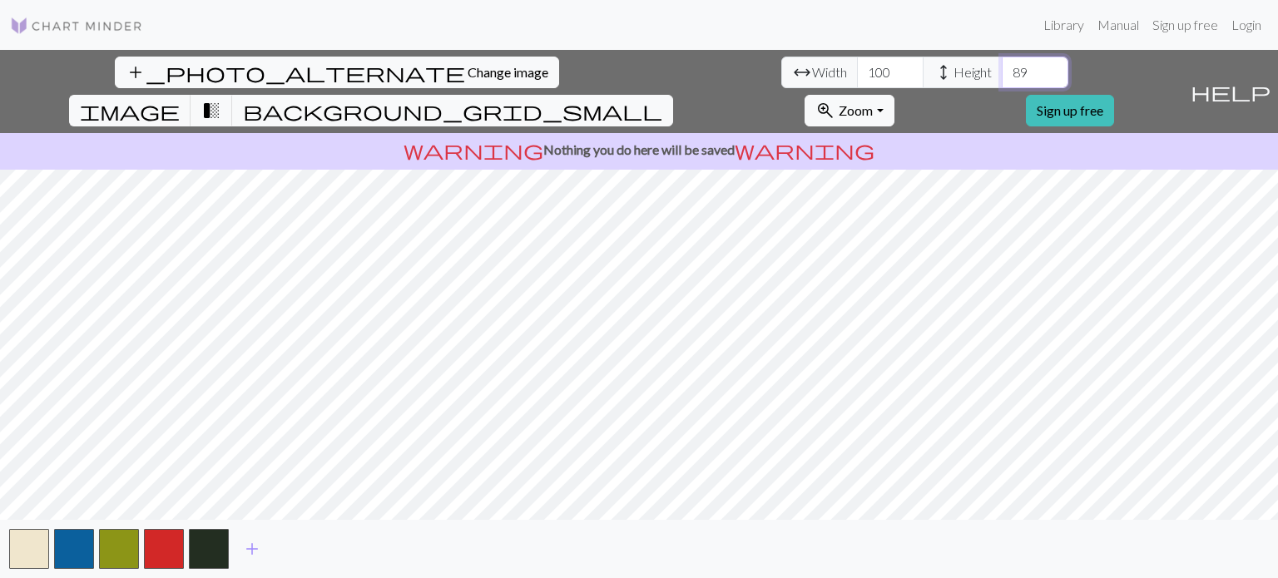
click at [1002, 65] on input "89" at bounding box center [1035, 73] width 67 height 32
click at [1002, 65] on input "90" at bounding box center [1035, 73] width 67 height 32
click at [1002, 65] on input "91" at bounding box center [1035, 73] width 67 height 32
click at [1002, 65] on input "92" at bounding box center [1035, 73] width 67 height 32
click at [1002, 65] on input "93" at bounding box center [1035, 73] width 67 height 32
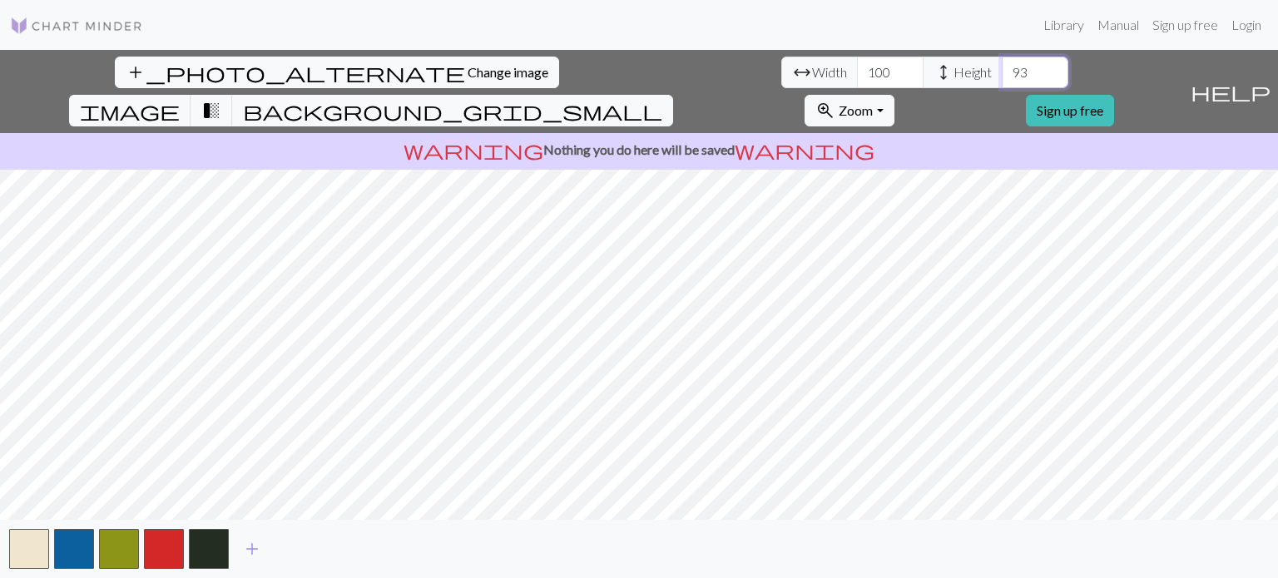
click at [1002, 65] on input "94" at bounding box center [1035, 73] width 67 height 32
click at [1002, 65] on input "95" at bounding box center [1035, 73] width 67 height 32
click at [1002, 65] on input "96" at bounding box center [1035, 73] width 67 height 32
click at [1002, 65] on input "97" at bounding box center [1035, 73] width 67 height 32
click at [1002, 65] on input "98" at bounding box center [1035, 73] width 67 height 32
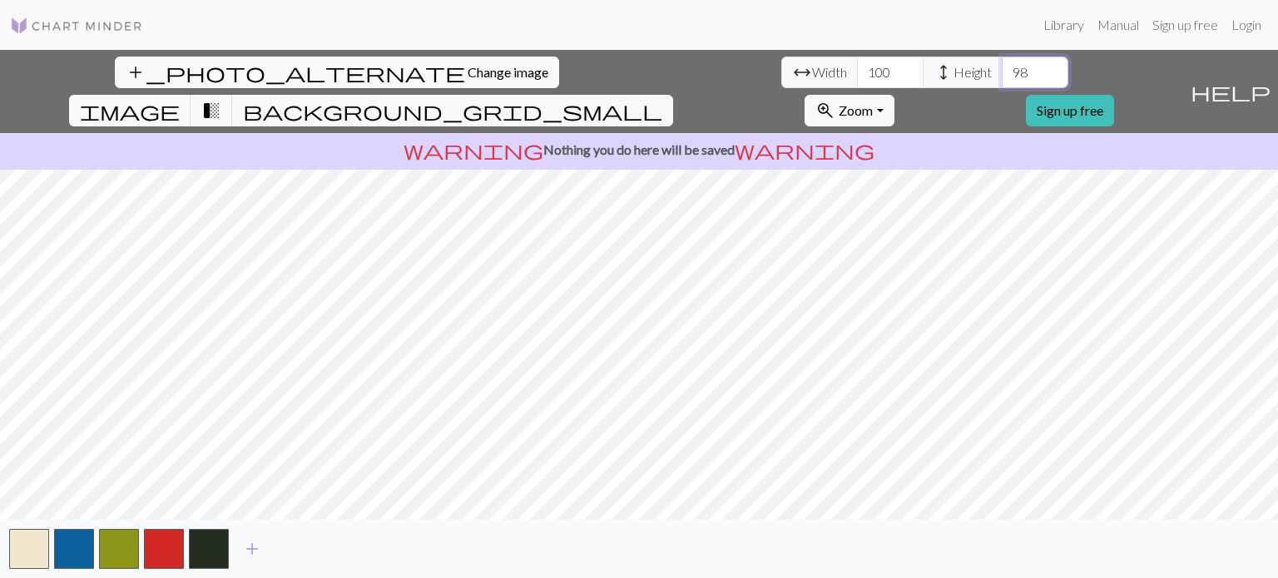
click at [1002, 65] on input "99" at bounding box center [1035, 73] width 67 height 32
click at [1002, 65] on input "100" at bounding box center [1035, 73] width 67 height 32
type input "101"
click at [1002, 65] on input "101" at bounding box center [1035, 73] width 67 height 32
click at [23, 546] on button "button" at bounding box center [29, 549] width 40 height 40
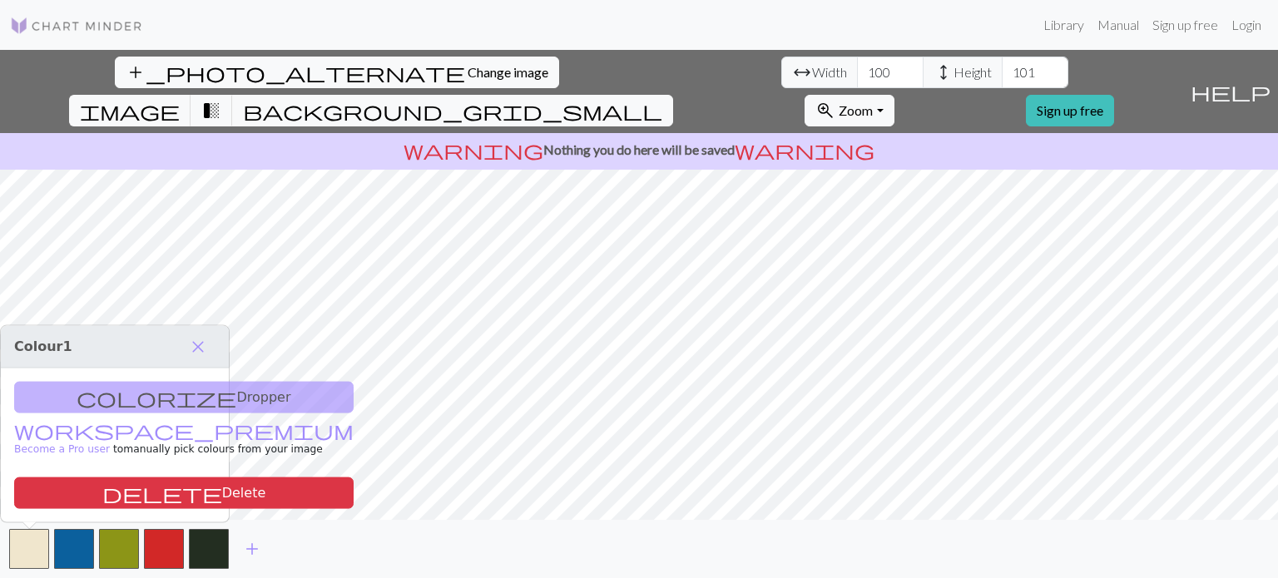
click at [124, 393] on div "colorize Dropper workspace_premium Become a Pro user to manually pick colours f…" at bounding box center [115, 445] width 228 height 154
click at [125, 403] on div "colorize Dropper workspace_premium Become a Pro user to manually pick colours f…" at bounding box center [115, 445] width 228 height 154
click at [199, 350] on span "close" at bounding box center [198, 346] width 20 height 23
